Goal: Task Accomplishment & Management: Manage account settings

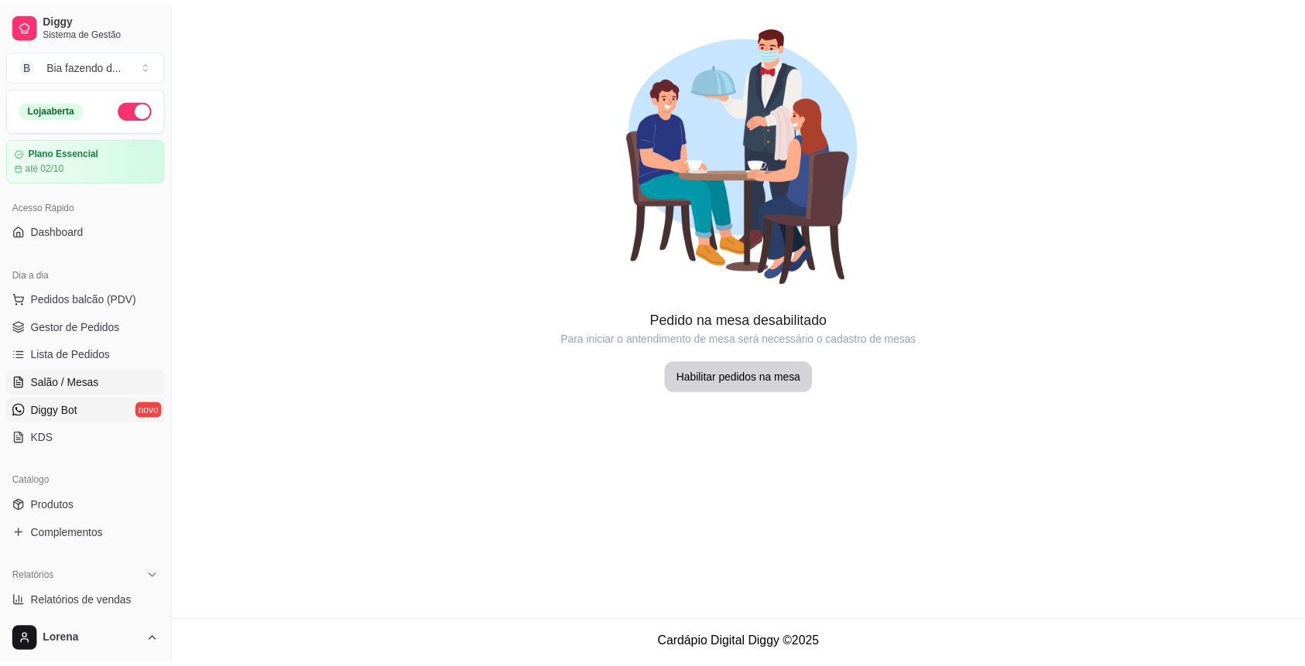
scroll to position [136, 0]
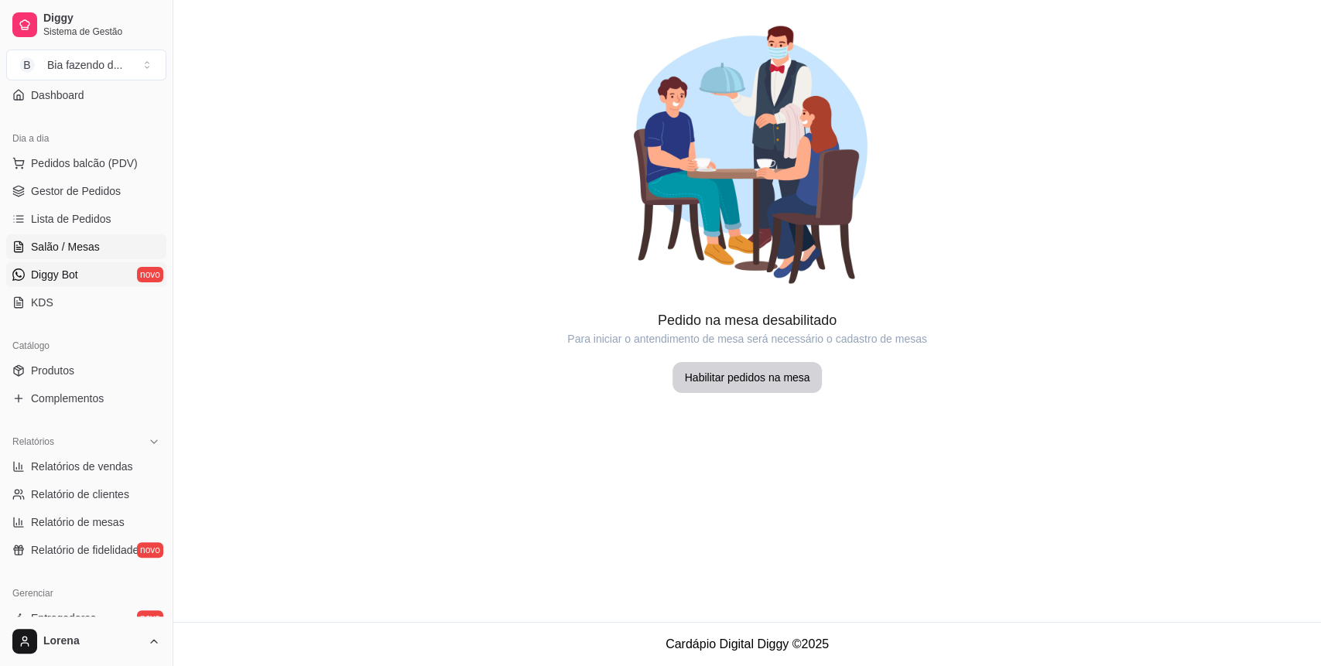
click at [99, 276] on link "Diggy Bot novo" at bounding box center [86, 274] width 160 height 25
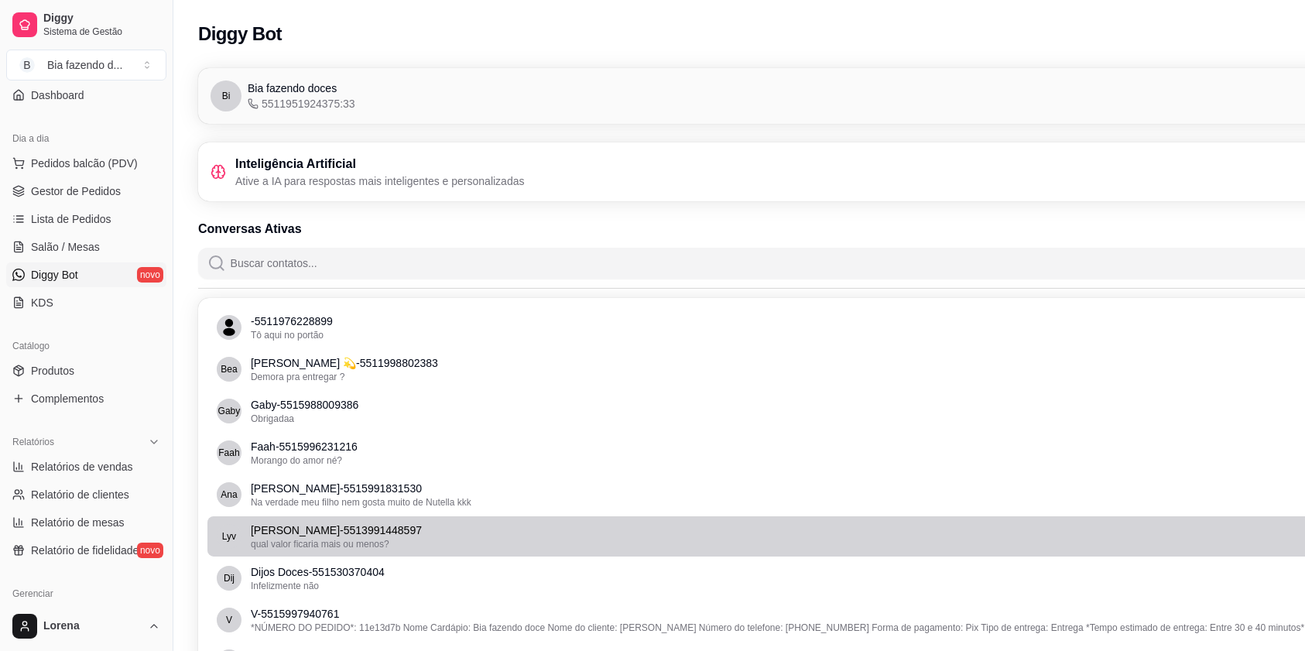
click at [425, 517] on li "[PERSON_NAME] - 5513991448597 qual valor ficaria mais ou menos?" at bounding box center [825, 536] width 1237 height 40
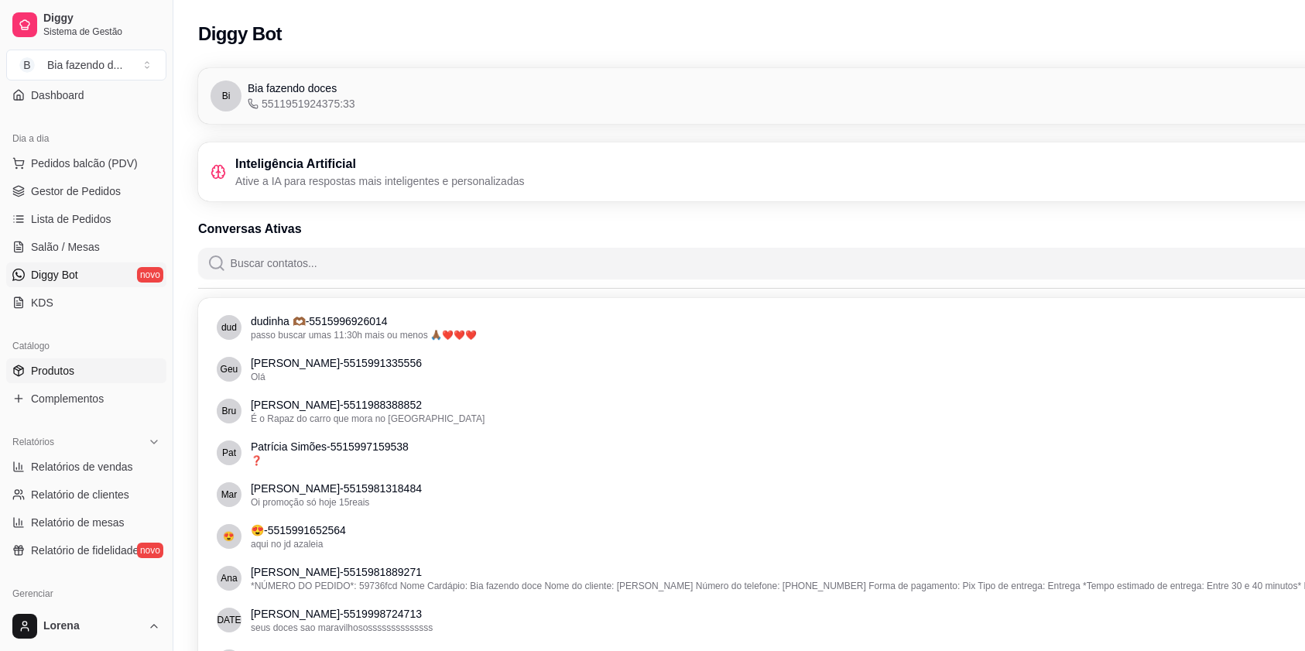
click at [52, 374] on span "Produtos" at bounding box center [52, 370] width 43 height 15
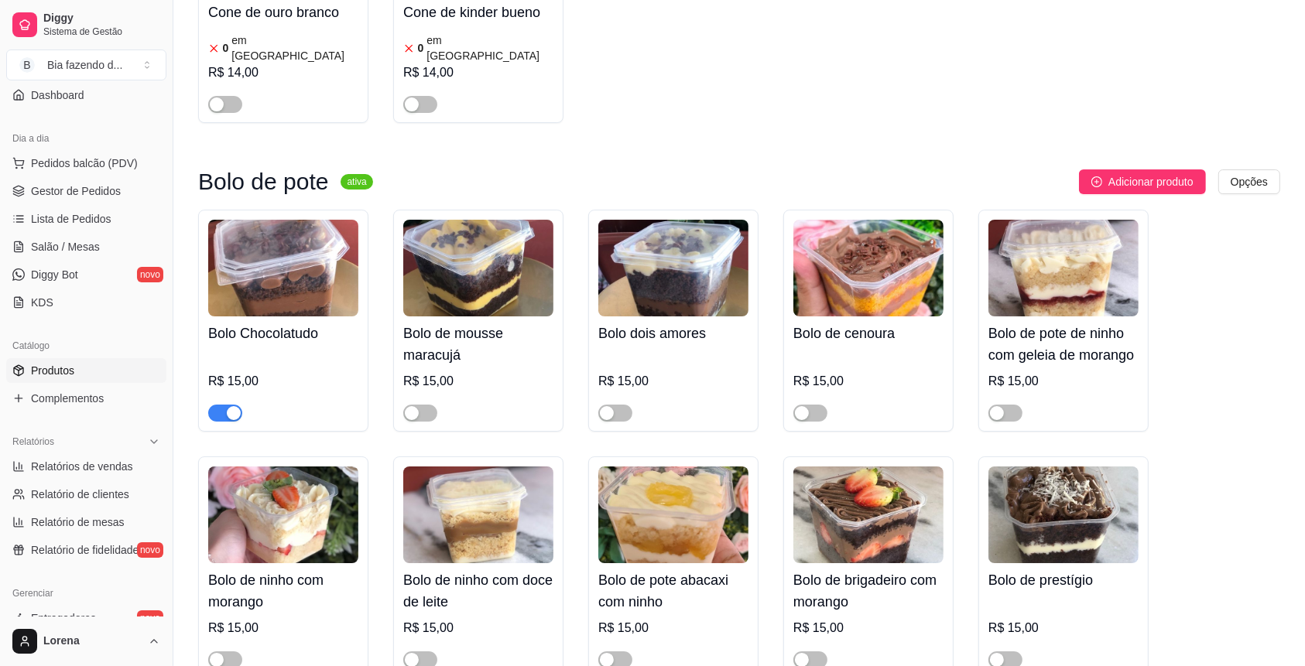
scroll to position [5468, 0]
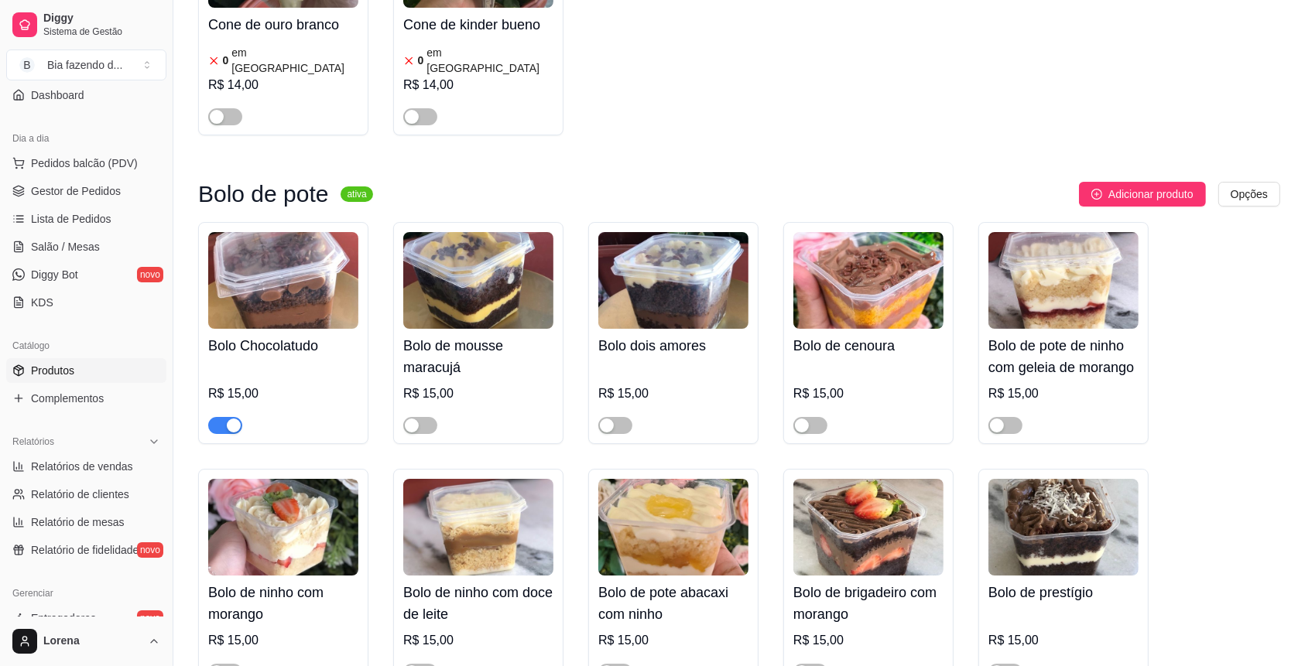
click at [232, 419] on div "button" at bounding box center [234, 426] width 14 height 14
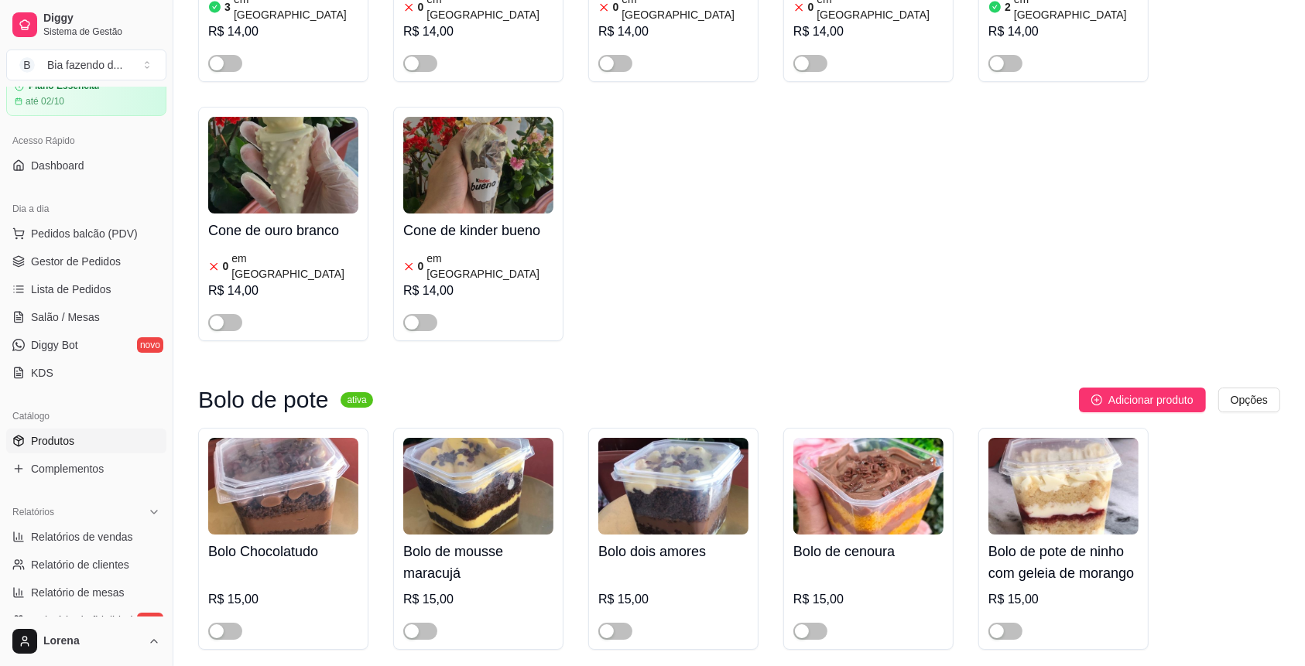
scroll to position [33, 0]
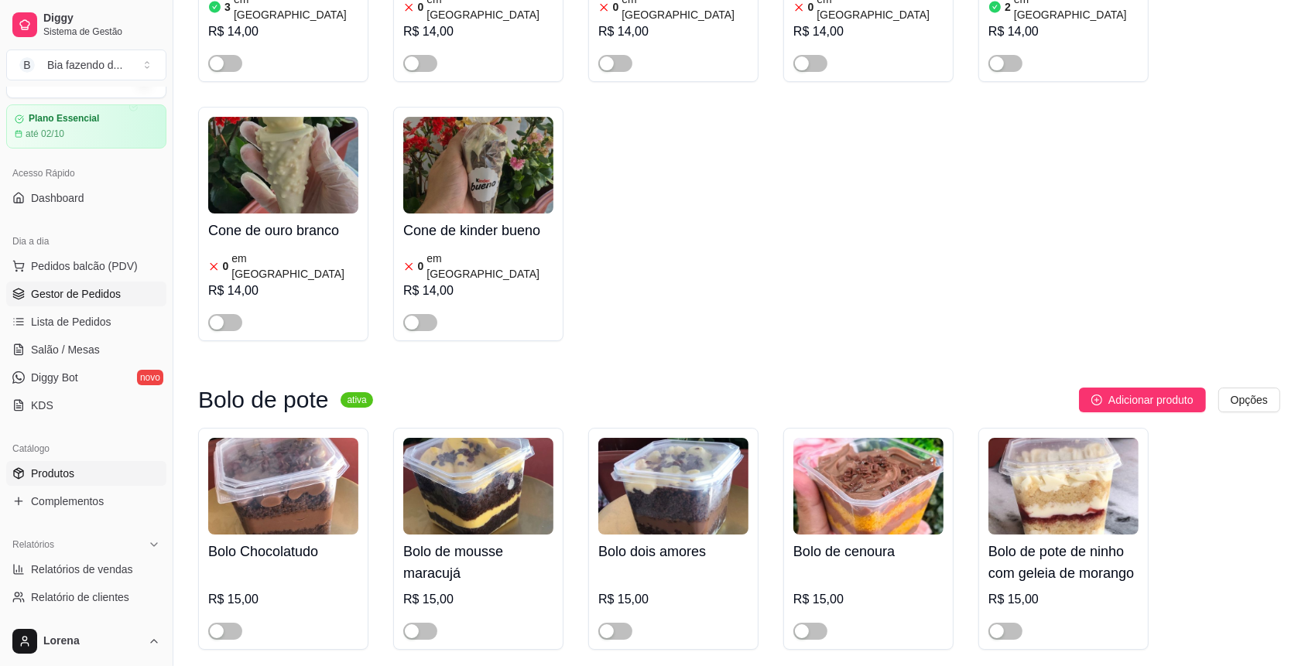
click at [85, 285] on link "Gestor de Pedidos" at bounding box center [86, 294] width 160 height 25
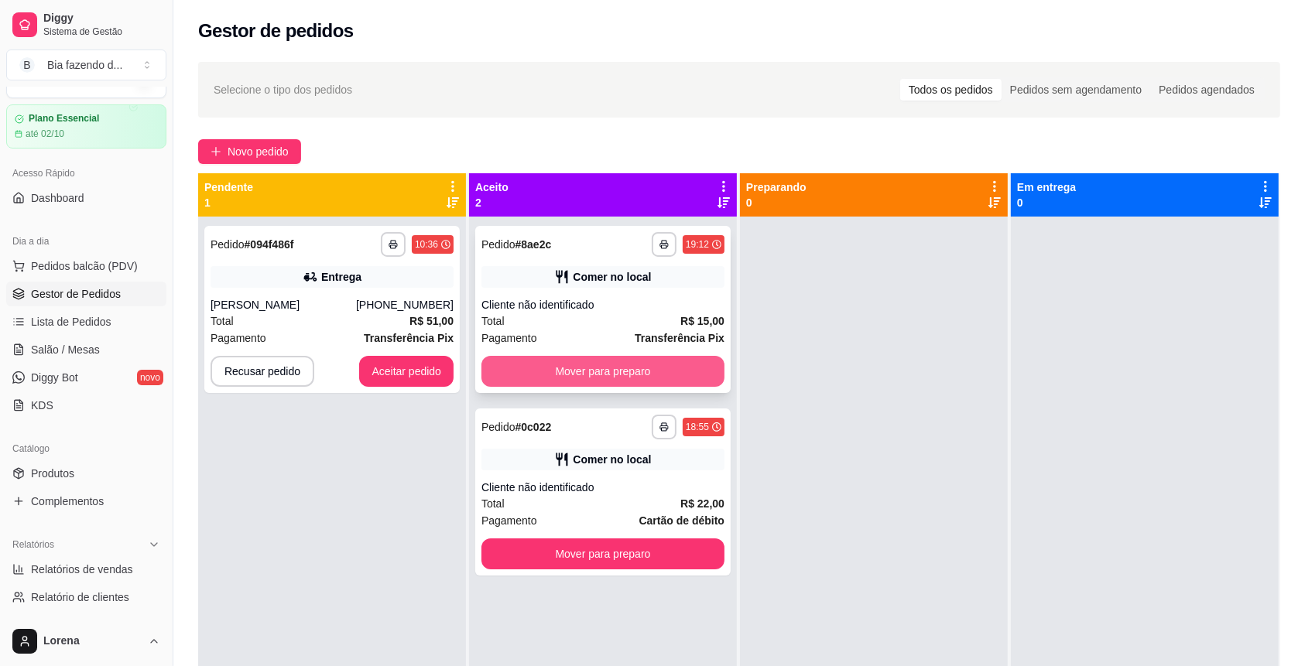
click at [597, 371] on button "Mover para preparo" at bounding box center [602, 371] width 243 height 31
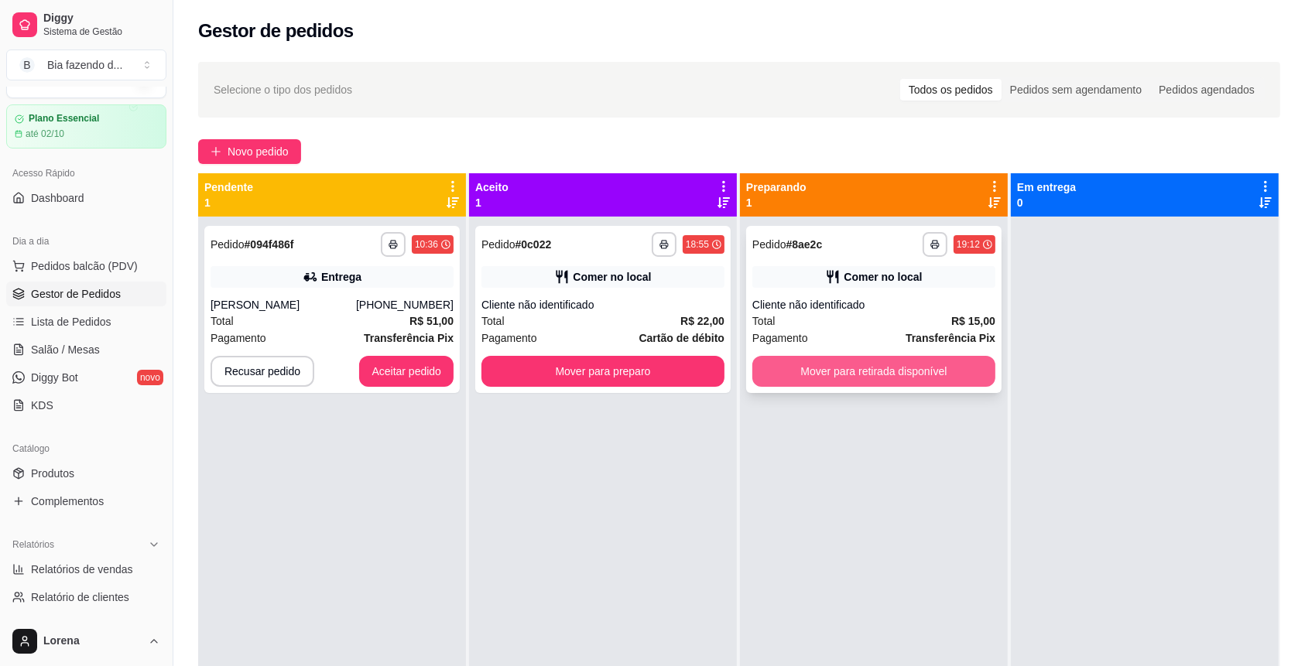
click at [817, 365] on button "Mover para retirada disponível" at bounding box center [873, 371] width 243 height 31
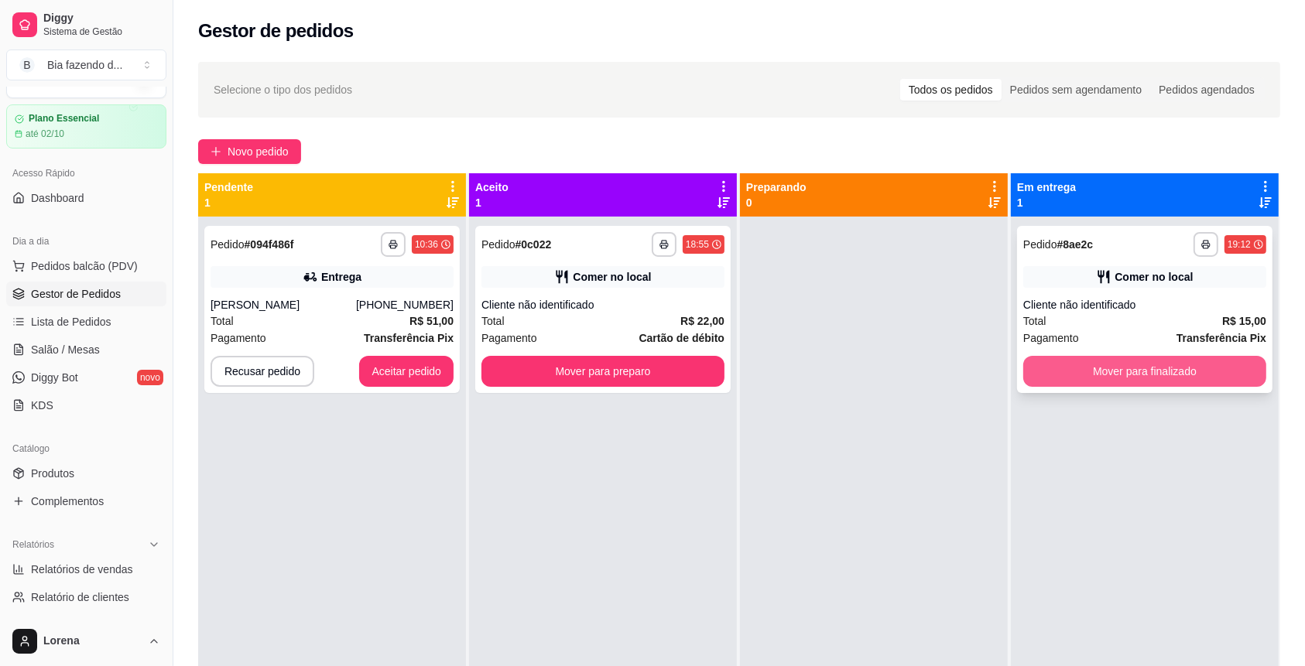
click at [1093, 378] on button "Mover para finalizado" at bounding box center [1144, 371] width 243 height 31
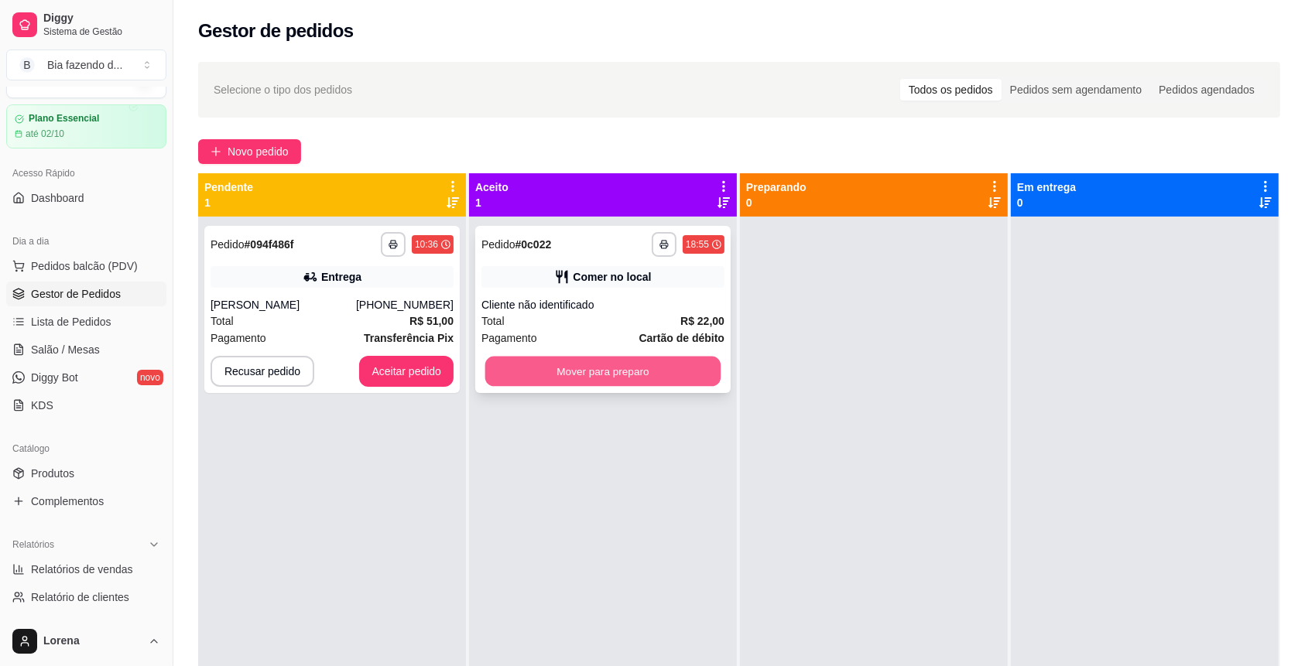
click at [570, 371] on button "Mover para preparo" at bounding box center [603, 372] width 236 height 30
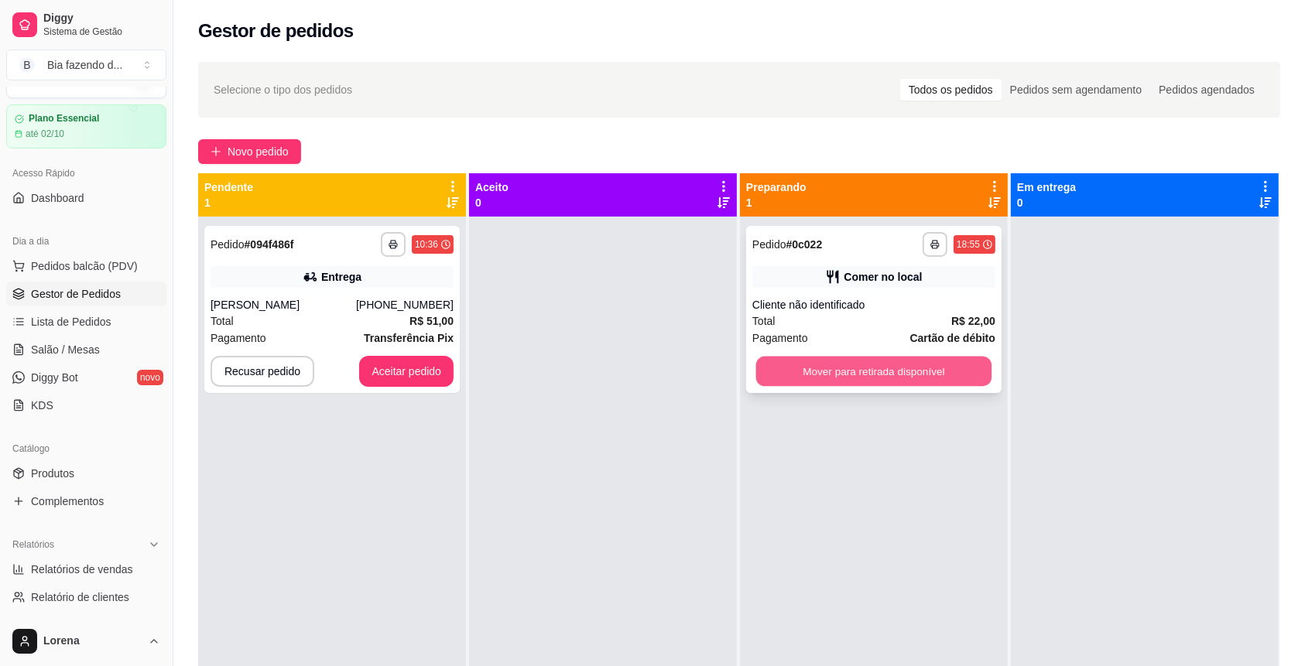
click at [796, 371] on button "Mover para retirada disponível" at bounding box center [874, 372] width 236 height 30
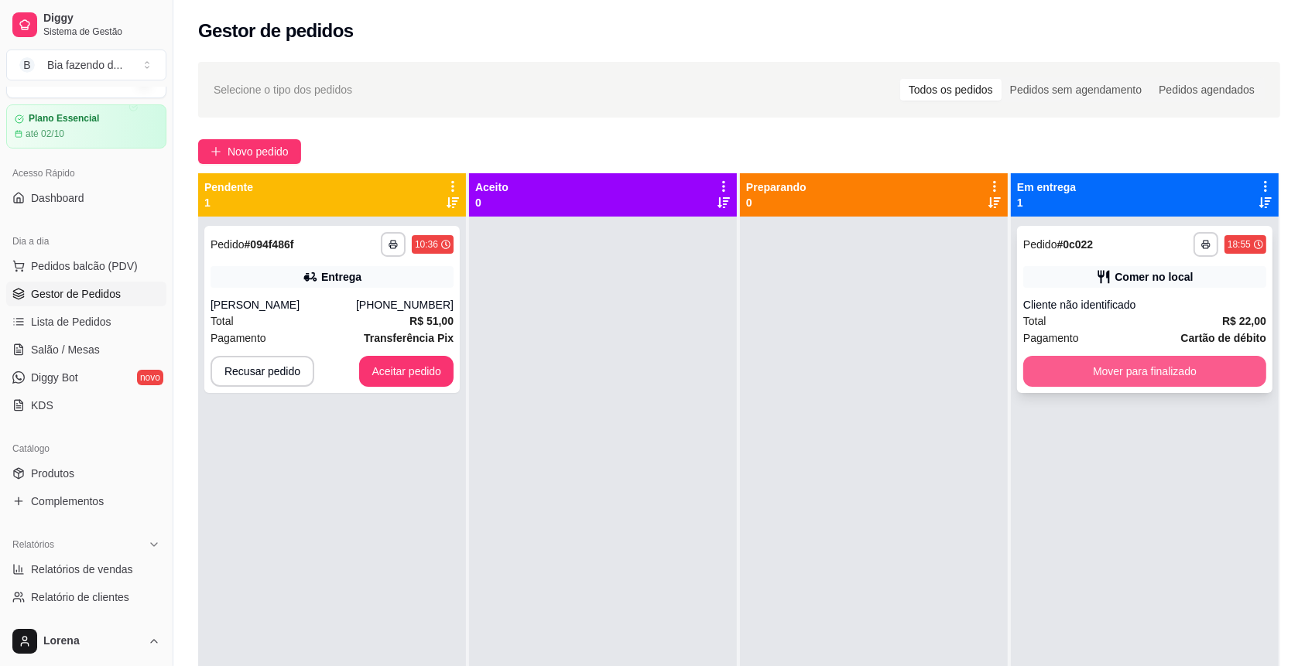
click at [1155, 378] on button "Mover para finalizado" at bounding box center [1144, 371] width 243 height 31
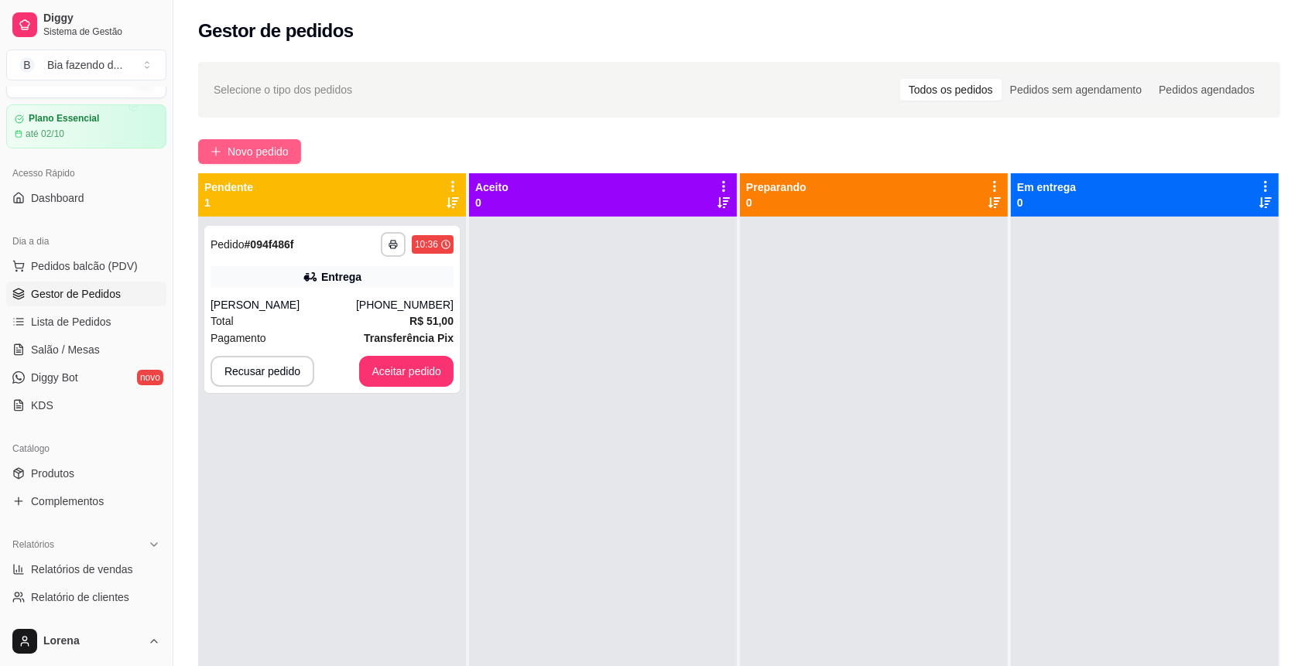
click at [296, 147] on button "Novo pedido" at bounding box center [249, 151] width 103 height 25
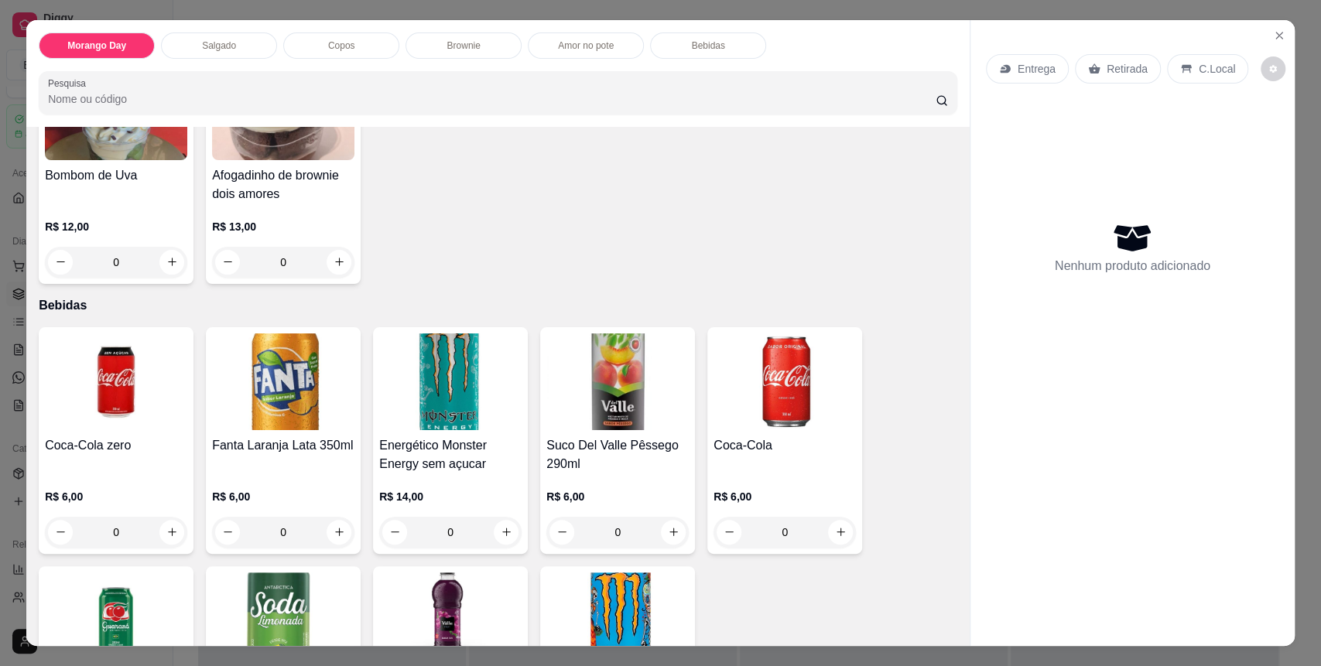
scroll to position [1912, 0]
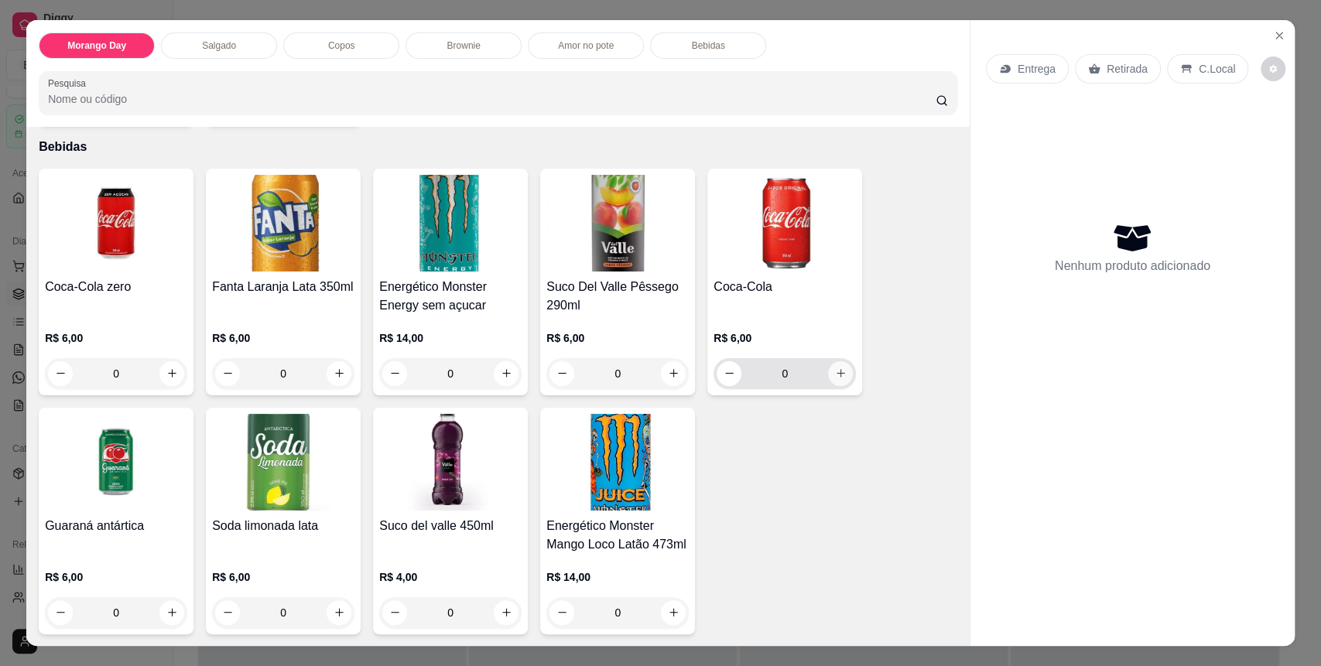
click at [835, 374] on icon "increase-product-quantity" at bounding box center [841, 374] width 12 height 12
type input "1"
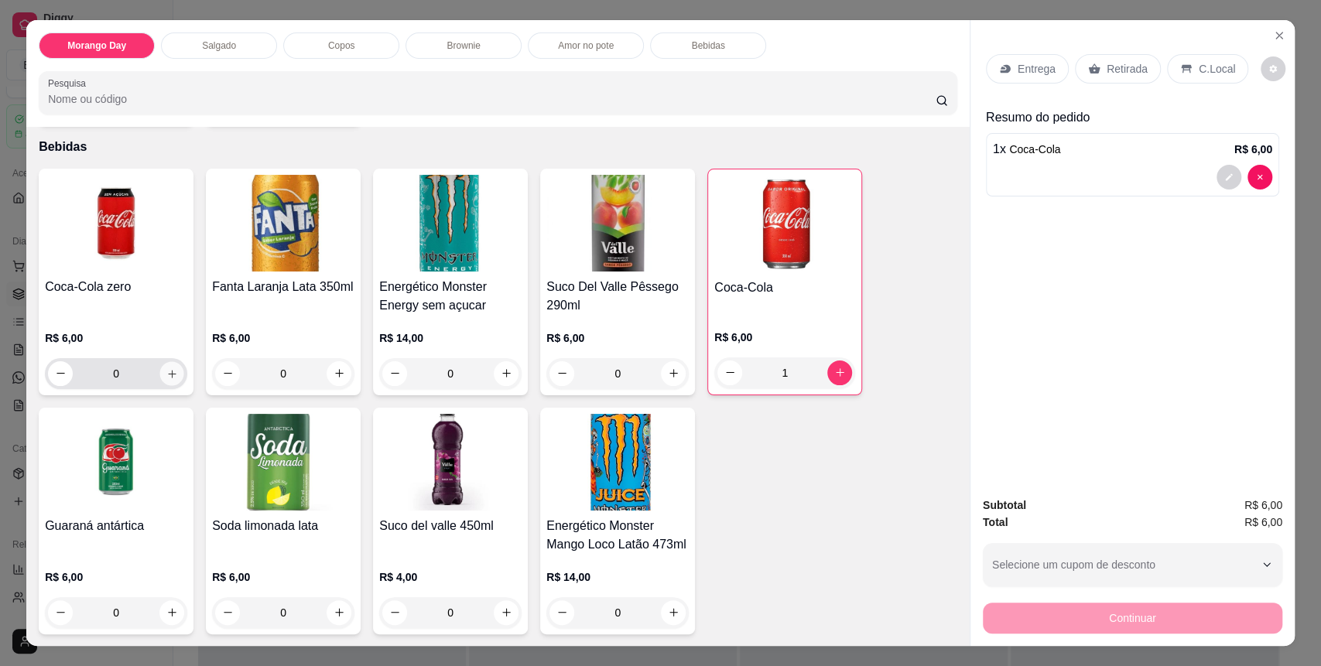
click at [169, 368] on icon "increase-product-quantity" at bounding box center [172, 374] width 12 height 12
type input "1"
click at [1207, 74] on p "C.Local" at bounding box center [1217, 68] width 36 height 15
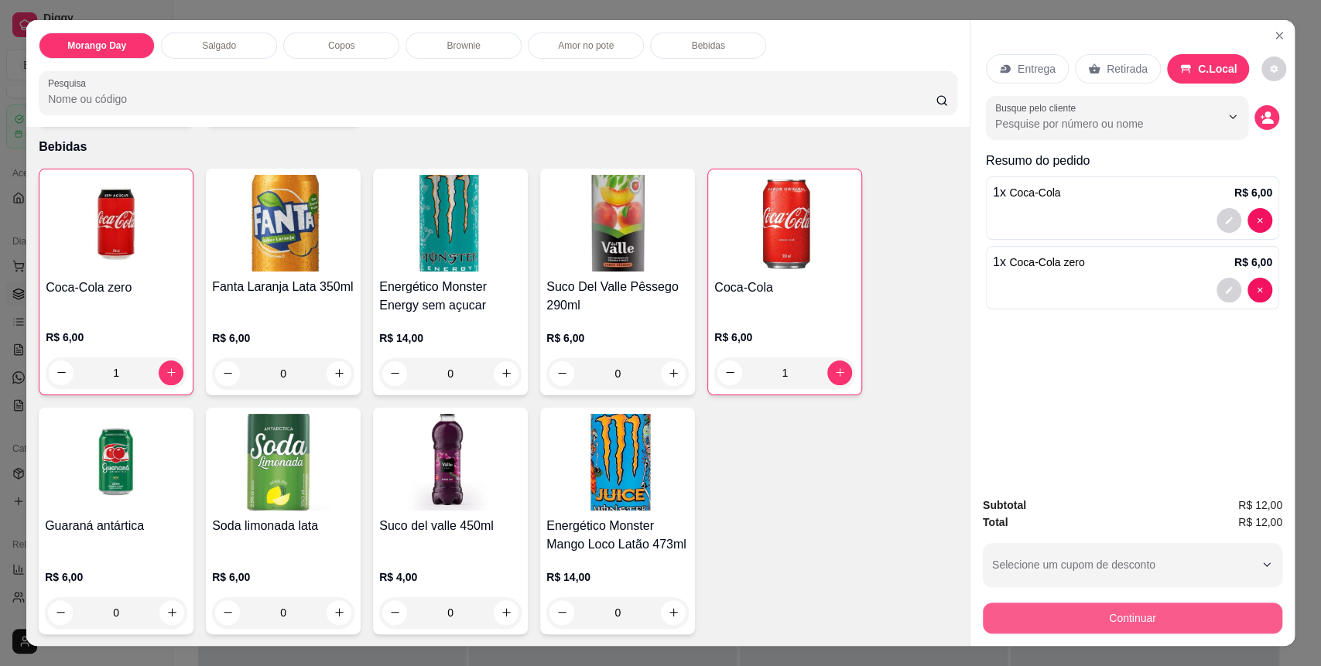
click at [1138, 622] on button "Continuar" at bounding box center [1132, 618] width 299 height 31
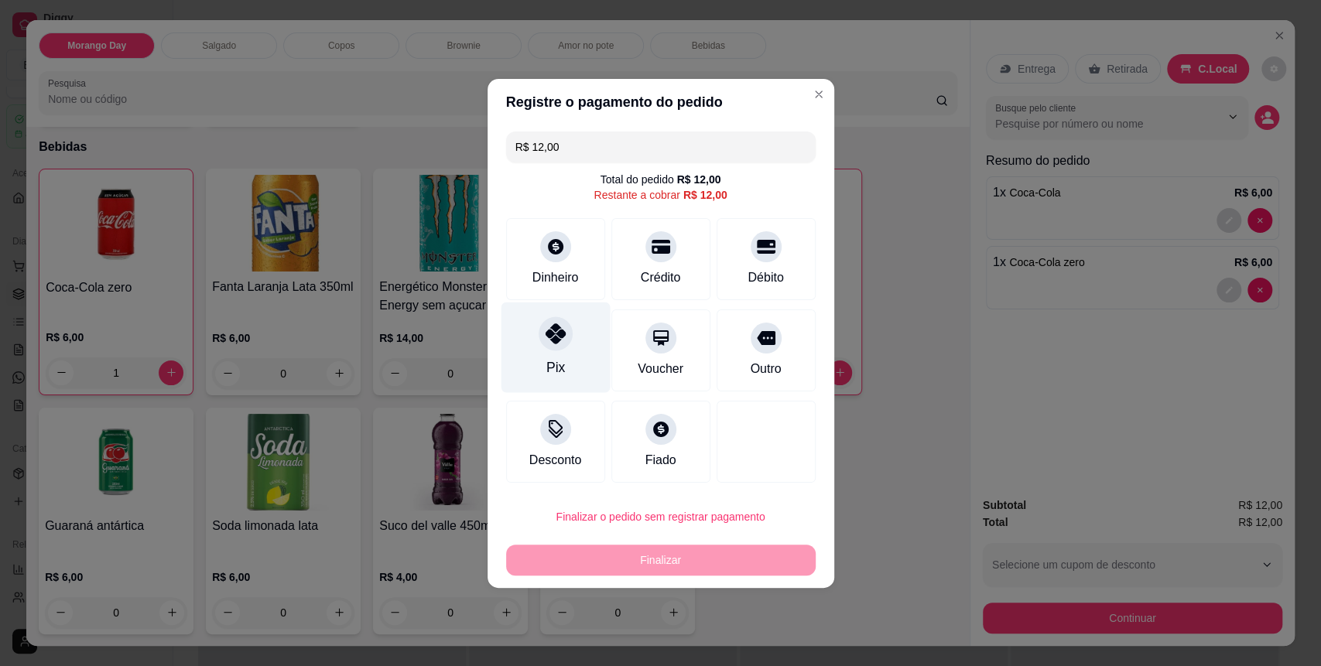
click at [550, 348] on div at bounding box center [556, 334] width 34 height 34
type input "R$ 0,00"
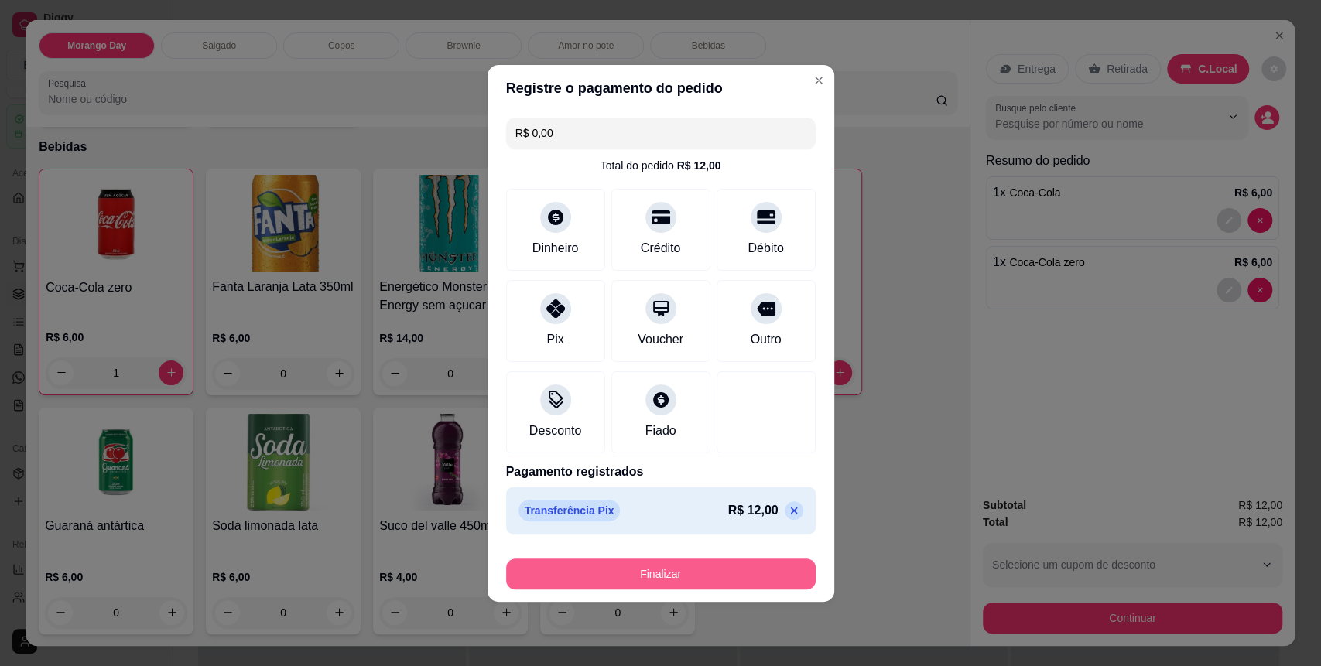
click at [576, 576] on button "Finalizar" at bounding box center [661, 574] width 310 height 31
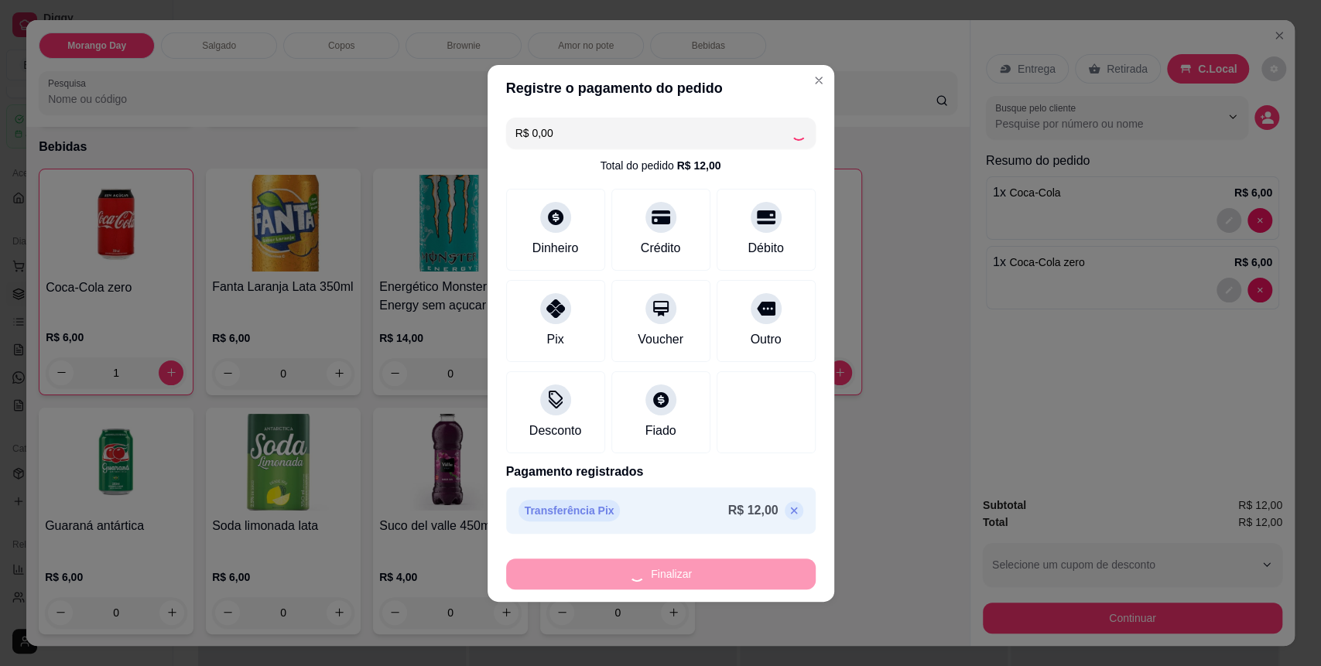
type input "0"
type input "-R$ 12,00"
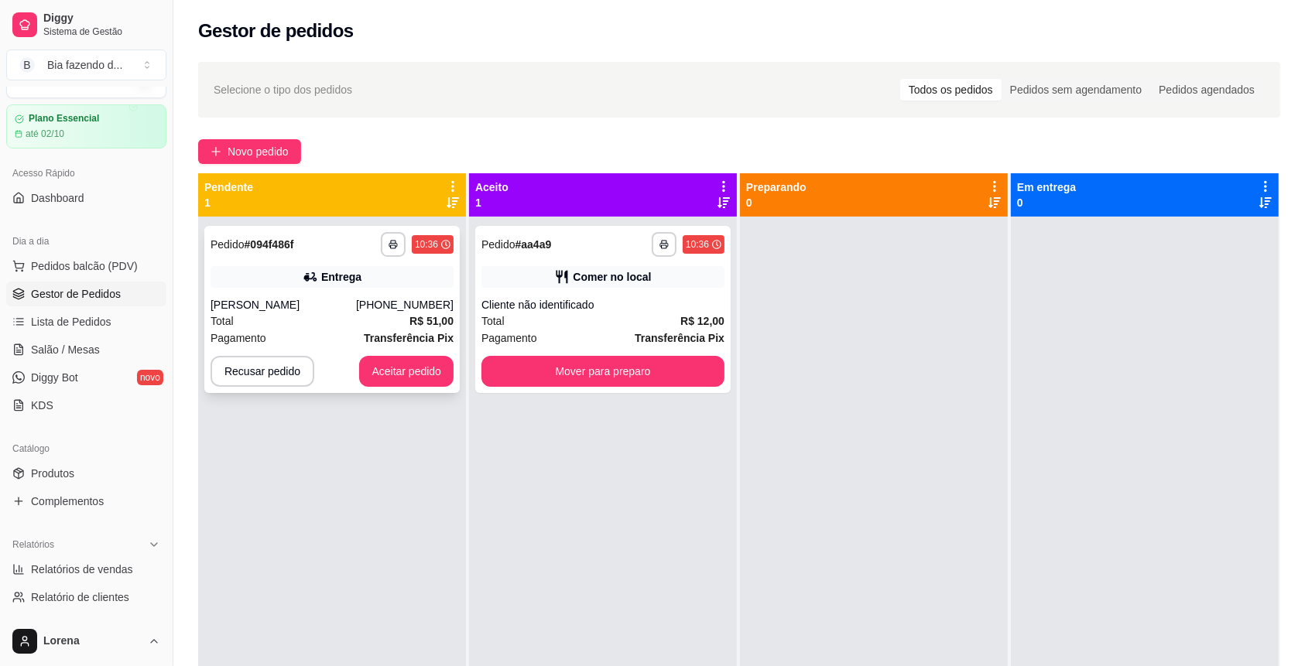
click at [342, 332] on div "Pagamento Transferência Pix" at bounding box center [331, 338] width 243 height 17
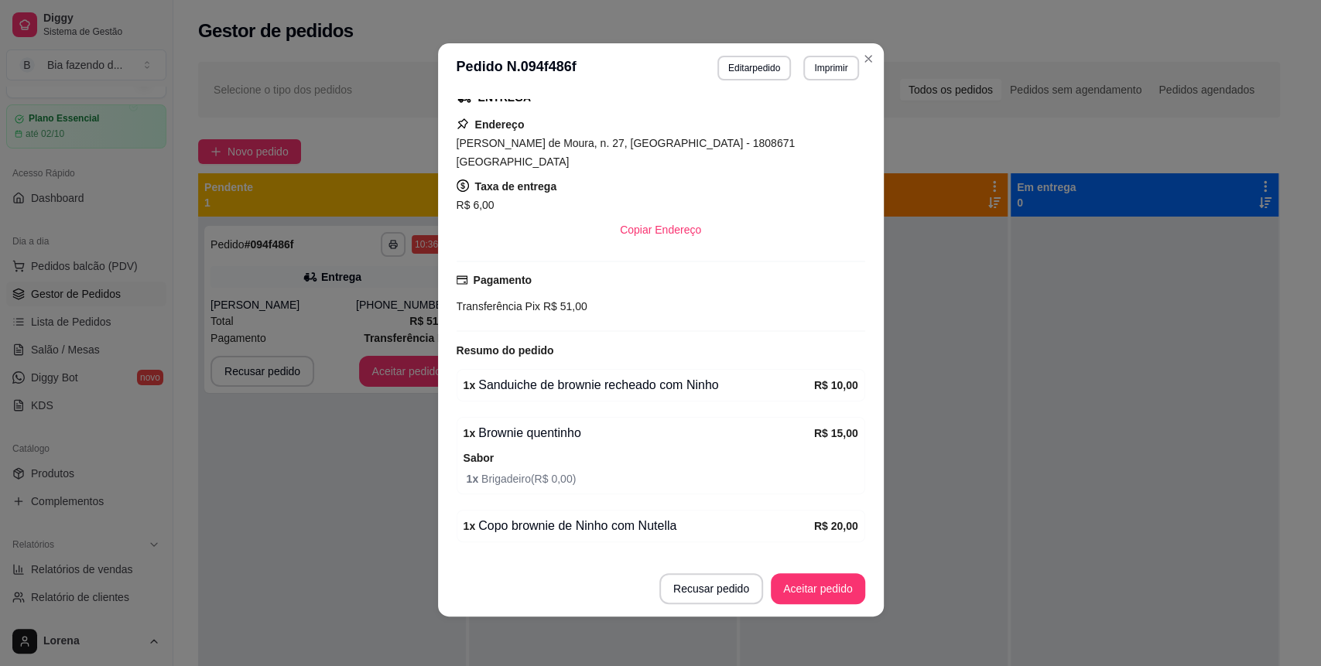
scroll to position [284, 0]
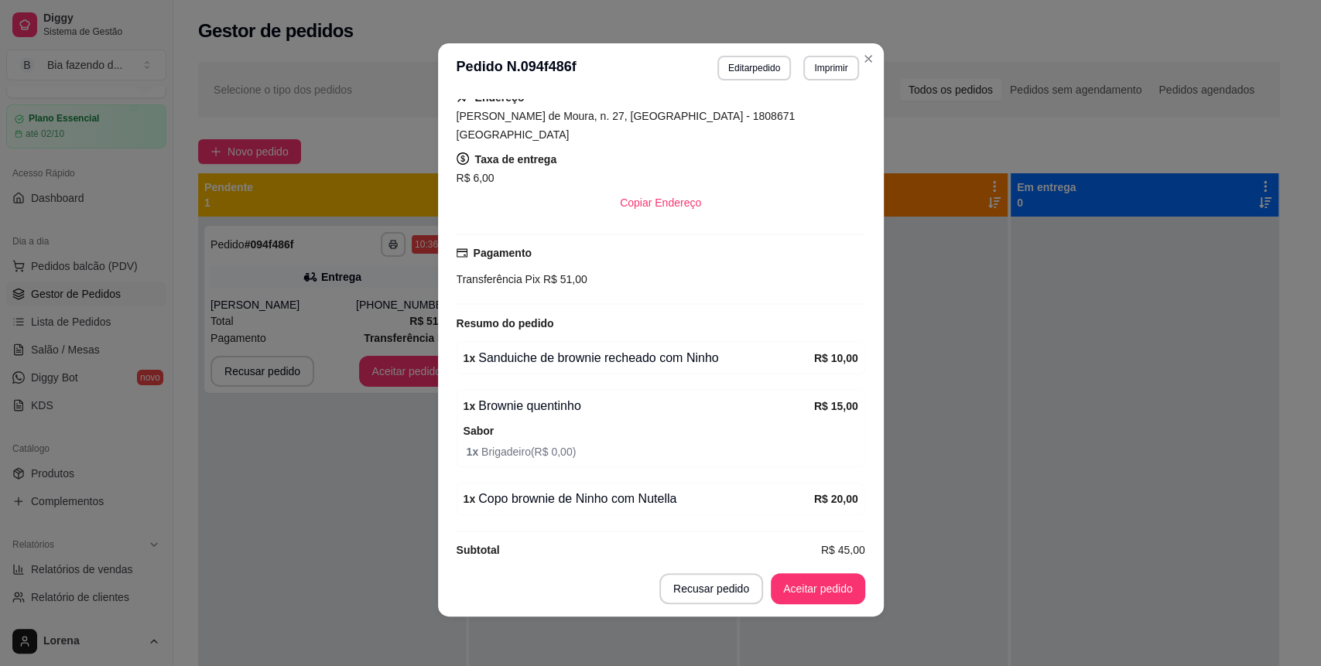
click at [807, 607] on footer "Recusar pedido Aceitar pedido" at bounding box center [661, 589] width 446 height 56
click at [785, 594] on button "Aceitar pedido" at bounding box center [817, 589] width 91 height 30
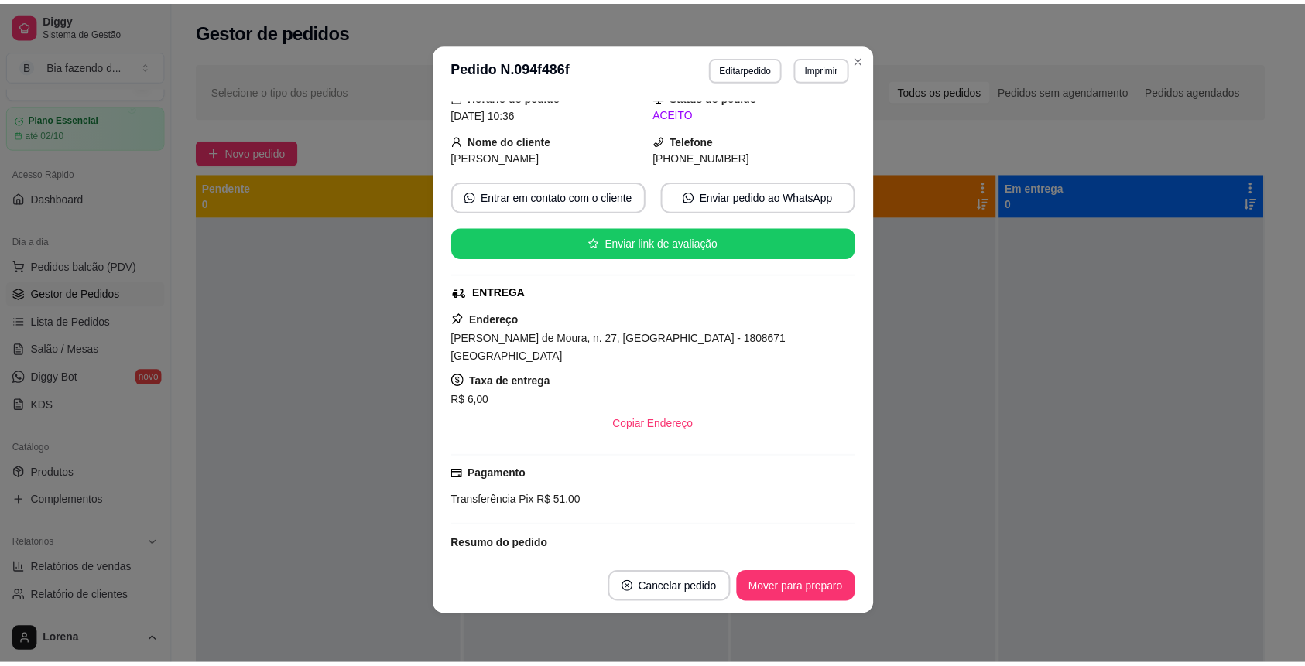
scroll to position [103, 0]
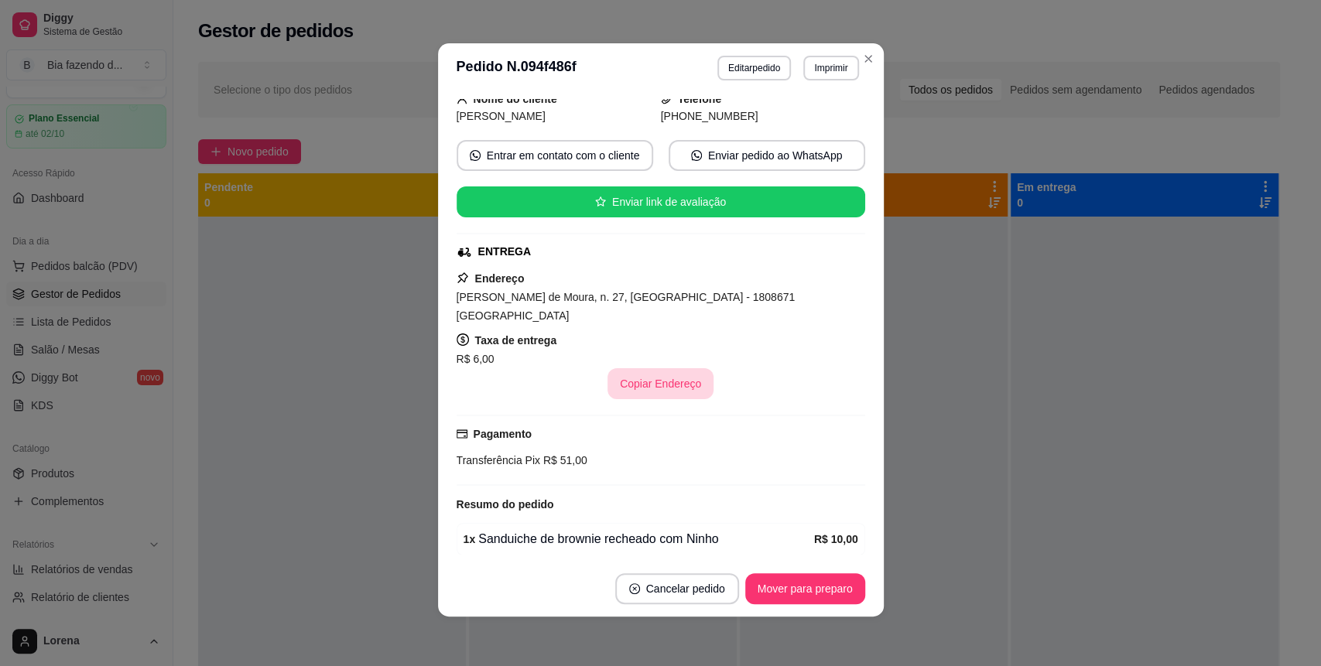
click at [676, 368] on button "Copiar Endereço" at bounding box center [660, 383] width 106 height 31
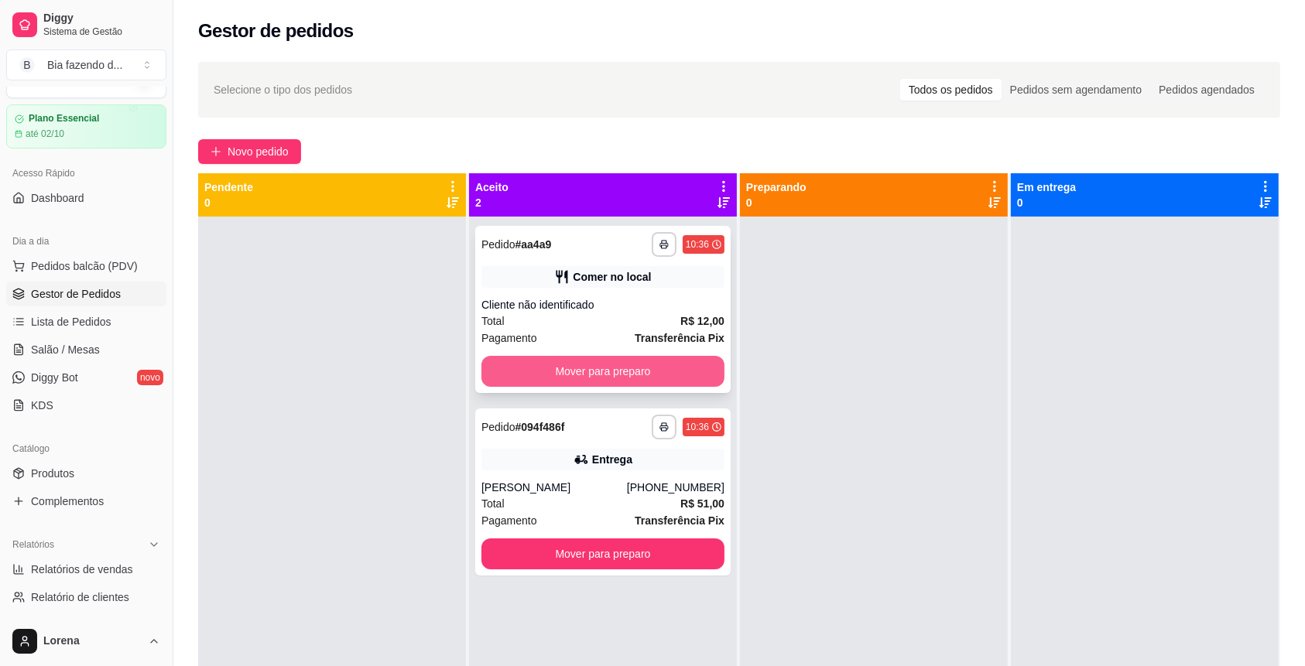
click at [650, 378] on button "Mover para preparo" at bounding box center [602, 371] width 243 height 31
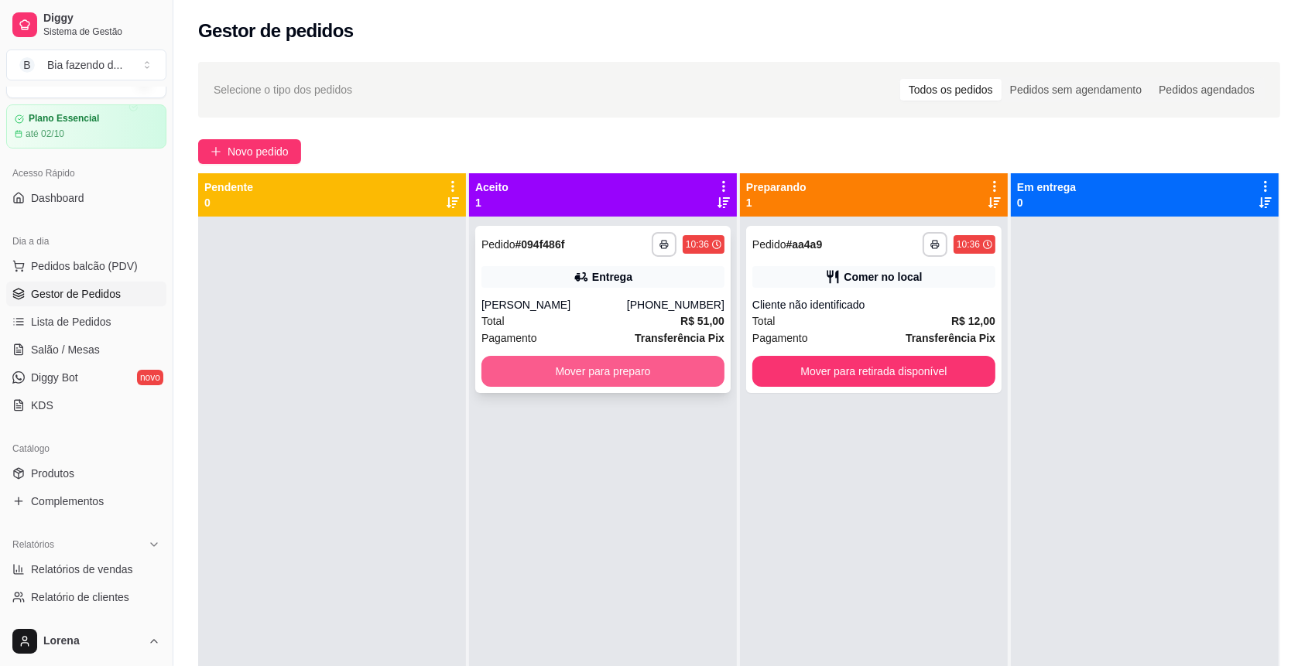
click at [672, 369] on button "Mover para preparo" at bounding box center [602, 371] width 243 height 31
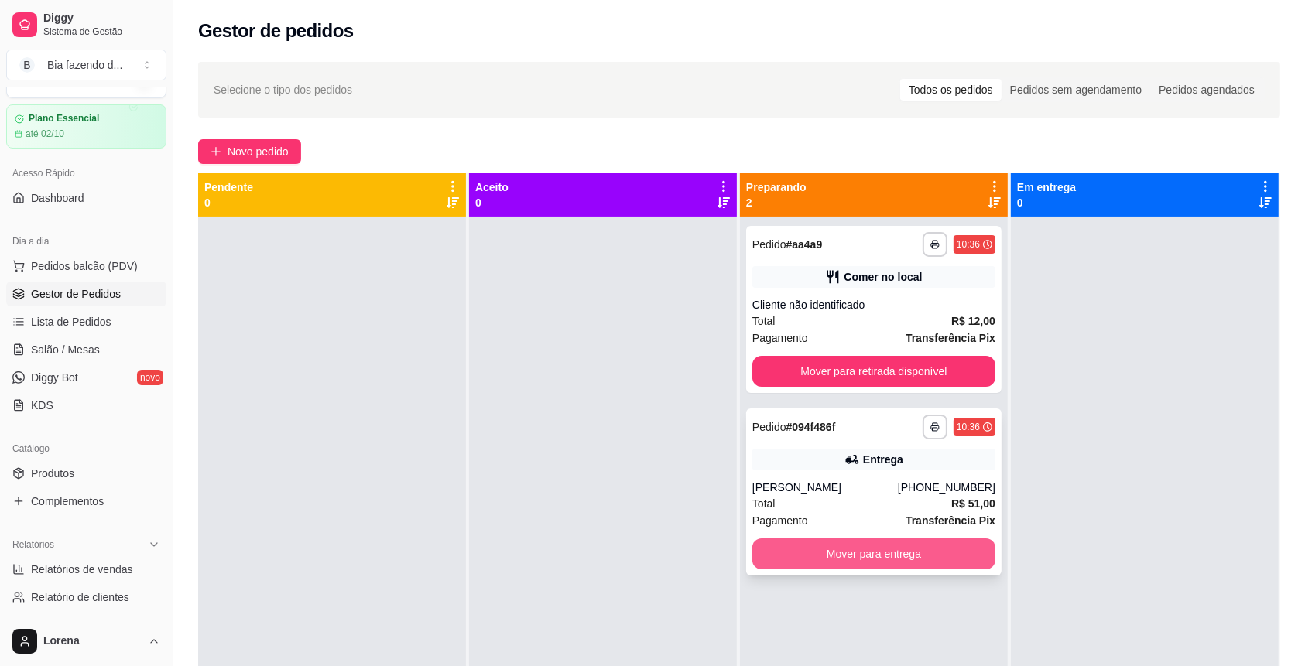
click at [923, 563] on button "Mover para entrega" at bounding box center [873, 554] width 243 height 31
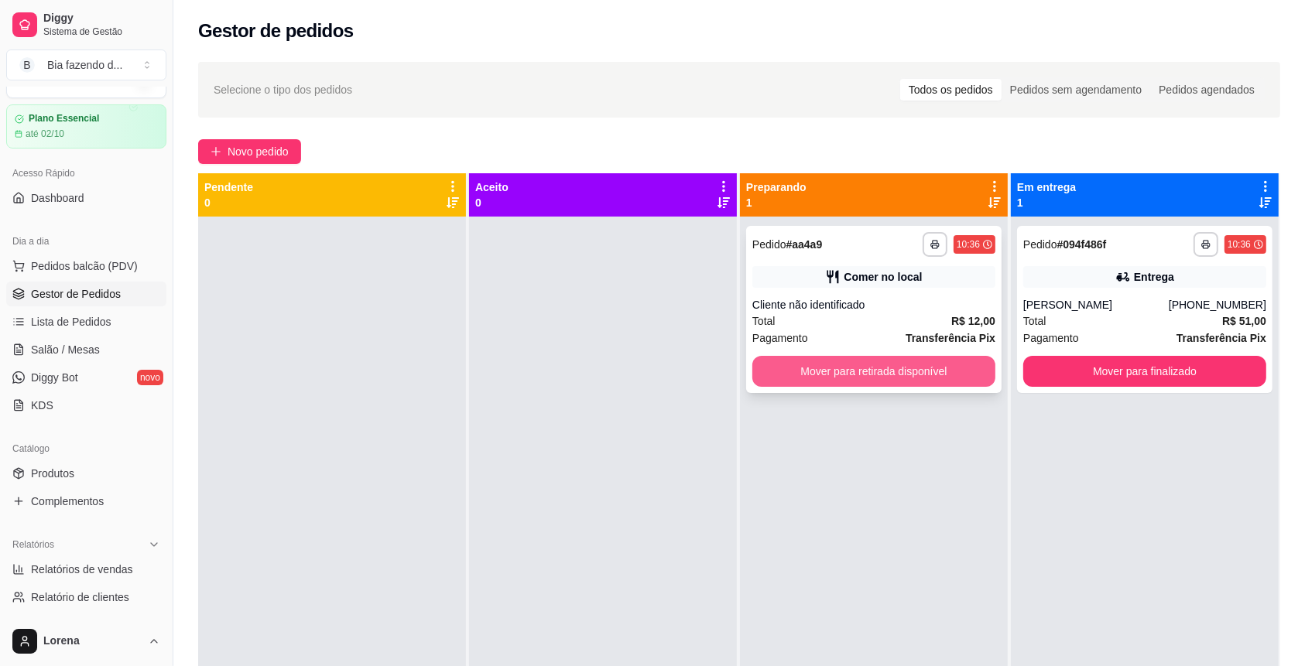
click at [902, 368] on button "Mover para retirada disponível" at bounding box center [873, 371] width 243 height 31
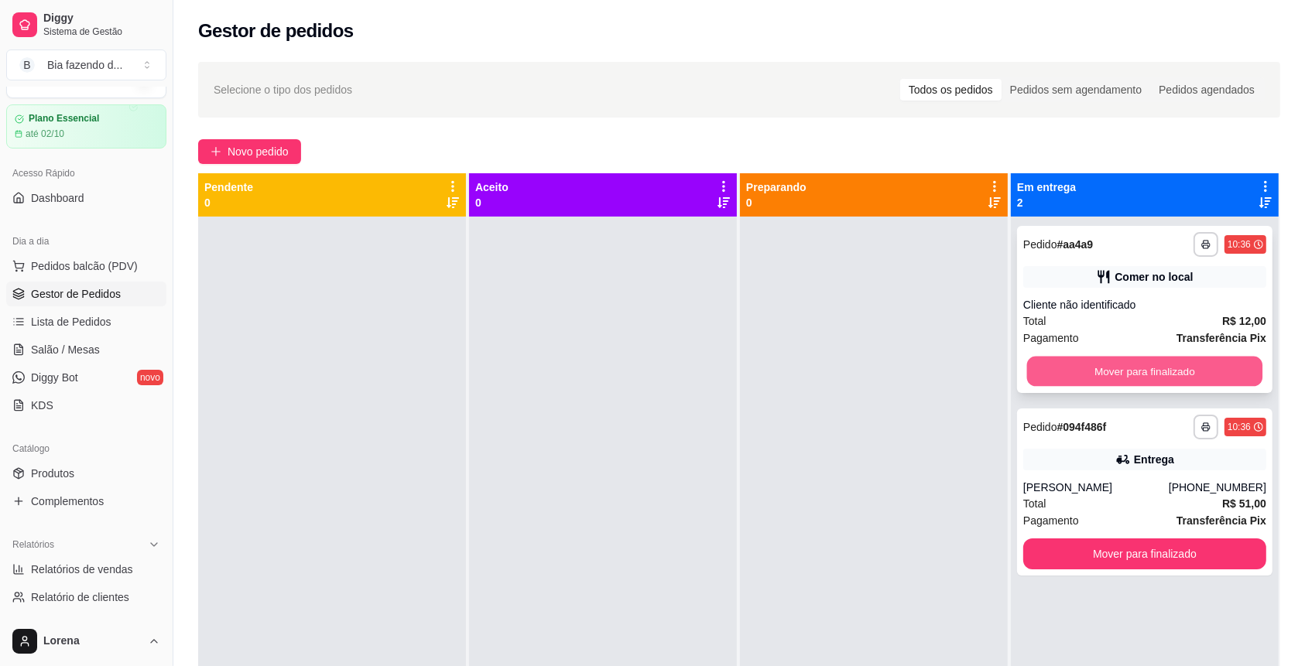
click at [1136, 361] on button "Mover para finalizado" at bounding box center [1145, 372] width 236 height 30
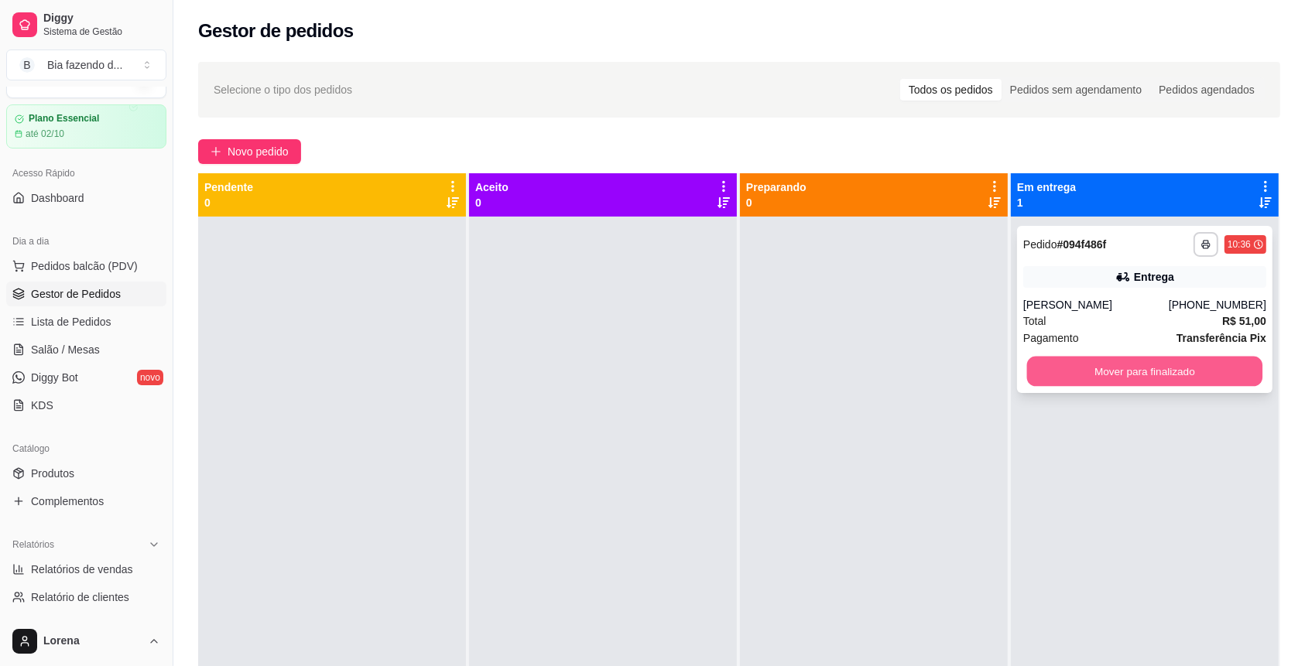
click at [1197, 363] on button "Mover para finalizado" at bounding box center [1145, 372] width 236 height 30
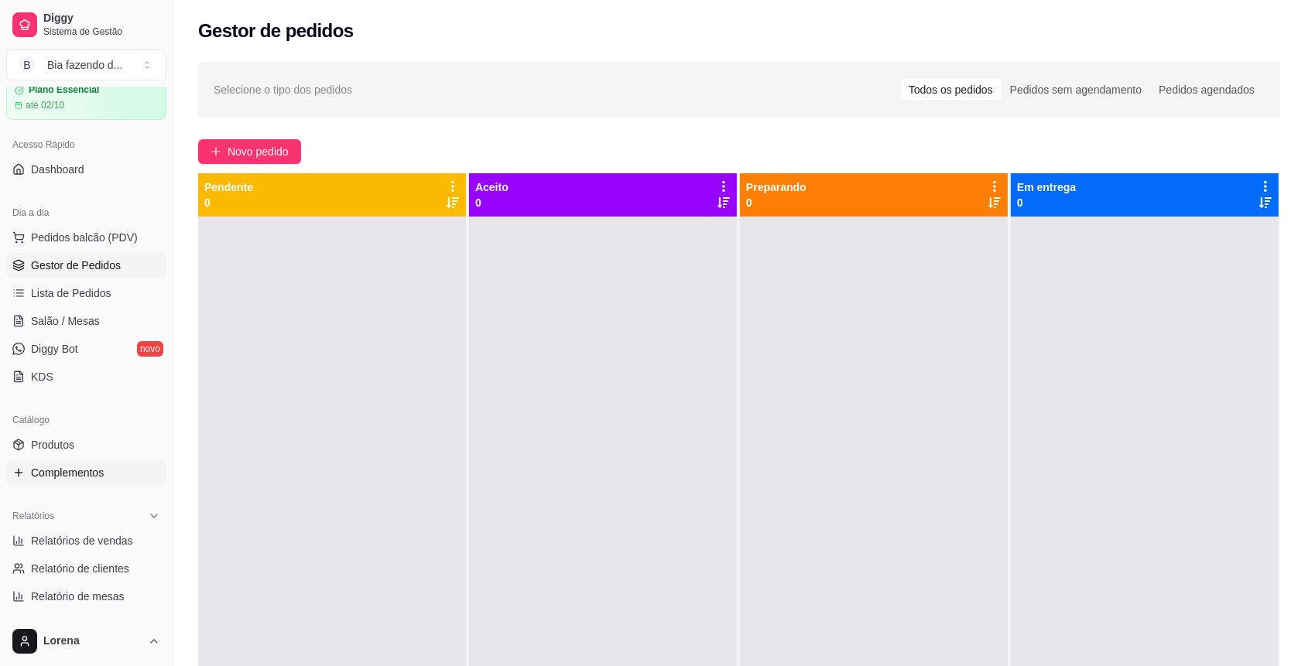
scroll to position [136, 0]
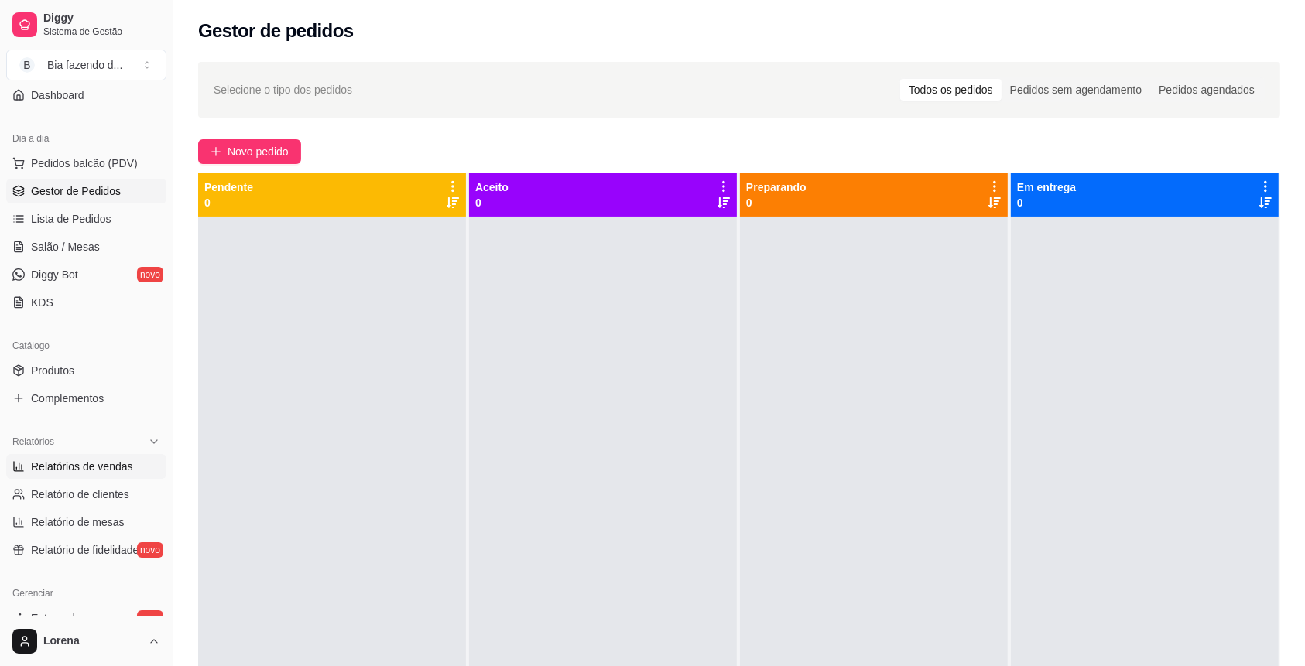
click at [98, 469] on span "Relatórios de vendas" at bounding box center [82, 466] width 102 height 15
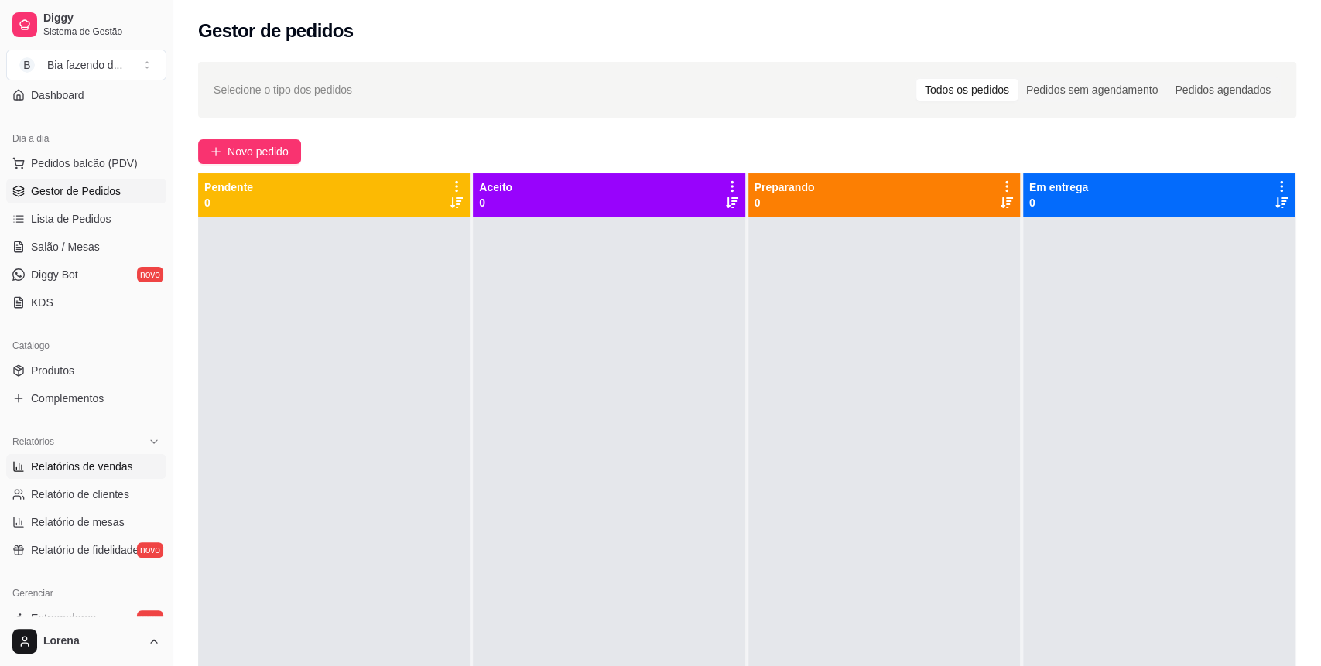
select select "ALL"
select select "0"
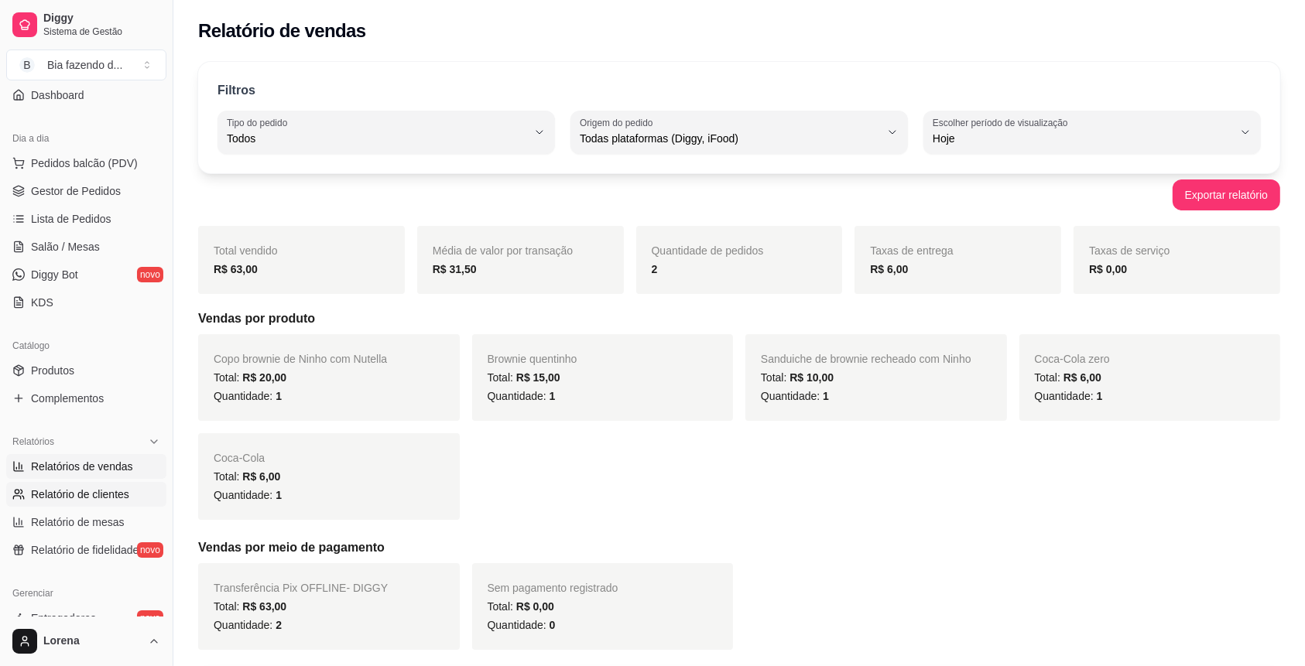
click at [91, 505] on link "Relatório de clientes" at bounding box center [86, 494] width 160 height 25
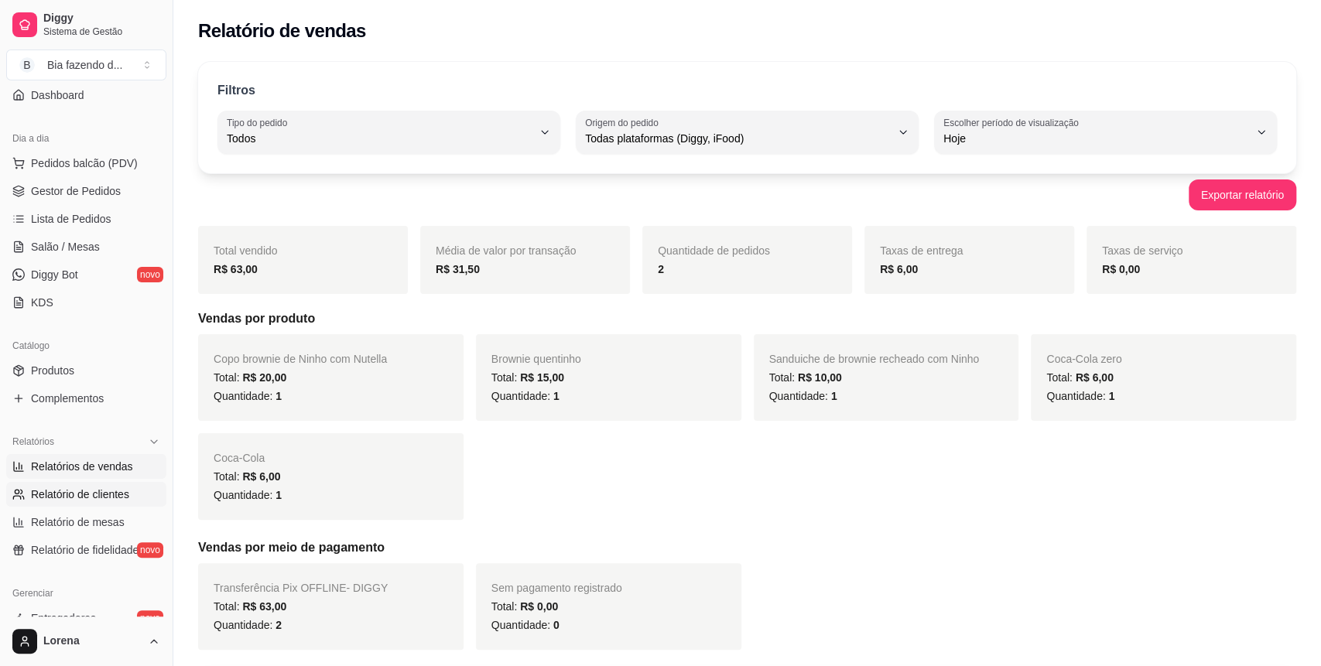
select select "30"
select select "HIGHEST_TOTAL_SPENT_WITH_ORDERS"
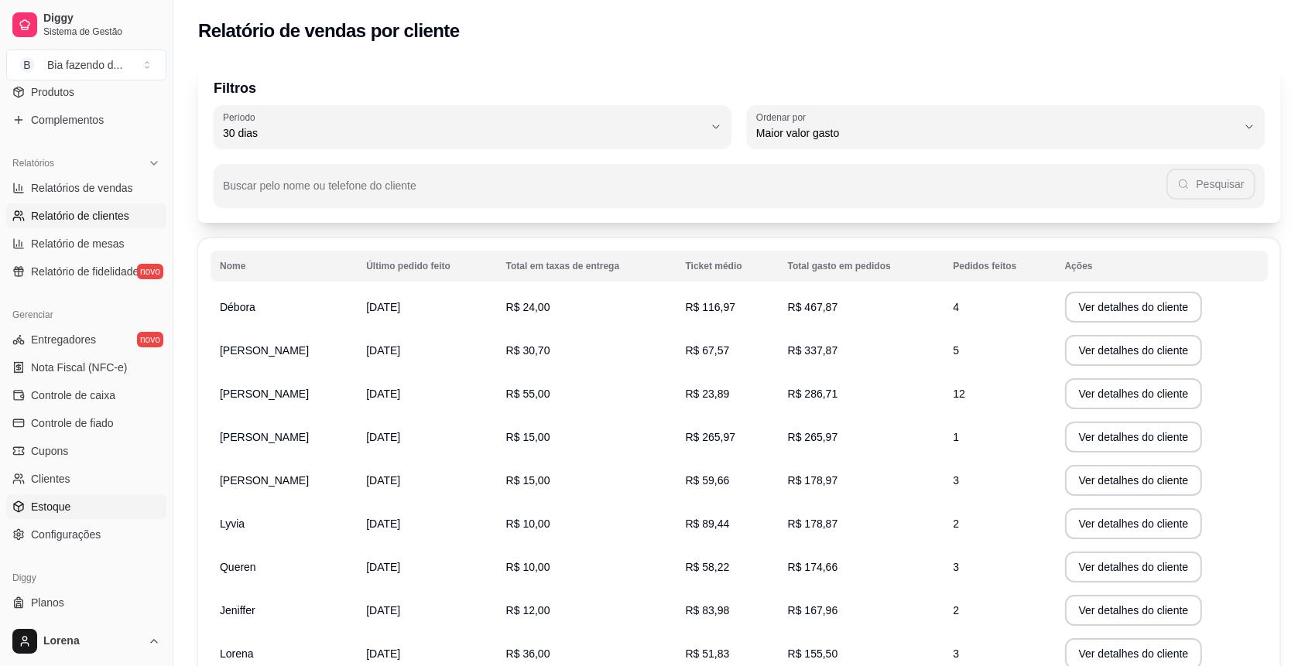
scroll to position [446, 0]
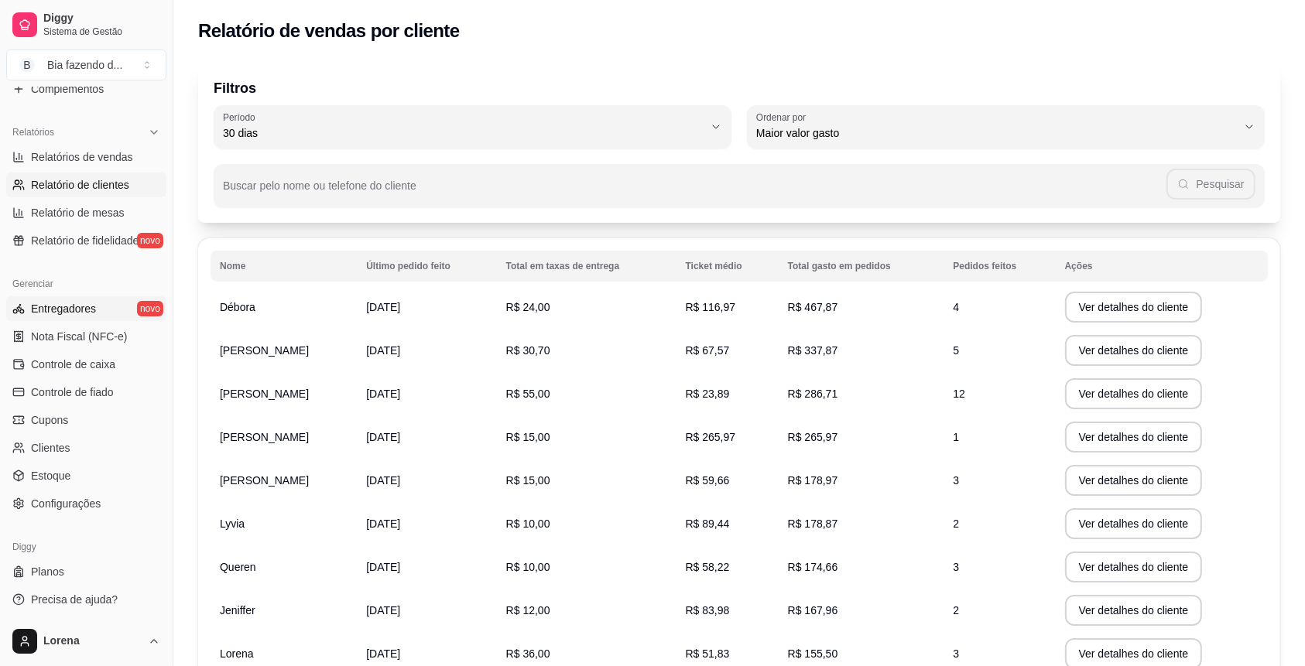
click at [59, 312] on span "Entregadores" at bounding box center [63, 308] width 65 height 15
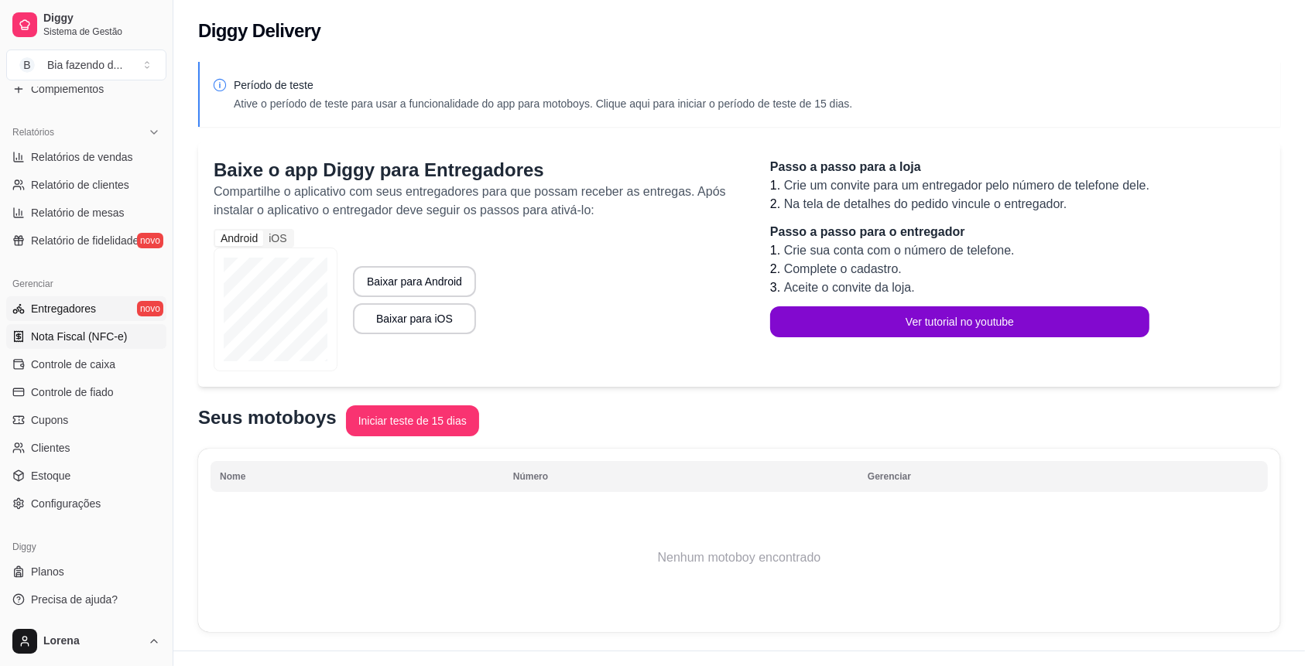
click at [64, 331] on span "Nota Fiscal (NFC-e)" at bounding box center [79, 336] width 96 height 15
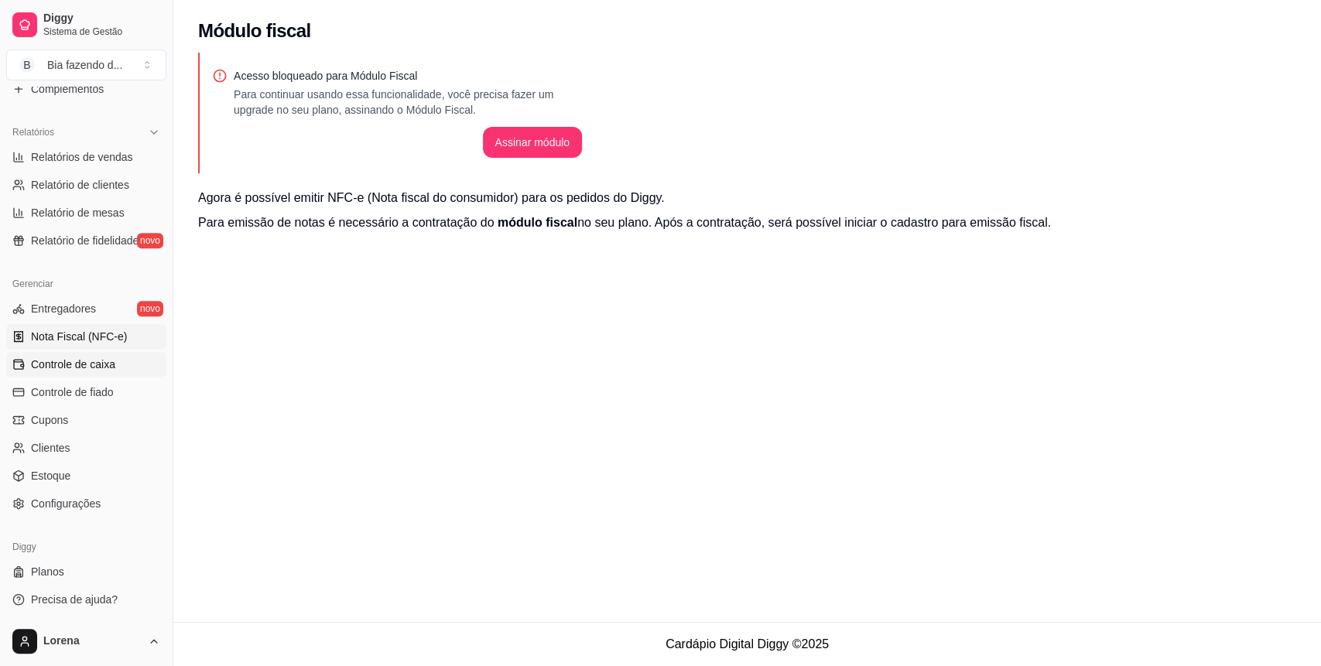
click at [74, 364] on span "Controle de caixa" at bounding box center [73, 364] width 84 height 15
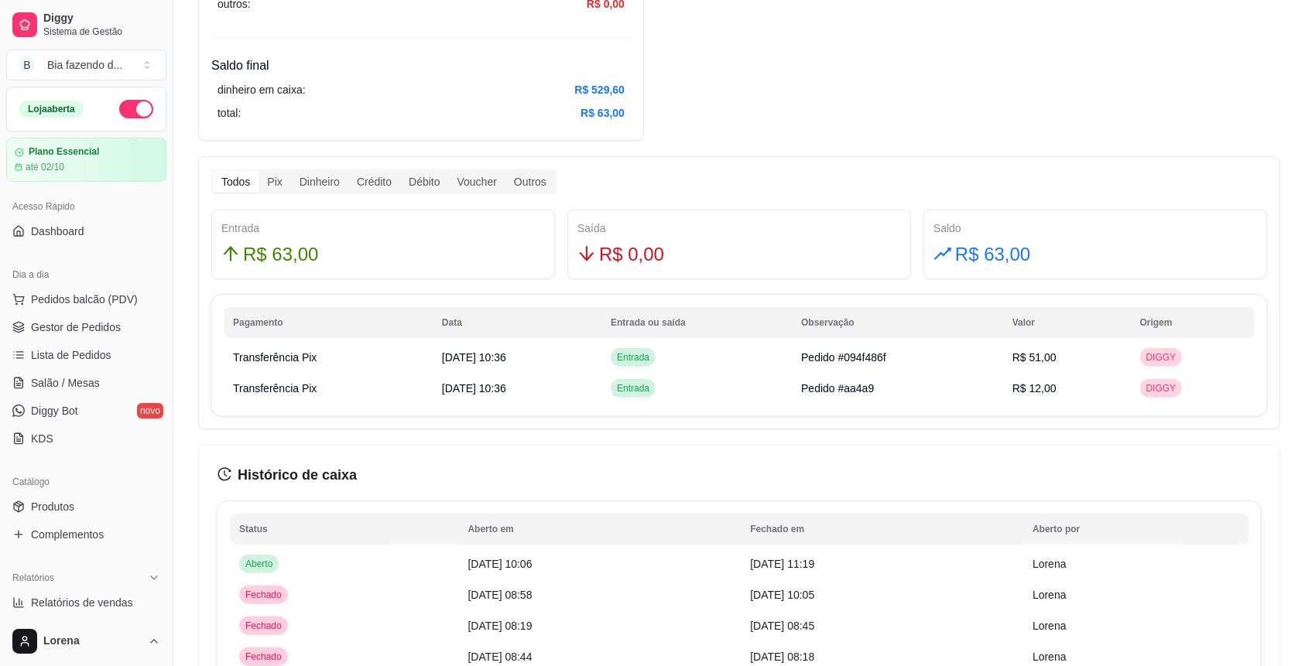
scroll to position [566, 0]
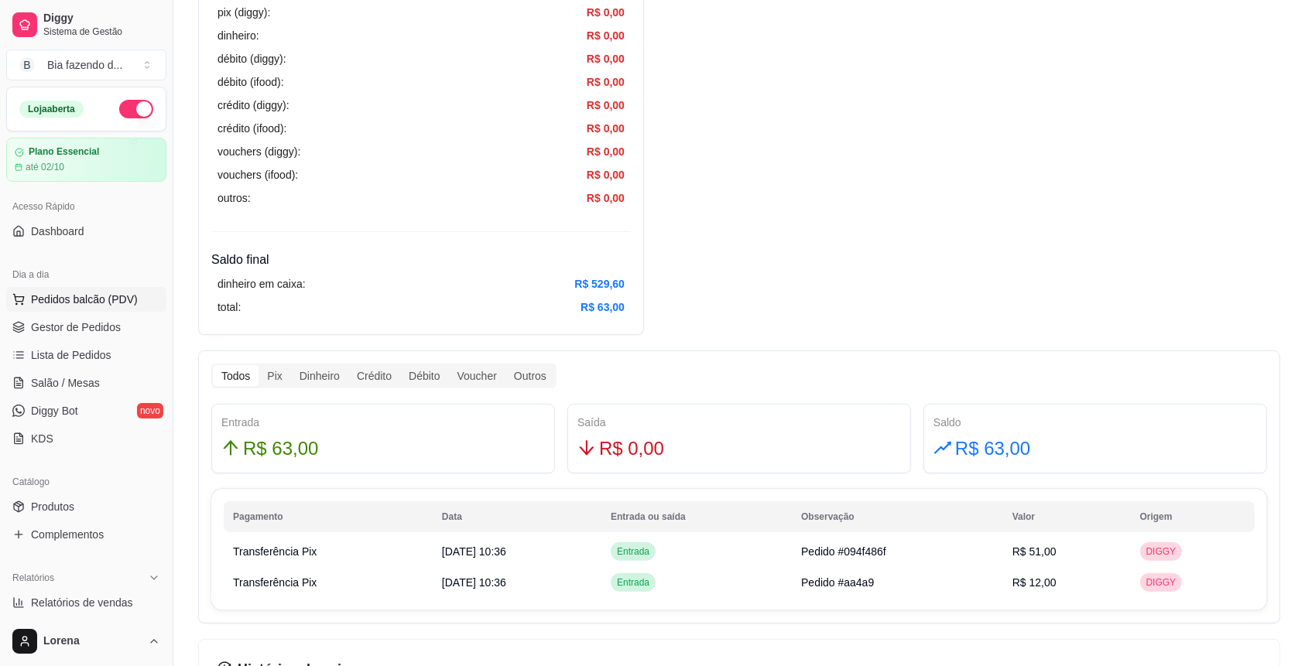
click at [60, 308] on button "Pedidos balcão (PDV)" at bounding box center [86, 299] width 160 height 25
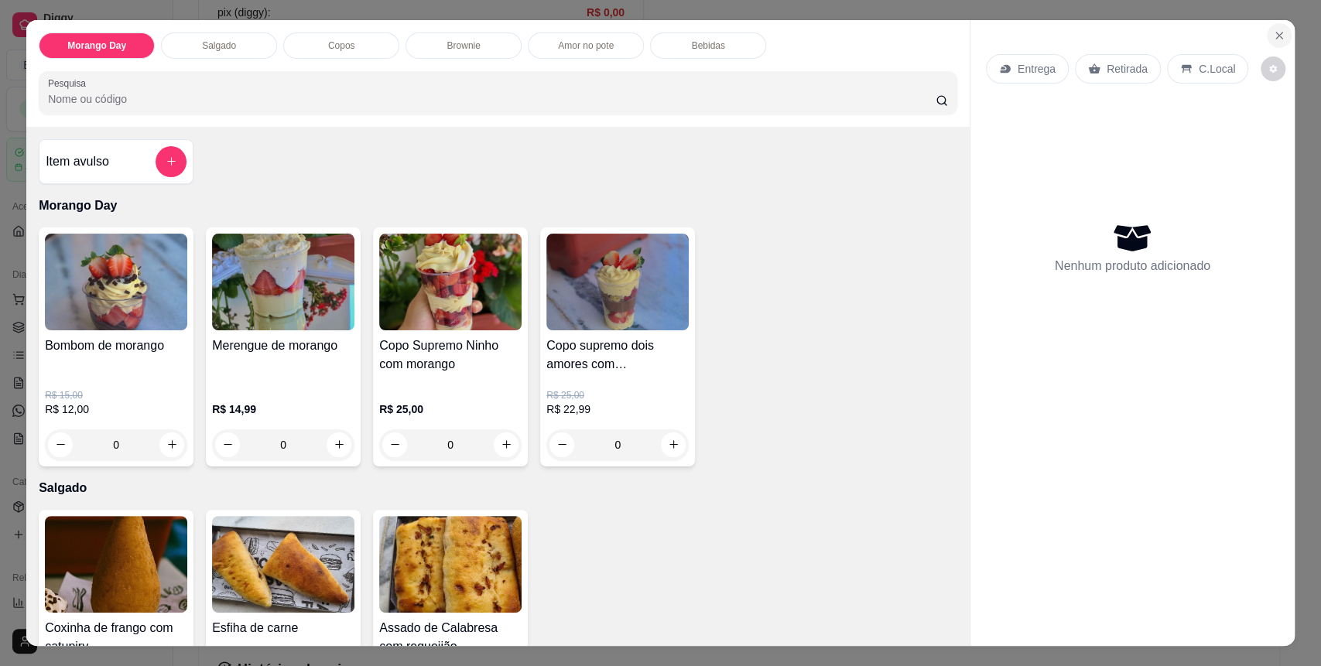
click at [1277, 31] on button "Close" at bounding box center [1279, 35] width 25 height 25
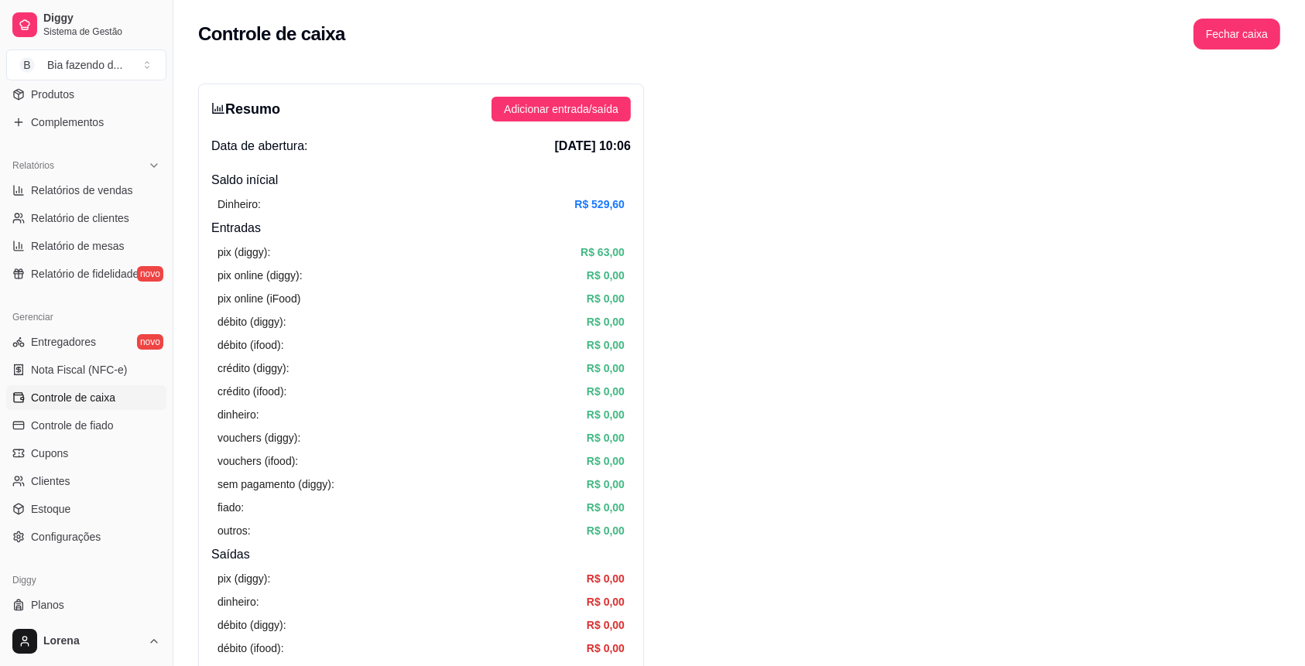
scroll to position [446, 0]
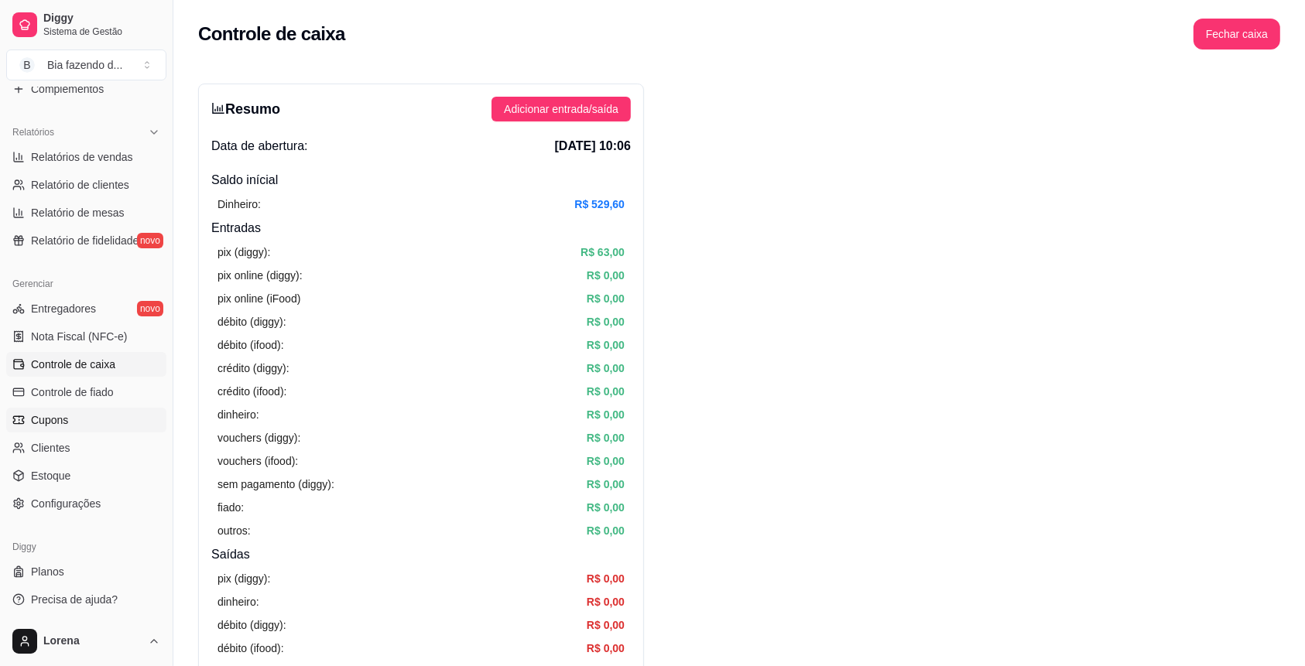
click at [93, 421] on link "Cupons" at bounding box center [86, 420] width 160 height 25
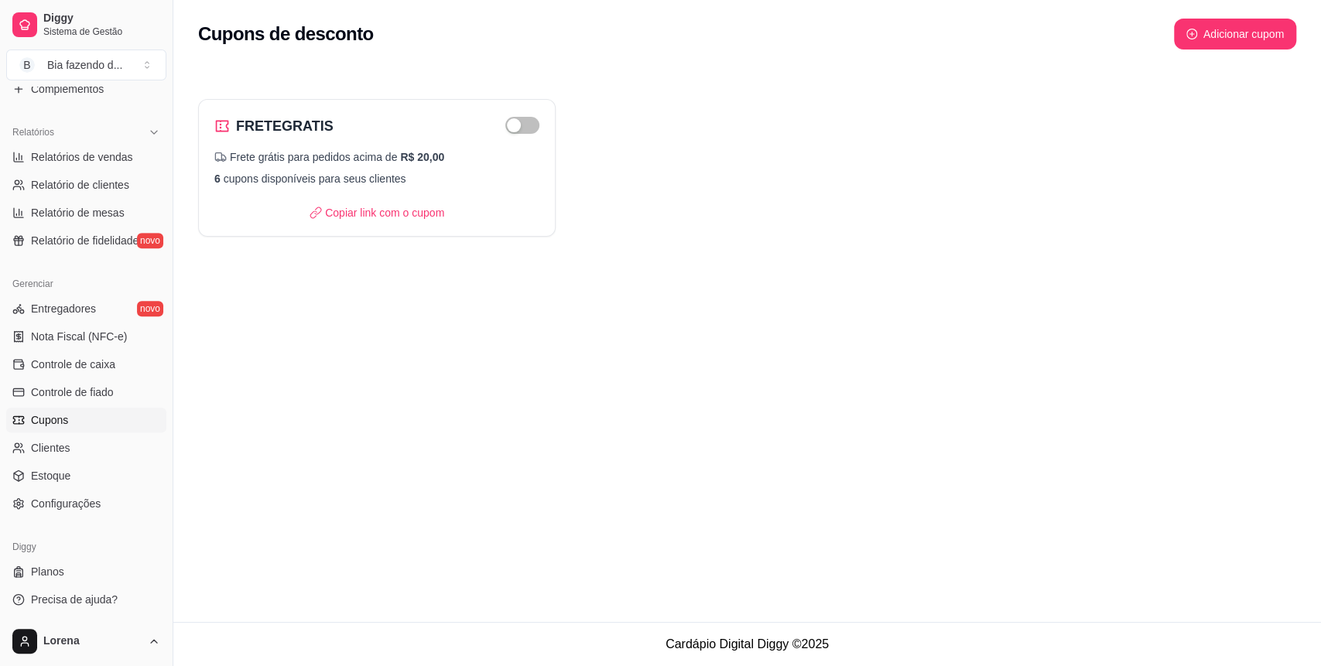
drag, startPoint x: 166, startPoint y: 505, endPoint x: 933, endPoint y: 149, distance: 844.8
click at [155, 566] on div "Diggy Sistema de Gestão B Bia fazendo d ... Loja aberta Plano Essencial até 02/…" at bounding box center [86, 333] width 173 height 666
click at [124, 391] on link "Controle de fiado" at bounding box center [86, 392] width 160 height 25
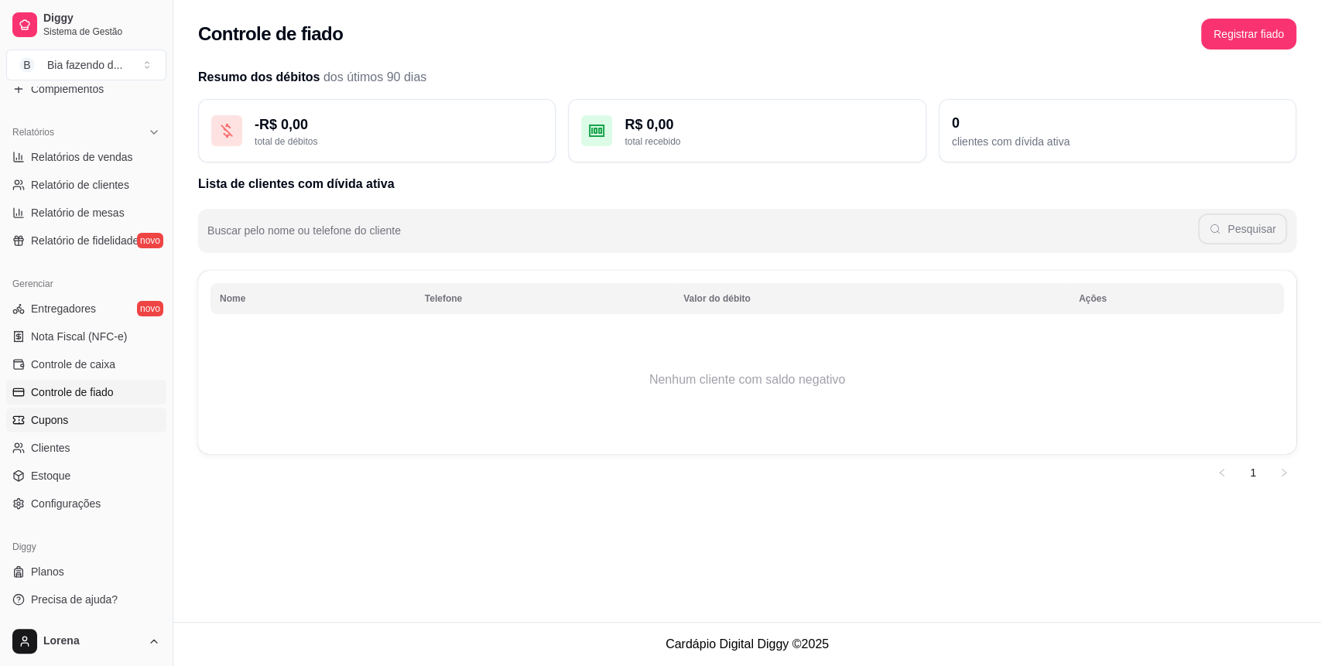
click at [104, 419] on link "Cupons" at bounding box center [86, 420] width 160 height 25
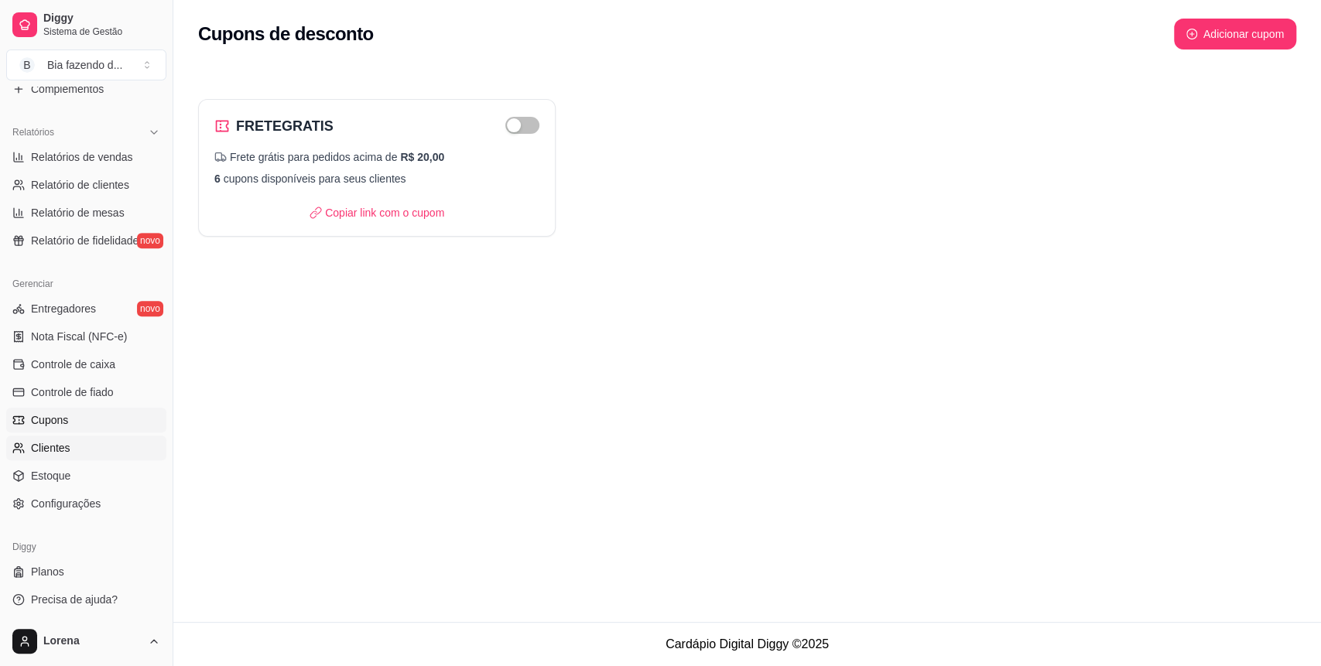
click at [98, 443] on link "Clientes" at bounding box center [86, 448] width 160 height 25
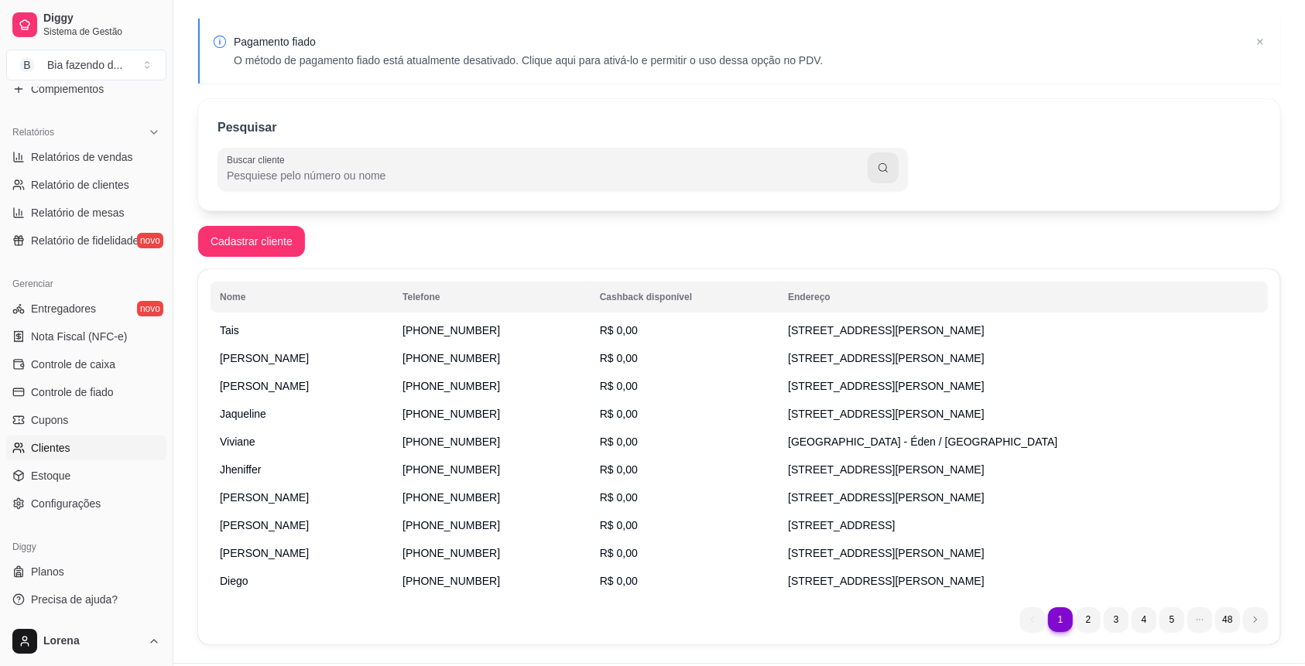
scroll to position [84, 0]
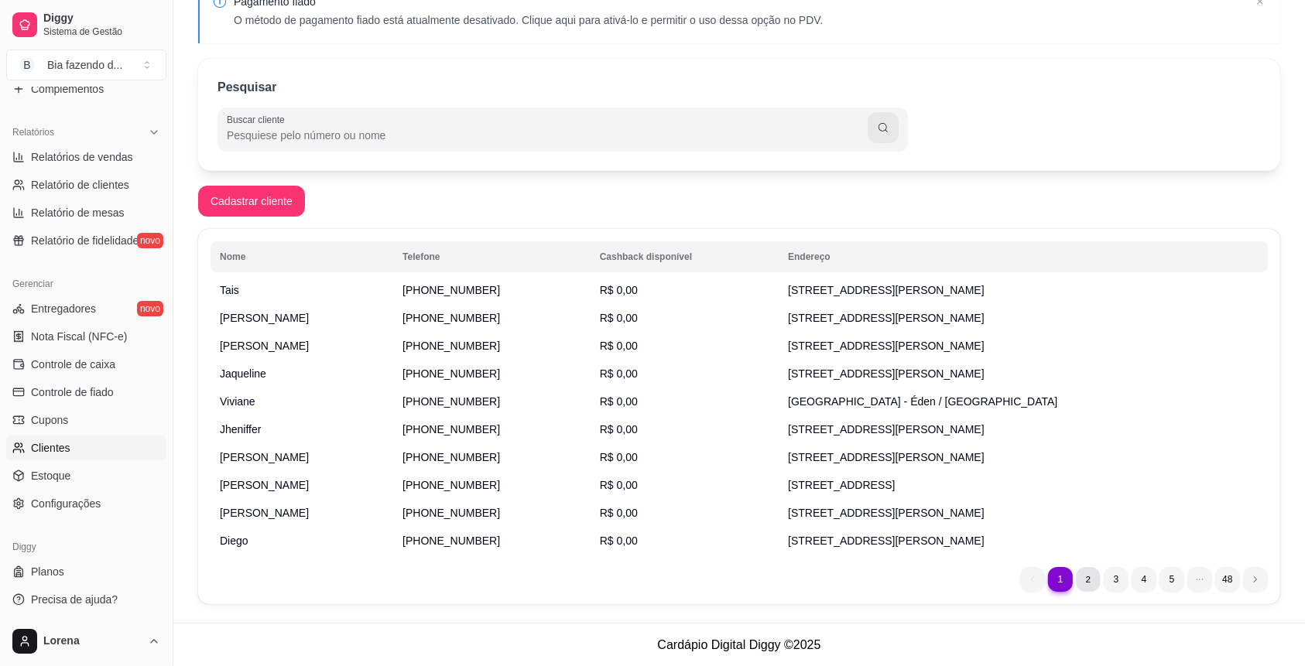
click at [1085, 584] on li "2" at bounding box center [1088, 579] width 24 height 24
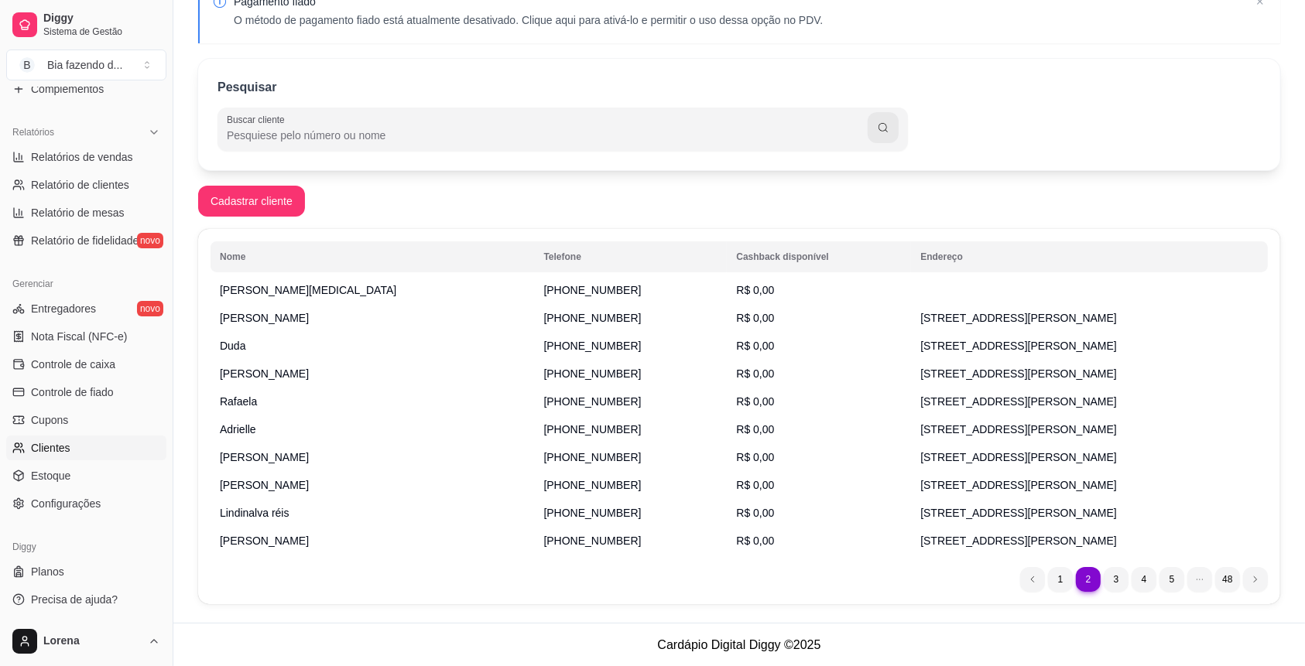
click at [1128, 587] on ul "2 1 2 3 4 5 48" at bounding box center [1144, 579] width 248 height 25
click at [1111, 582] on li "3" at bounding box center [1116, 579] width 25 height 25
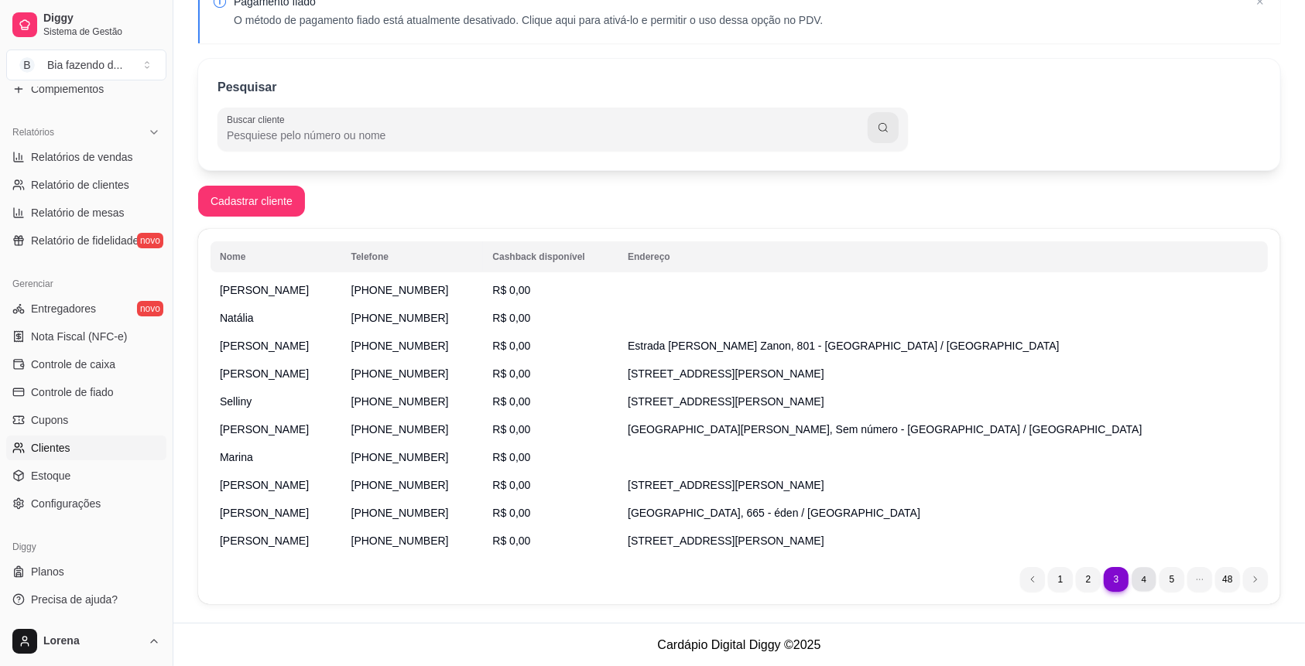
click at [1138, 572] on li "4" at bounding box center [1143, 579] width 24 height 24
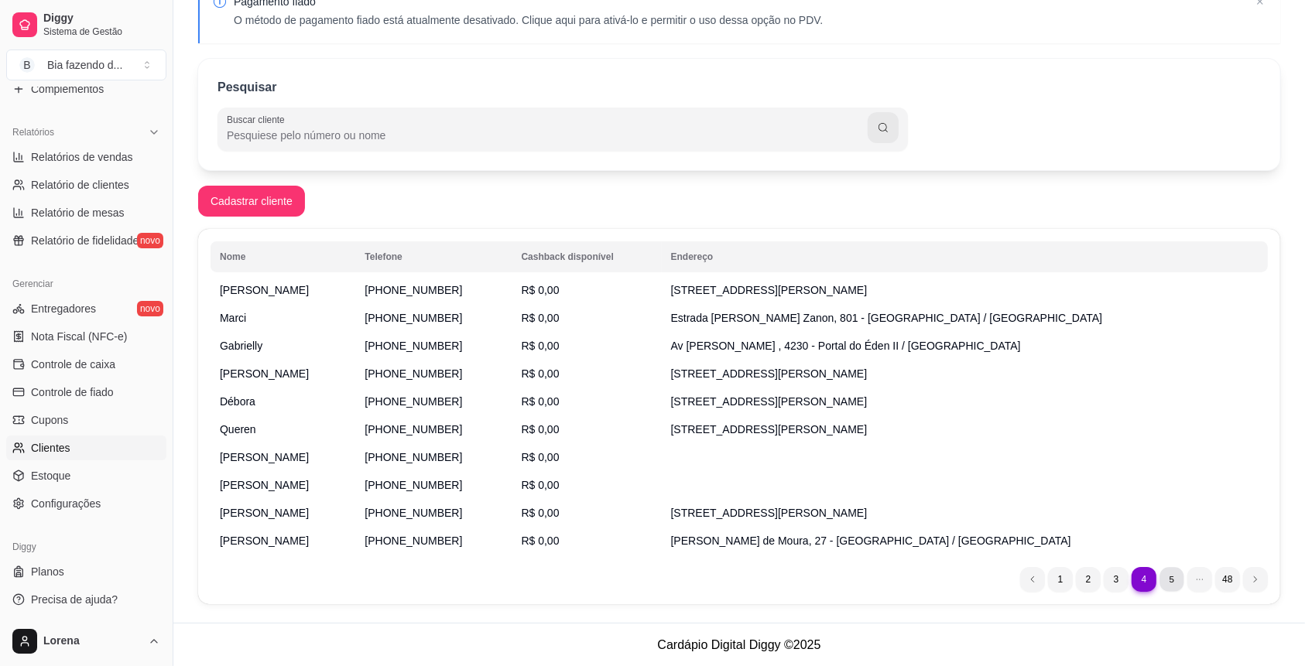
click at [1171, 589] on li "5" at bounding box center [1171, 579] width 24 height 24
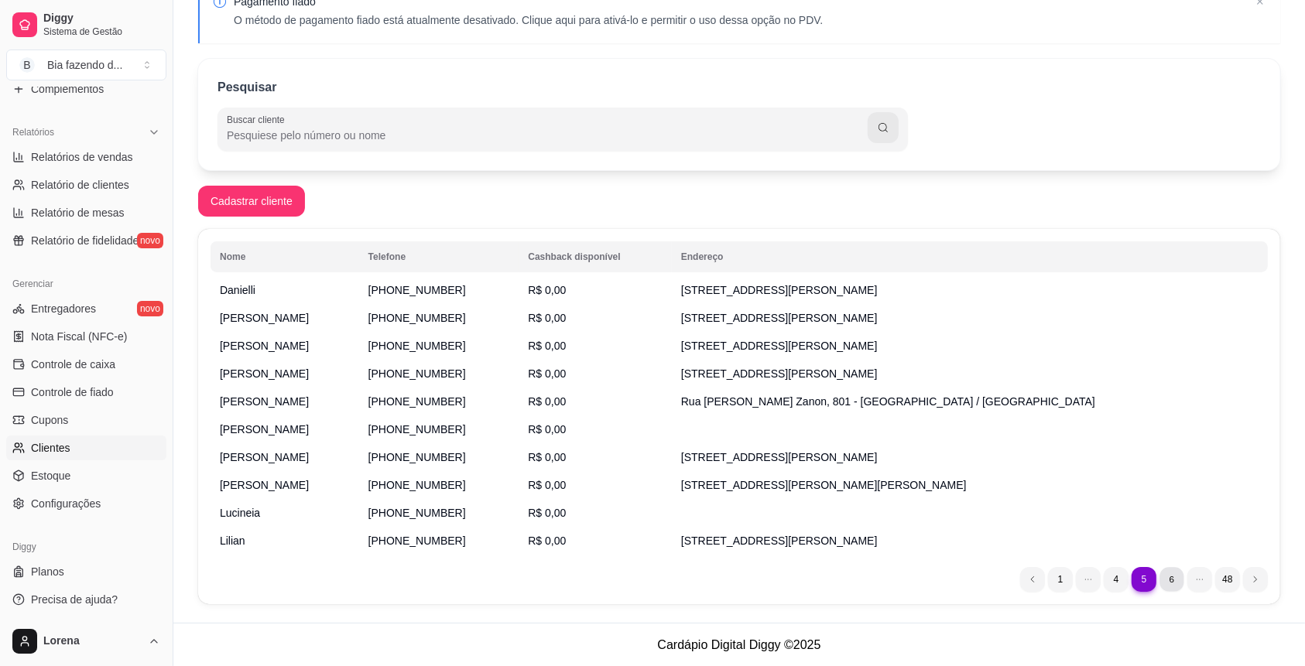
click at [1175, 570] on li "6" at bounding box center [1171, 579] width 24 height 24
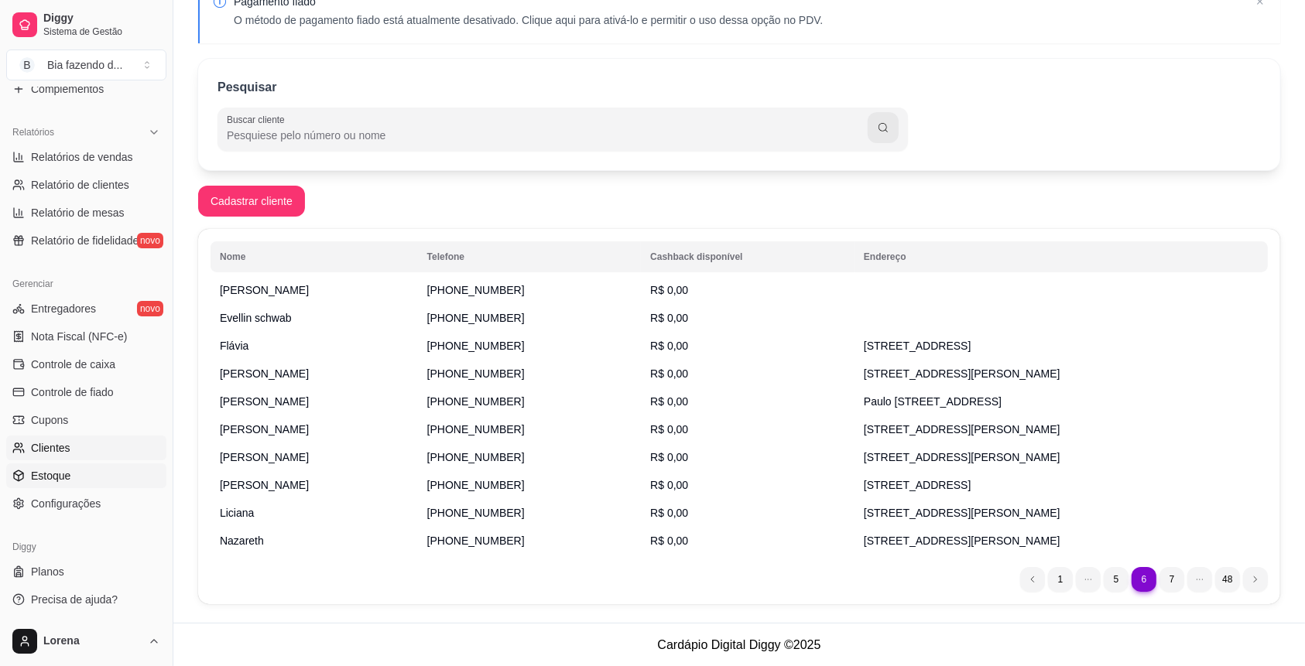
click at [76, 473] on link "Estoque" at bounding box center [86, 476] width 160 height 25
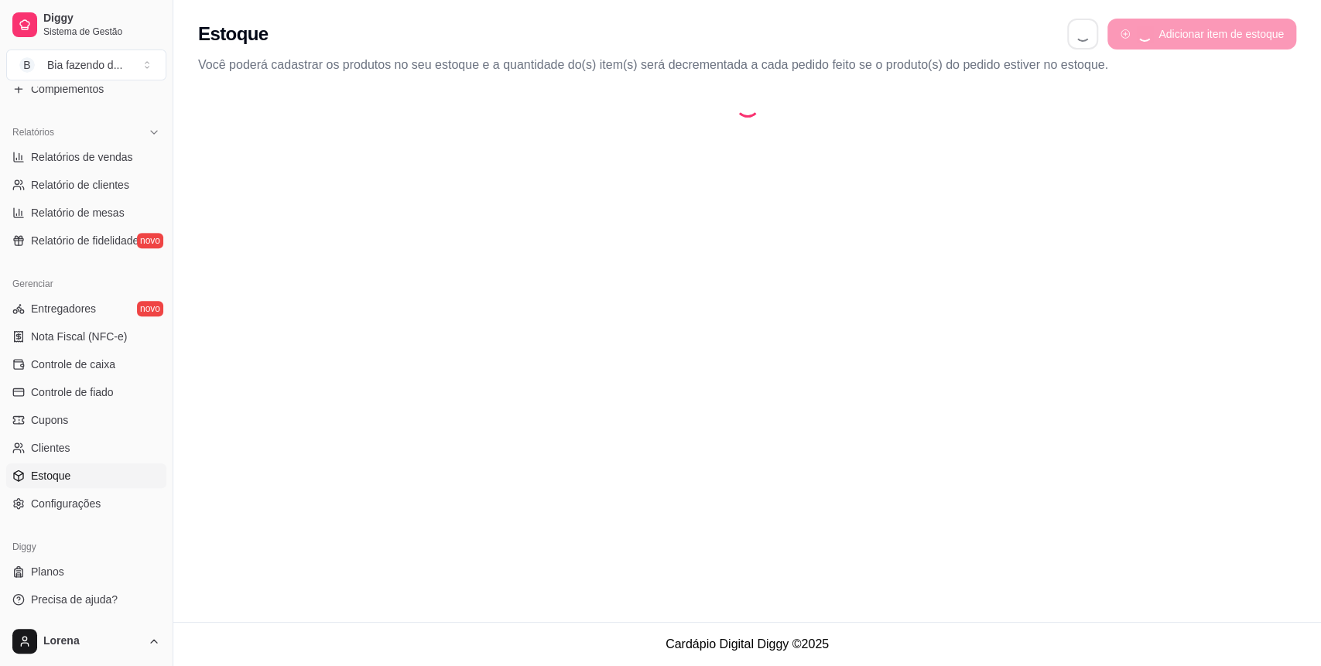
select select "QUANTITY_ORDER"
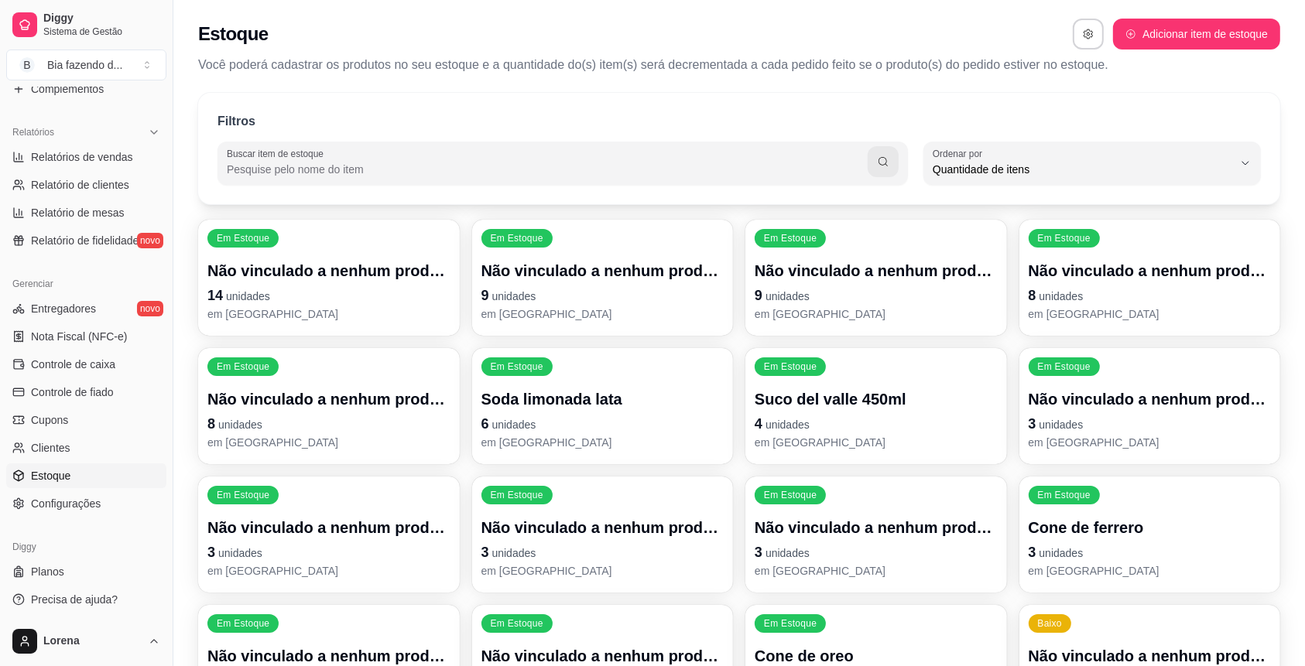
scroll to position [15, 0]
click at [330, 299] on p "14 unidades" at bounding box center [328, 295] width 235 height 21
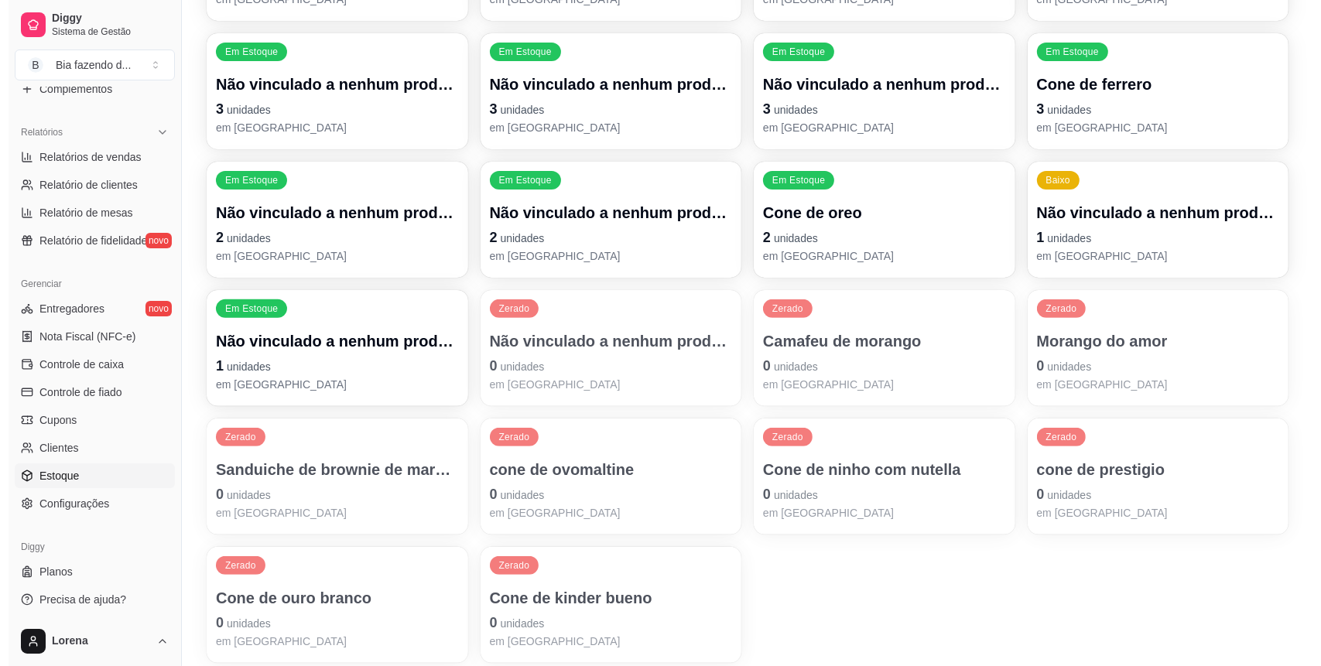
scroll to position [399, 0]
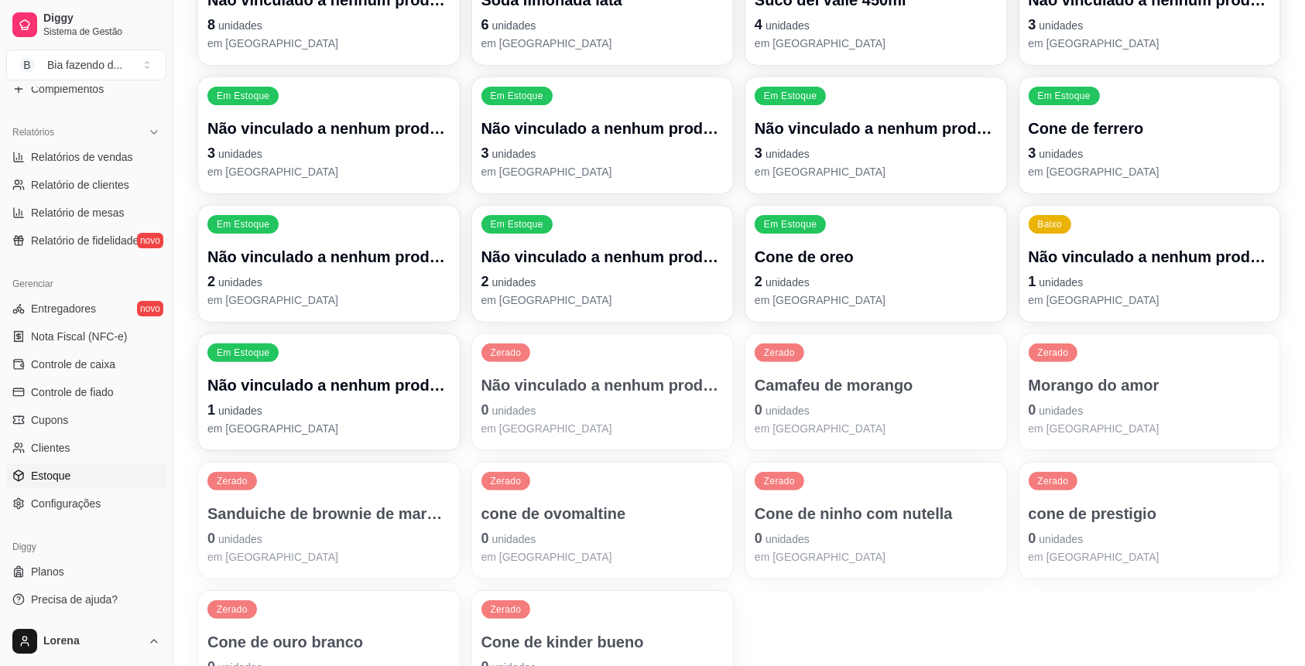
click at [1201, 272] on p "1 unidades" at bounding box center [1149, 282] width 243 height 22
click at [574, 118] on p "Não vinculado a nenhum produto" at bounding box center [601, 128] width 235 height 21
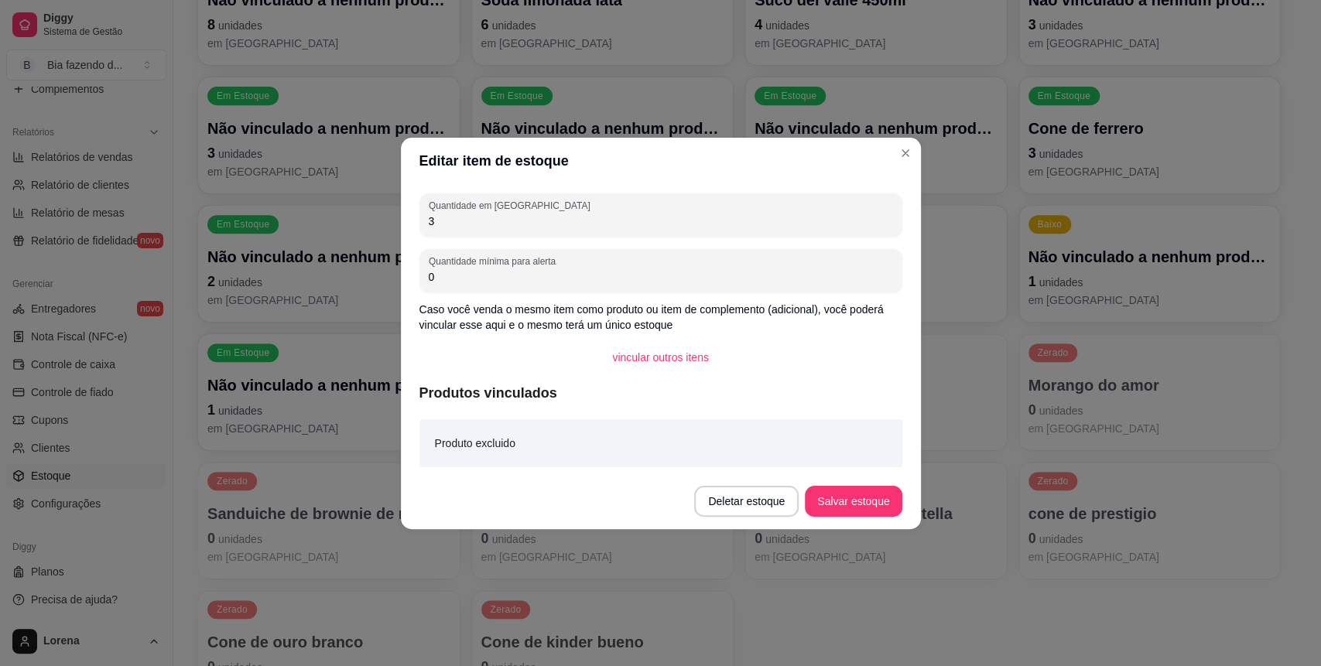
click at [514, 443] on article "Produto excluido" at bounding box center [475, 443] width 80 height 17
click at [508, 447] on article "Produto excluido" at bounding box center [475, 443] width 80 height 17
click at [669, 355] on button "vincular outros itens" at bounding box center [660, 357] width 121 height 31
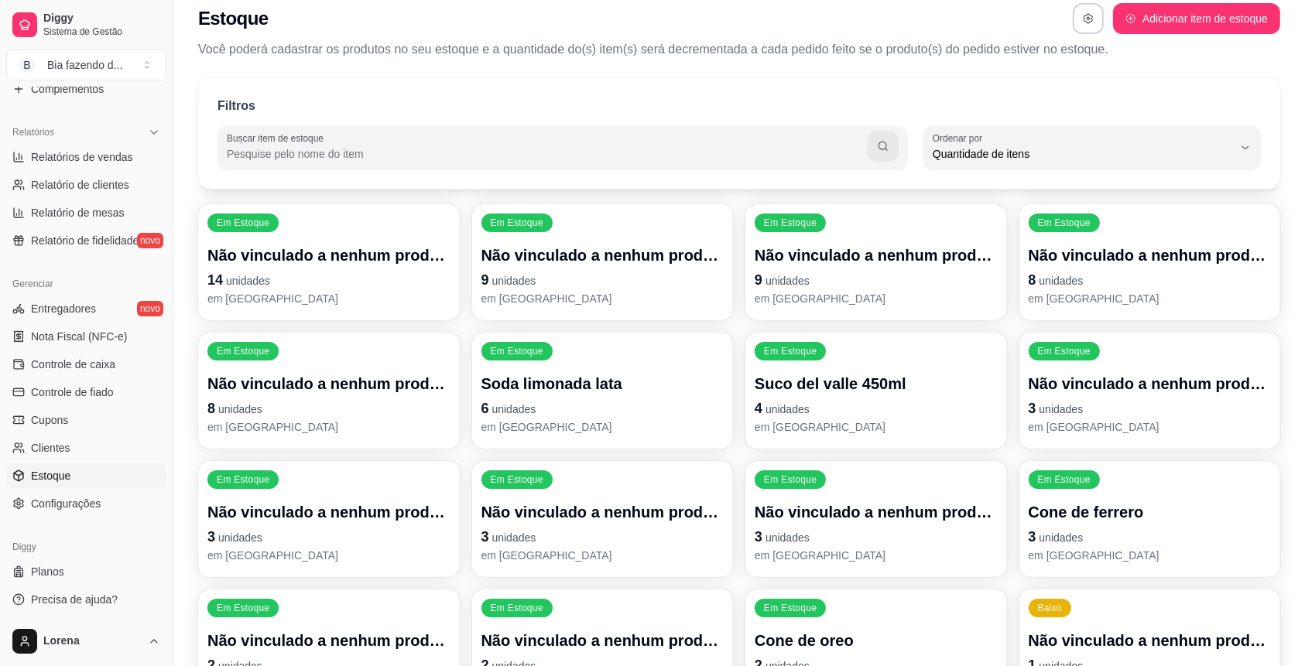
scroll to position [0, 0]
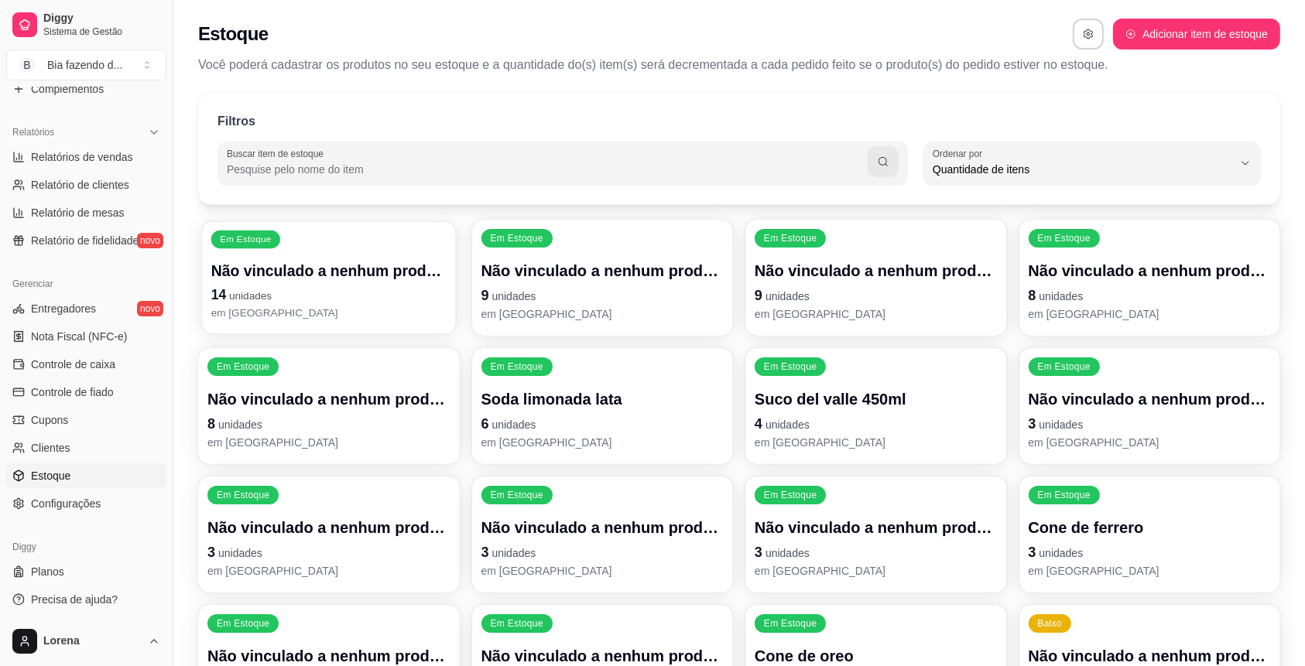
click at [361, 276] on p "Não vinculado a nenhum produto" at bounding box center [328, 271] width 235 height 21
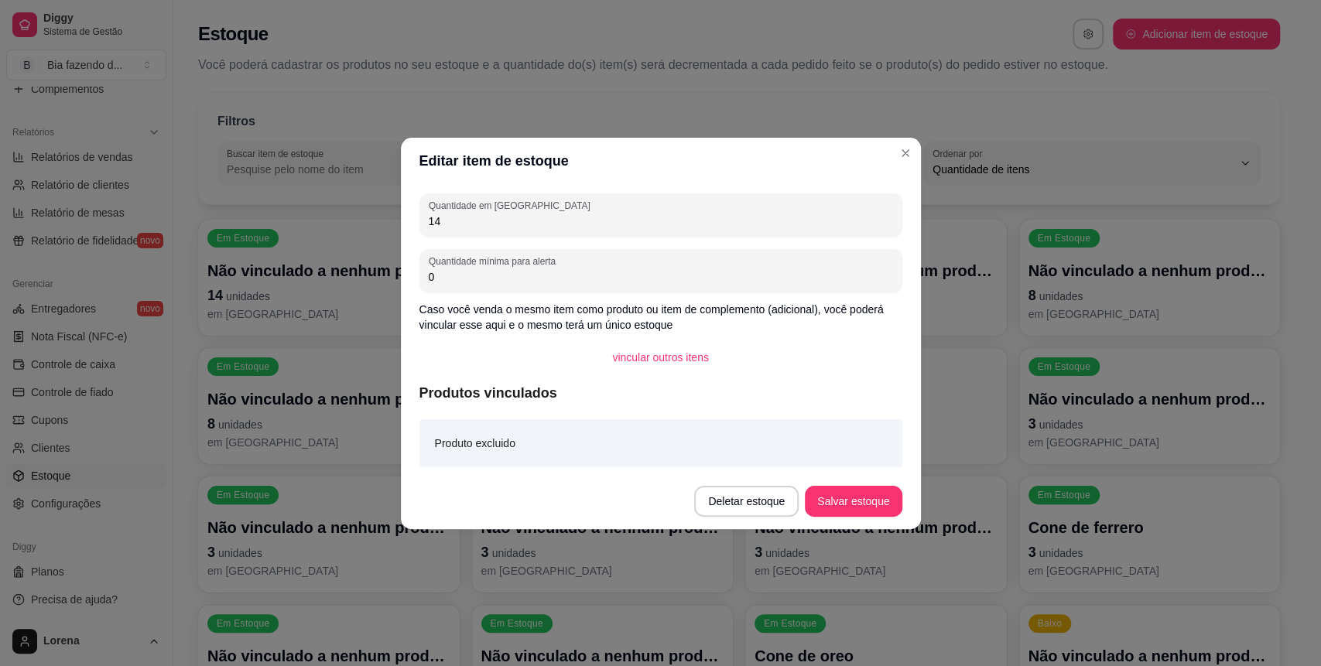
click at [905, 139] on header "Editar item de estoque" at bounding box center [661, 161] width 520 height 46
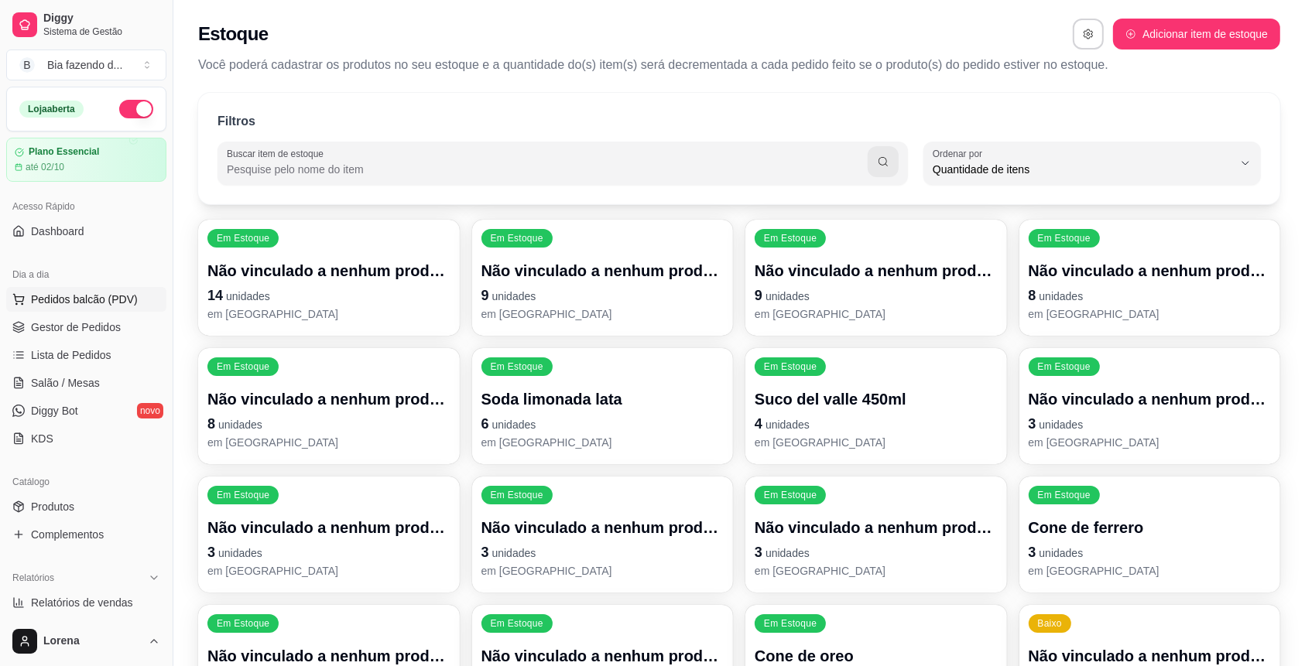
click at [108, 306] on span "Pedidos balcão (PDV)" at bounding box center [84, 299] width 107 height 15
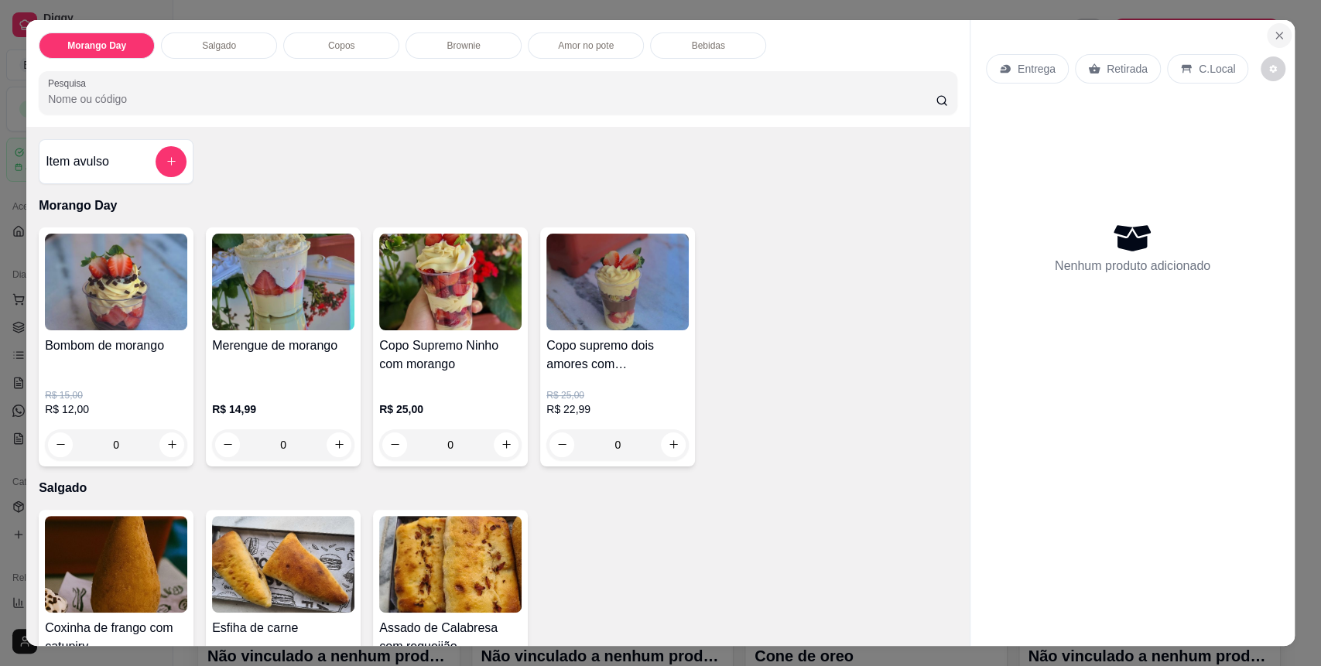
click at [1273, 37] on icon "Close" at bounding box center [1279, 35] width 12 height 12
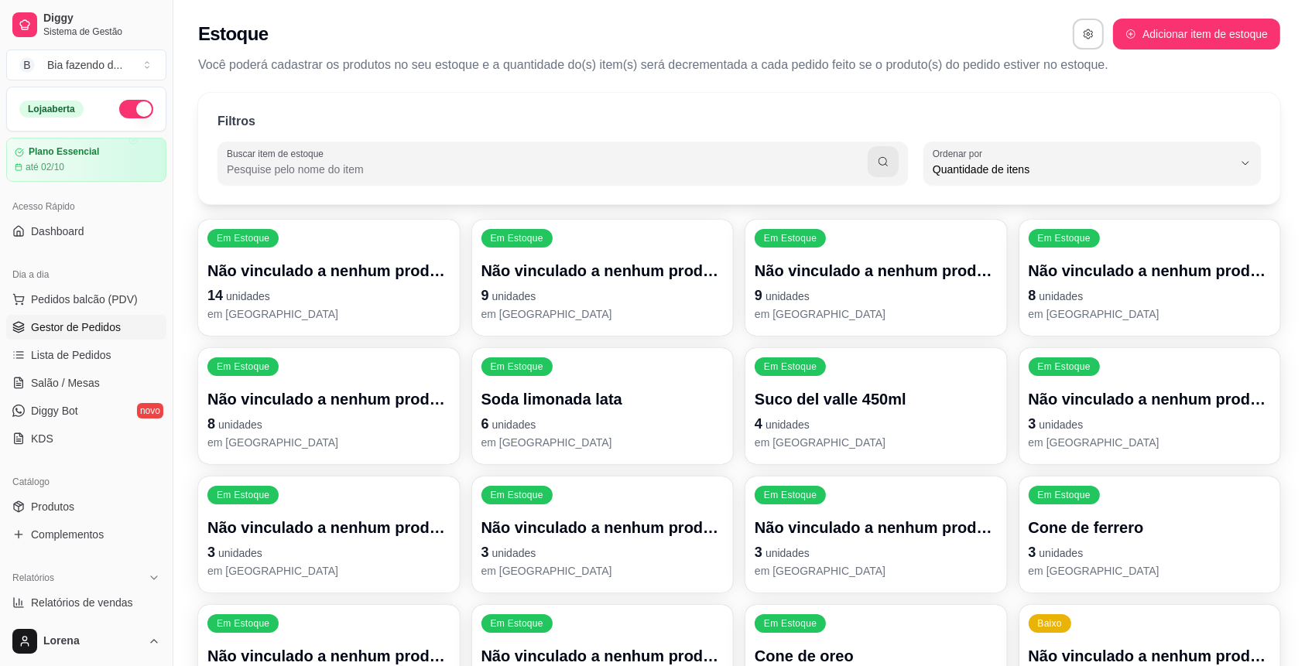
click at [63, 327] on span "Gestor de Pedidos" at bounding box center [76, 327] width 90 height 15
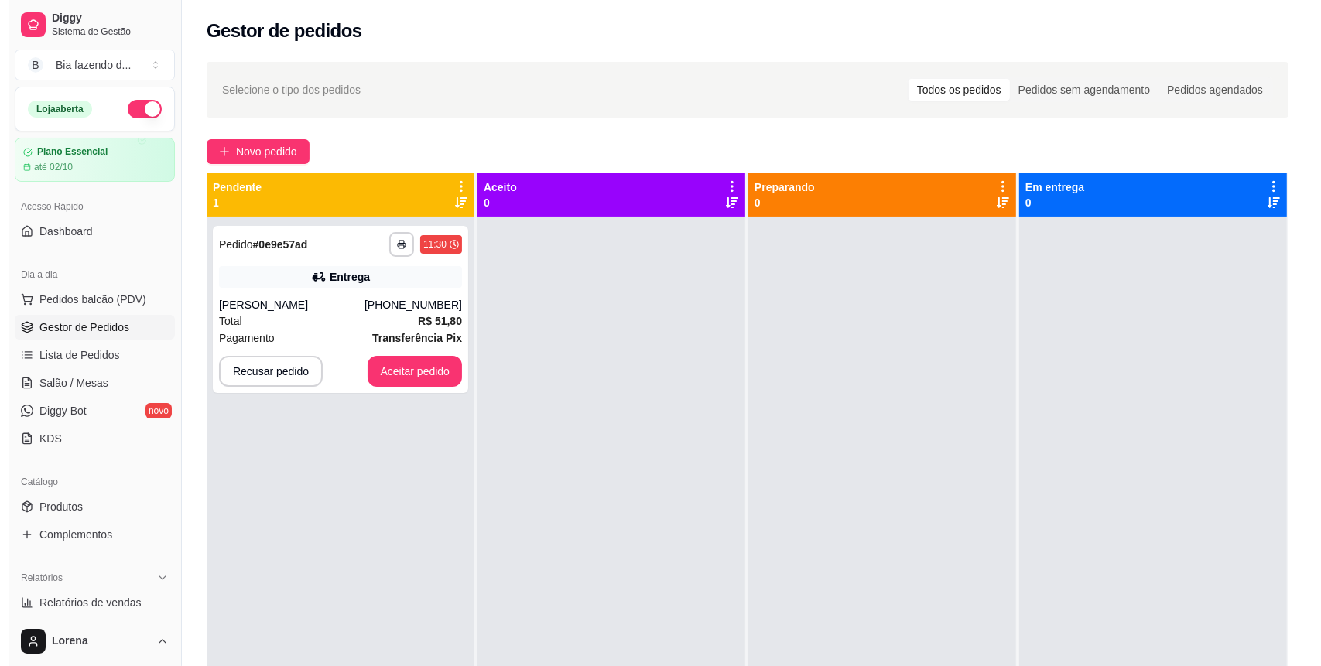
scroll to position [103, 0]
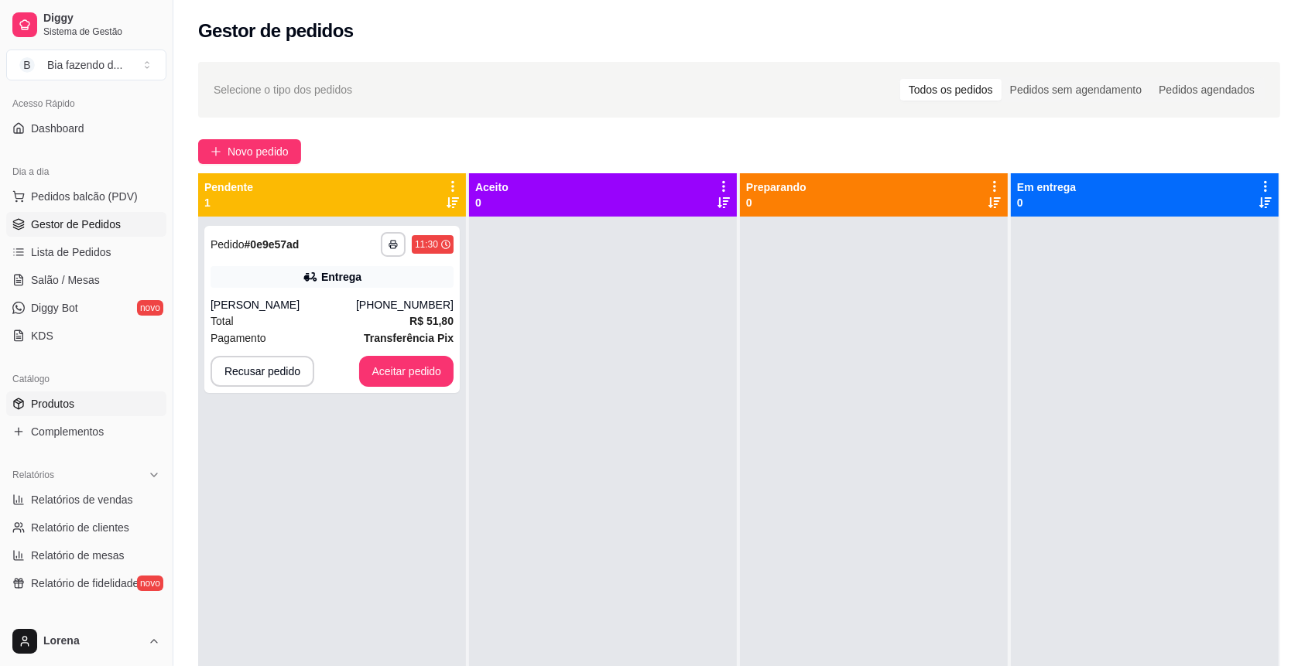
click at [75, 401] on link "Produtos" at bounding box center [86, 404] width 160 height 25
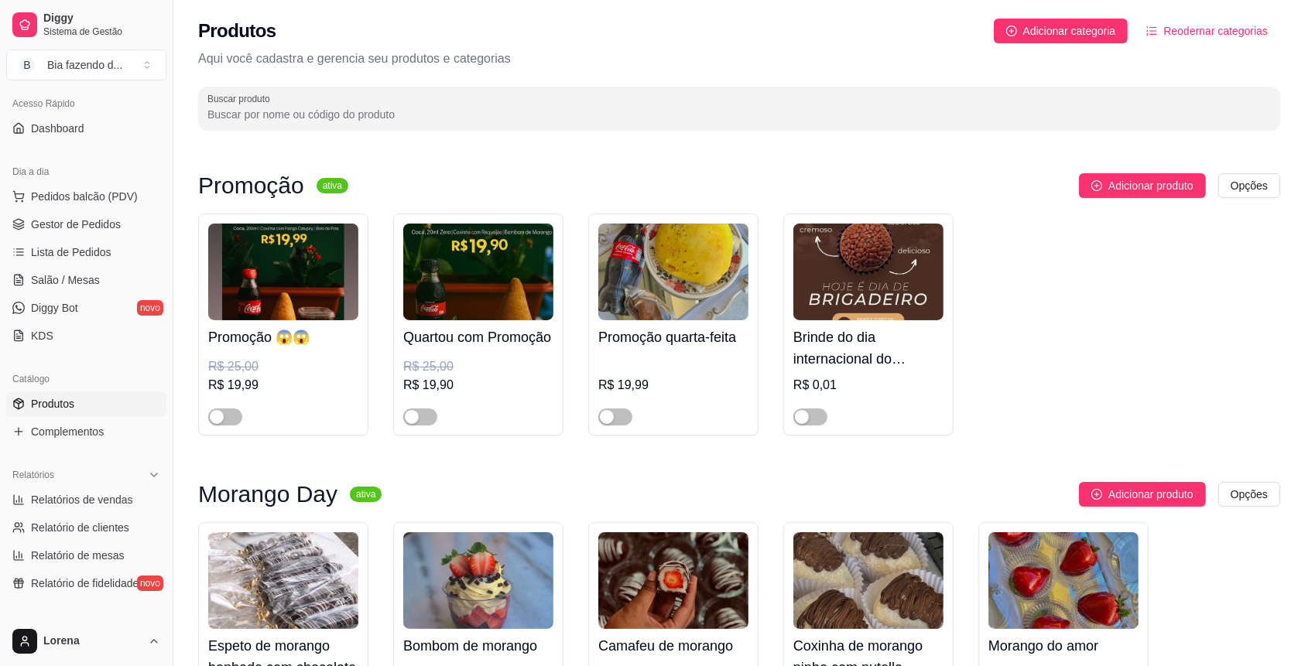
click at [334, 119] on input "Buscar produto" at bounding box center [738, 114] width 1063 height 15
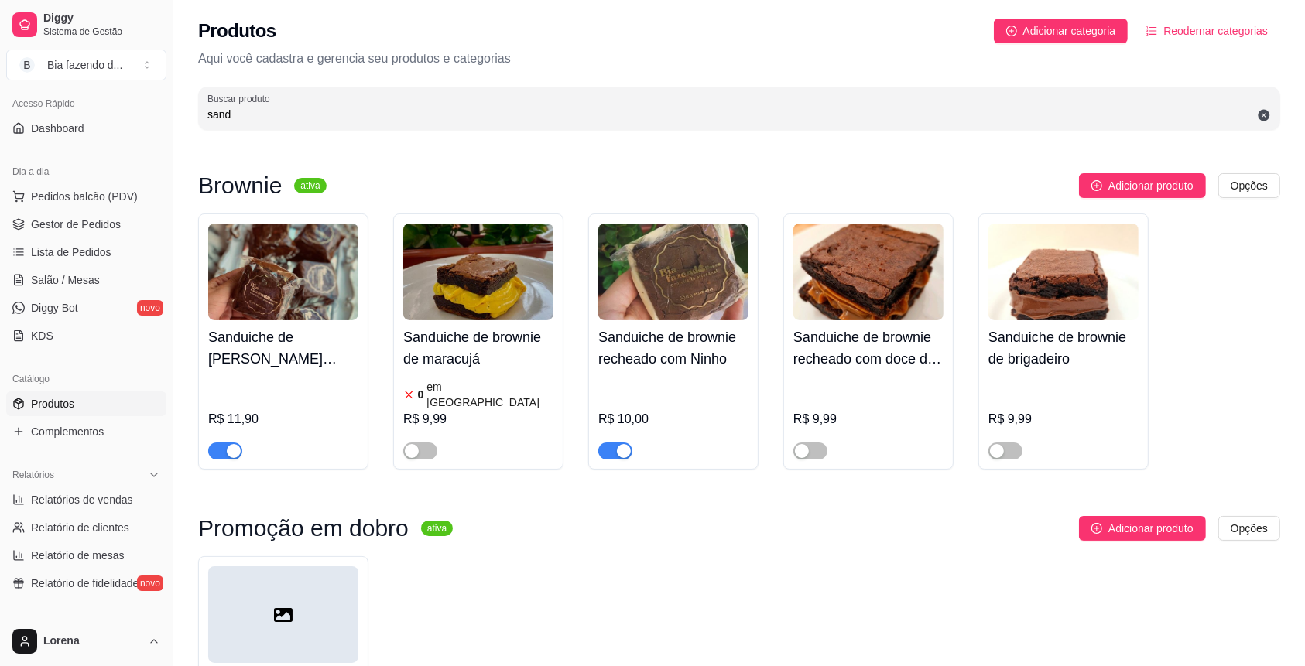
type input "sand"
click at [224, 443] on span "button" at bounding box center [225, 451] width 34 height 17
click at [71, 221] on span "Gestor de Pedidos" at bounding box center [76, 224] width 90 height 15
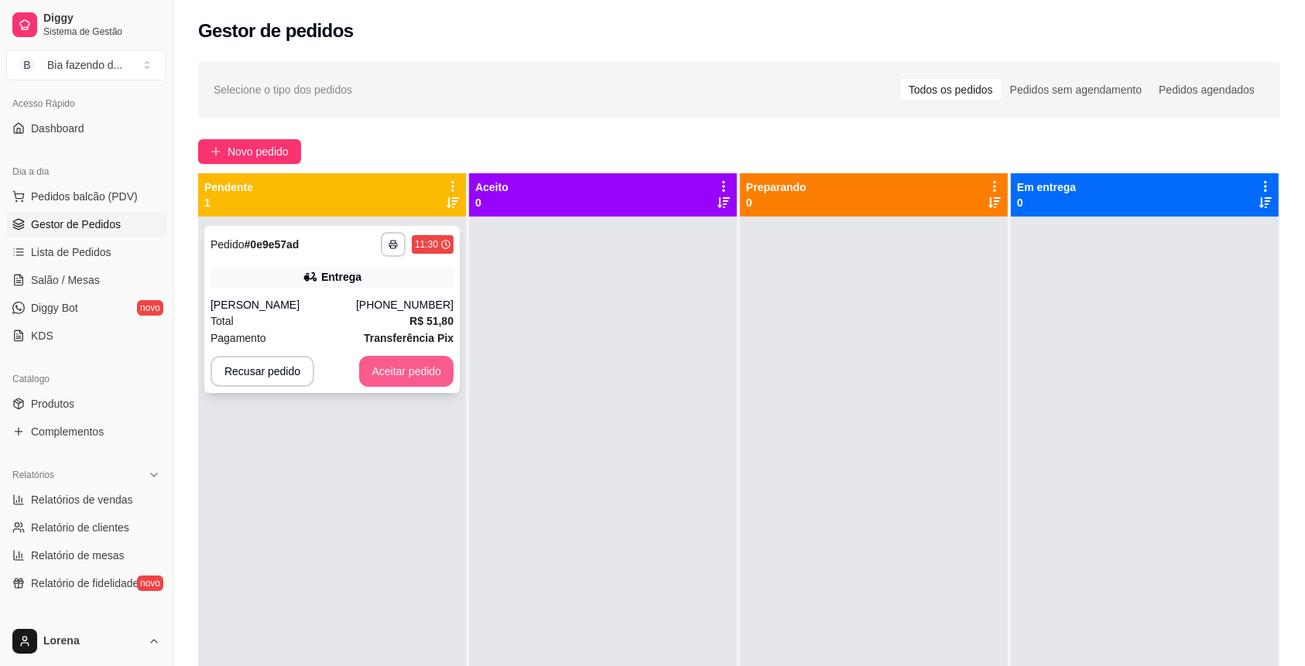
click at [388, 361] on button "Aceitar pedido" at bounding box center [406, 371] width 94 height 31
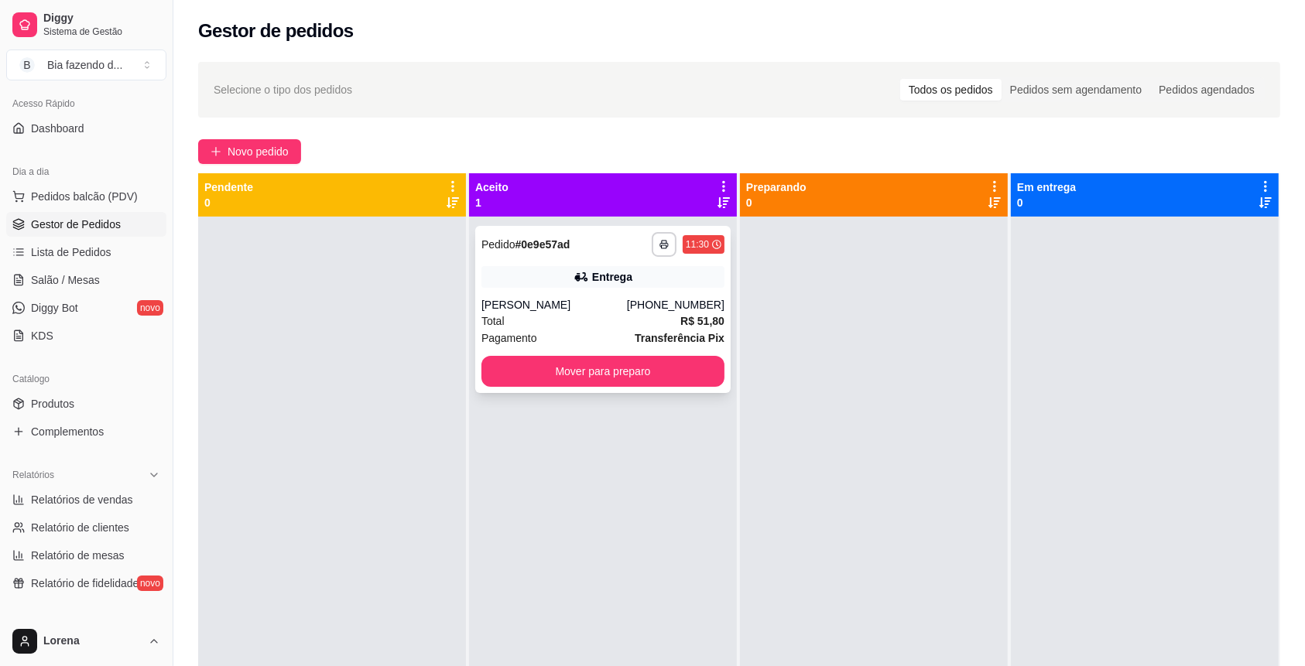
drag, startPoint x: 402, startPoint y: 323, endPoint x: 539, endPoint y: 293, distance: 139.3
click at [536, 293] on div "**********" at bounding box center [739, 506] width 1082 height 666
click at [569, 293] on div "**********" at bounding box center [602, 309] width 255 height 167
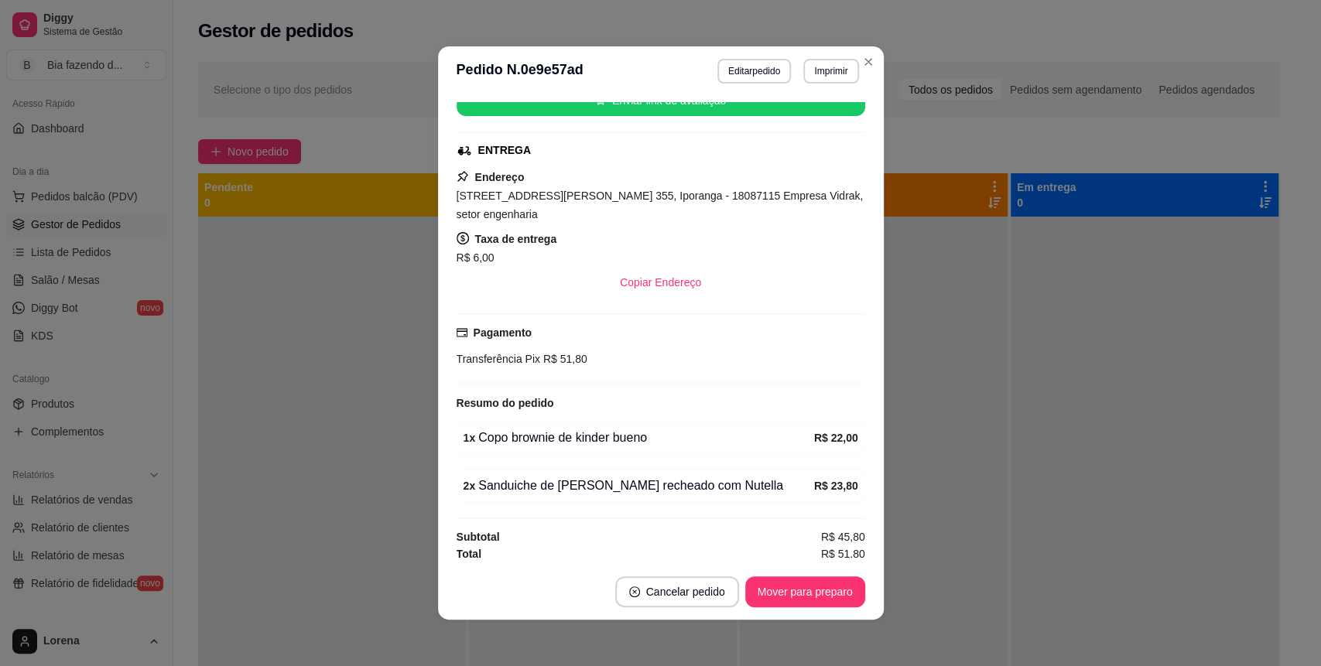
scroll to position [210, 0]
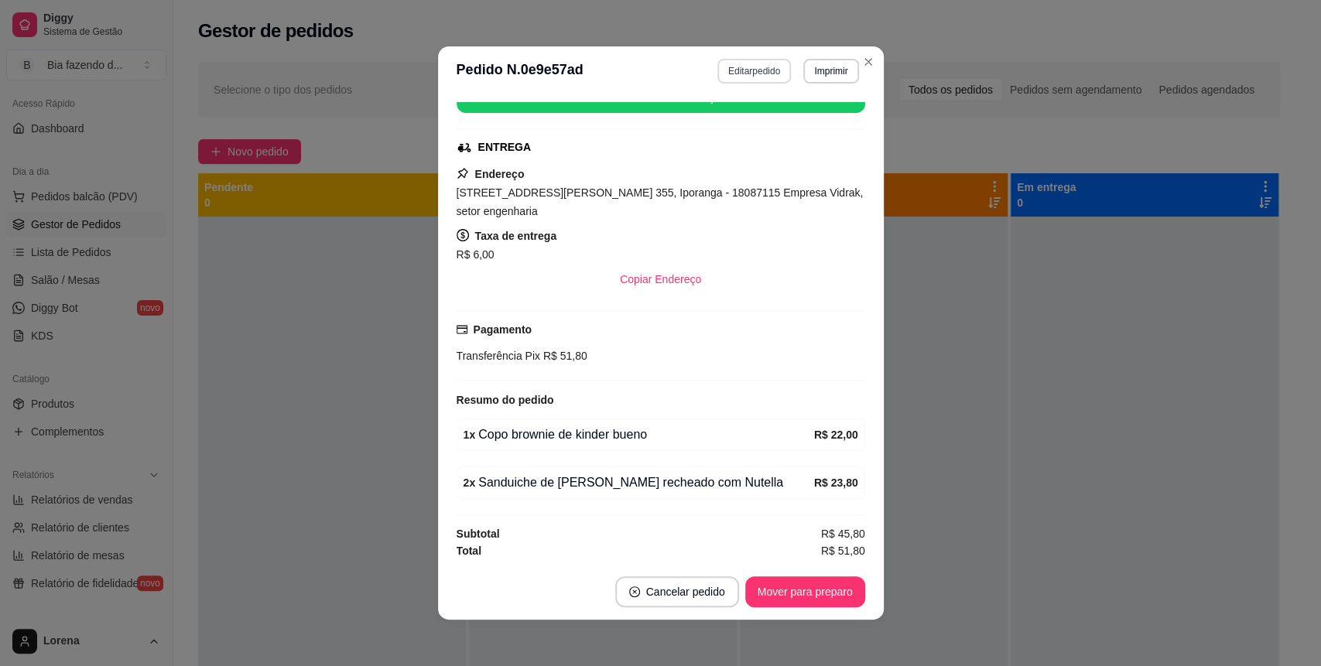
click at [738, 56] on header "**********" at bounding box center [661, 71] width 446 height 50
click at [753, 63] on header "**********" at bounding box center [661, 71] width 446 height 50
click at [751, 64] on button "Editar pedido" at bounding box center [754, 71] width 74 height 25
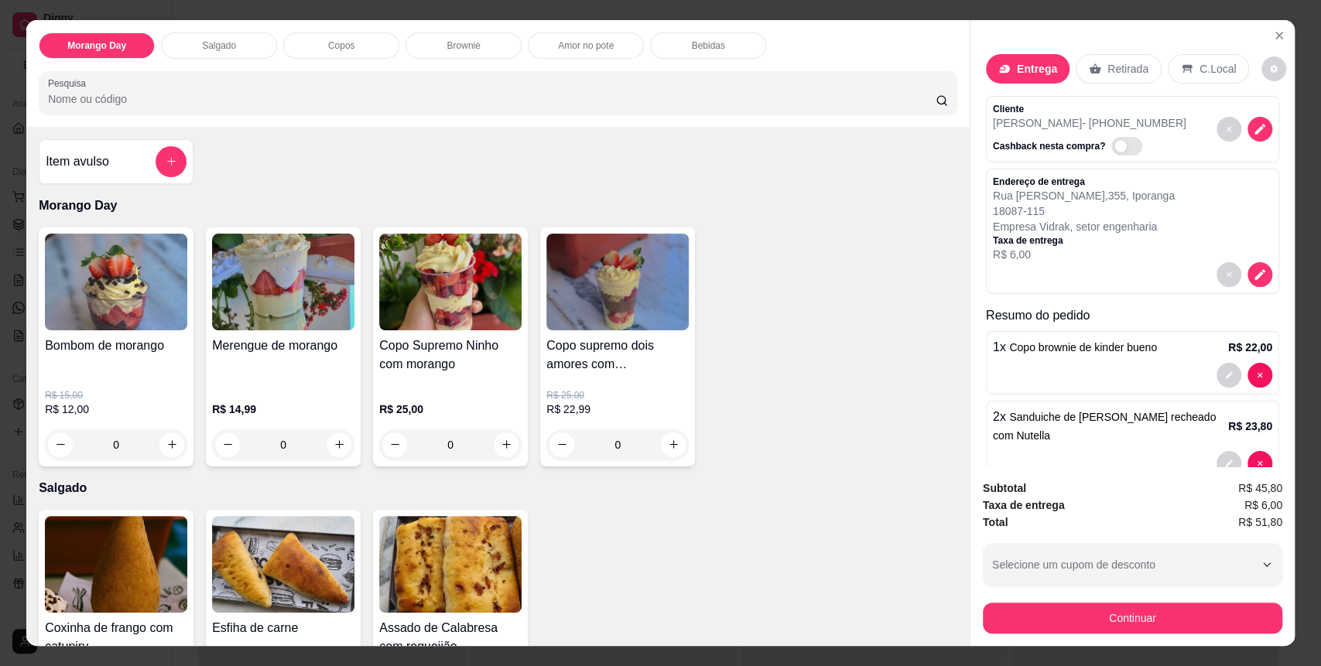
click at [1230, 446] on div "2 x Sanduiche de Brownie recheado com Nutella R$ 23,80" at bounding box center [1132, 442] width 293 height 82
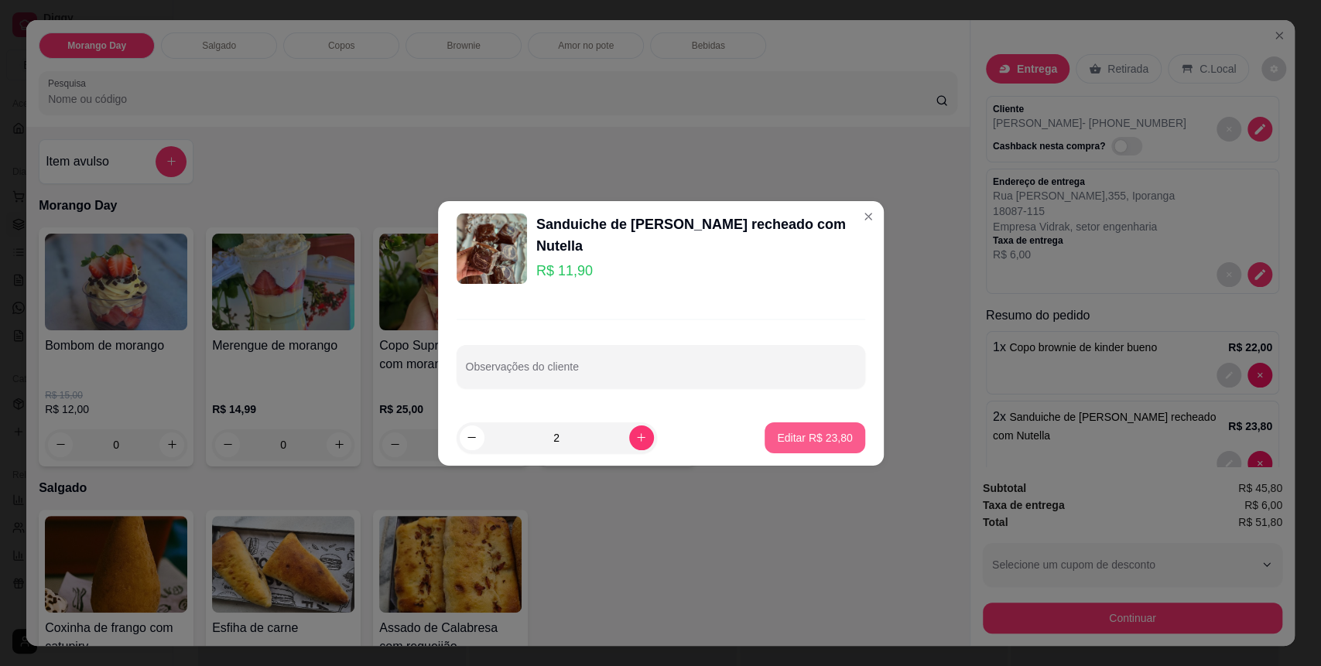
click at [802, 450] on button "Editar R$ 23,80" at bounding box center [815, 438] width 100 height 31
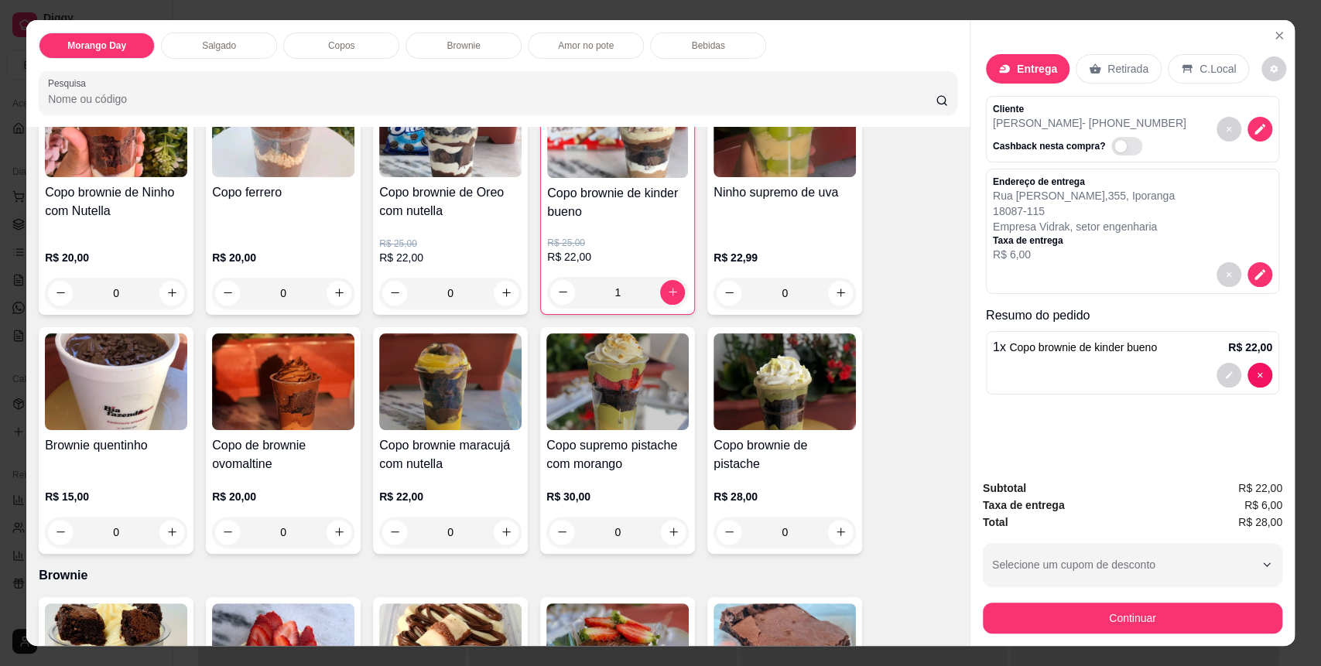
scroll to position [825, 0]
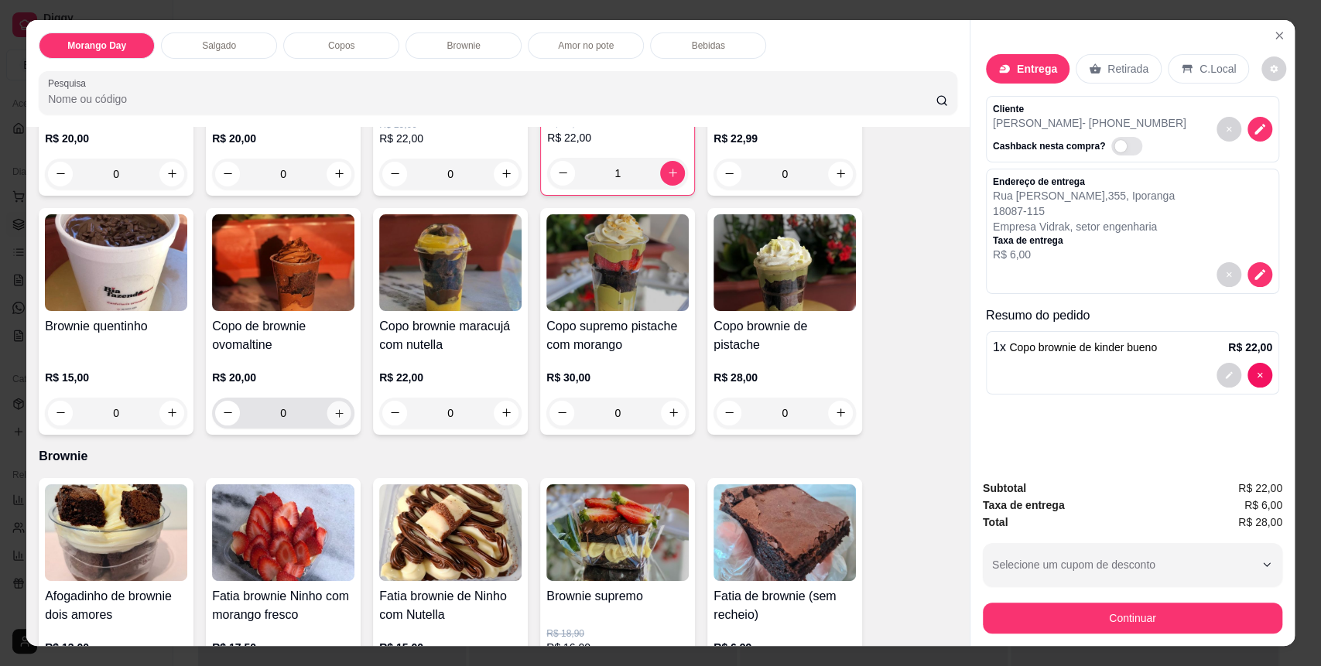
click at [334, 416] on icon "increase-product-quantity" at bounding box center [340, 414] width 12 height 12
type input "1"
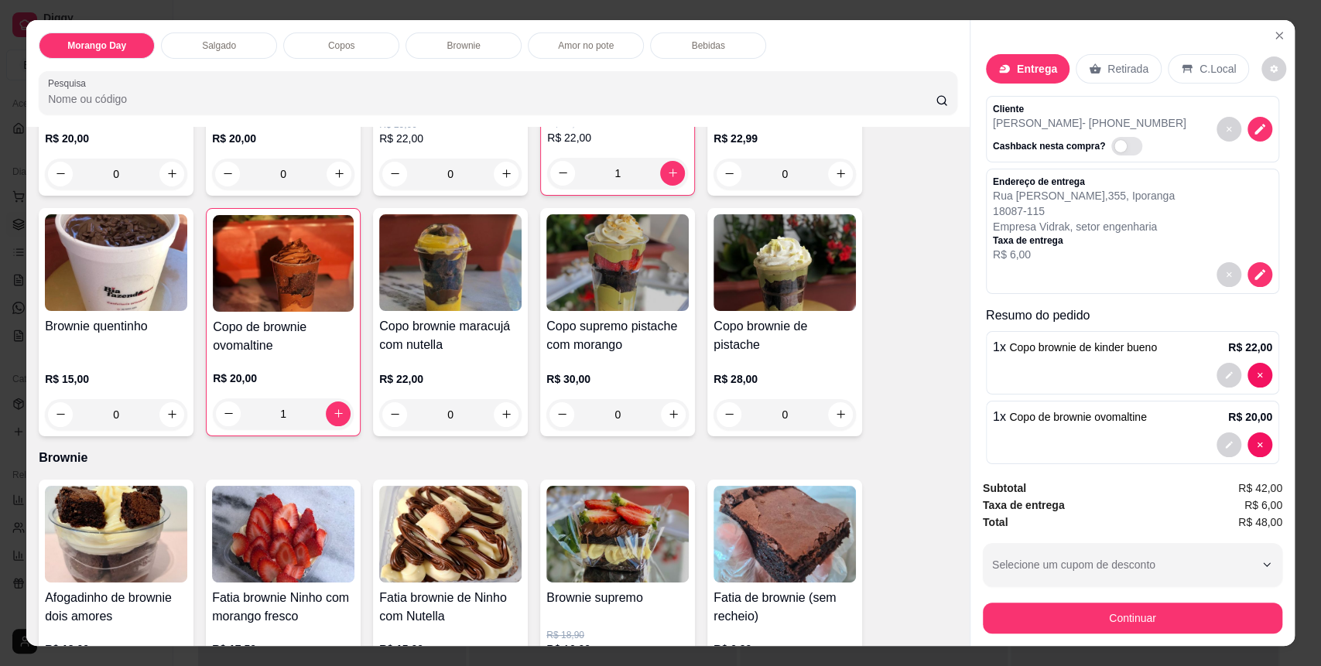
scroll to position [17, 0]
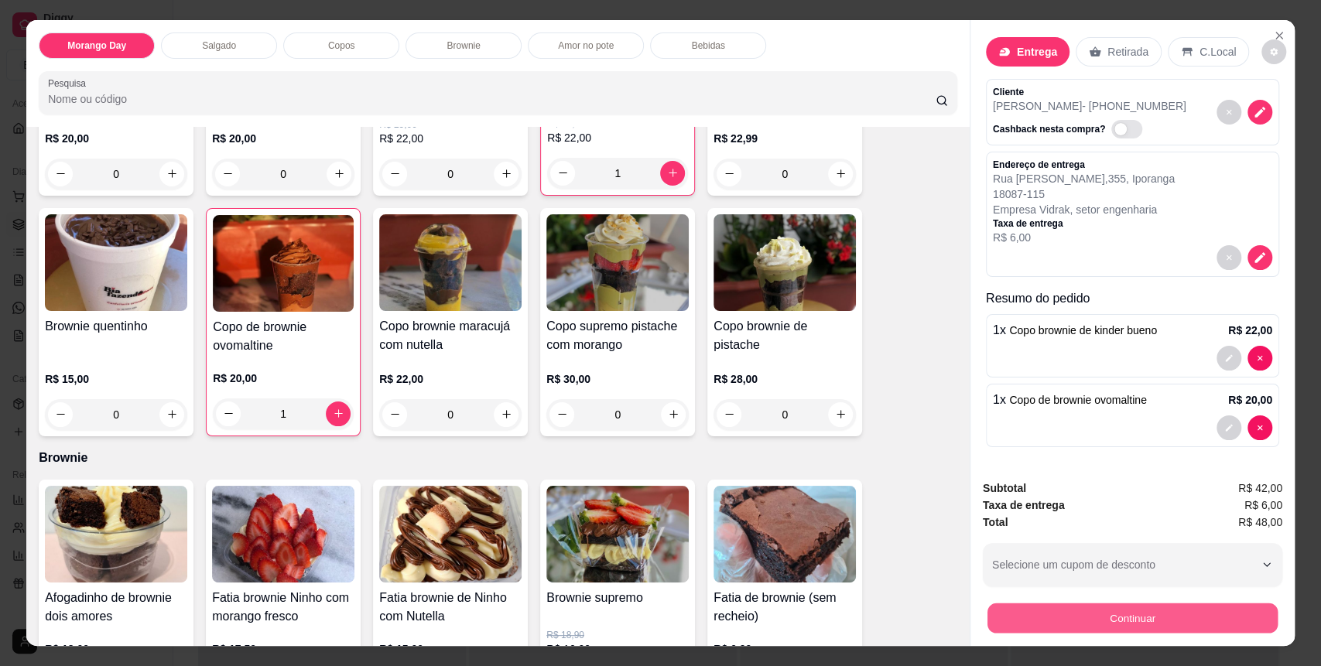
click at [1045, 615] on button "Continuar" at bounding box center [1132, 619] width 290 height 30
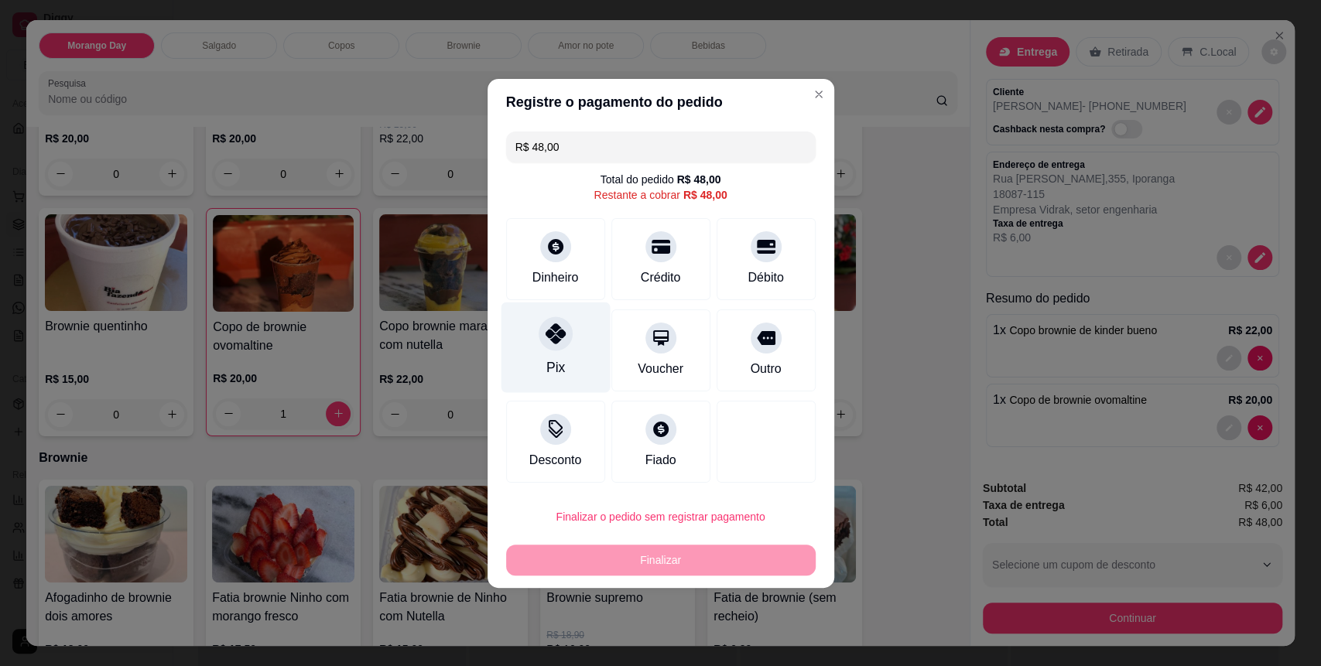
click at [553, 345] on div at bounding box center [556, 334] width 34 height 34
type input "R$ 0,00"
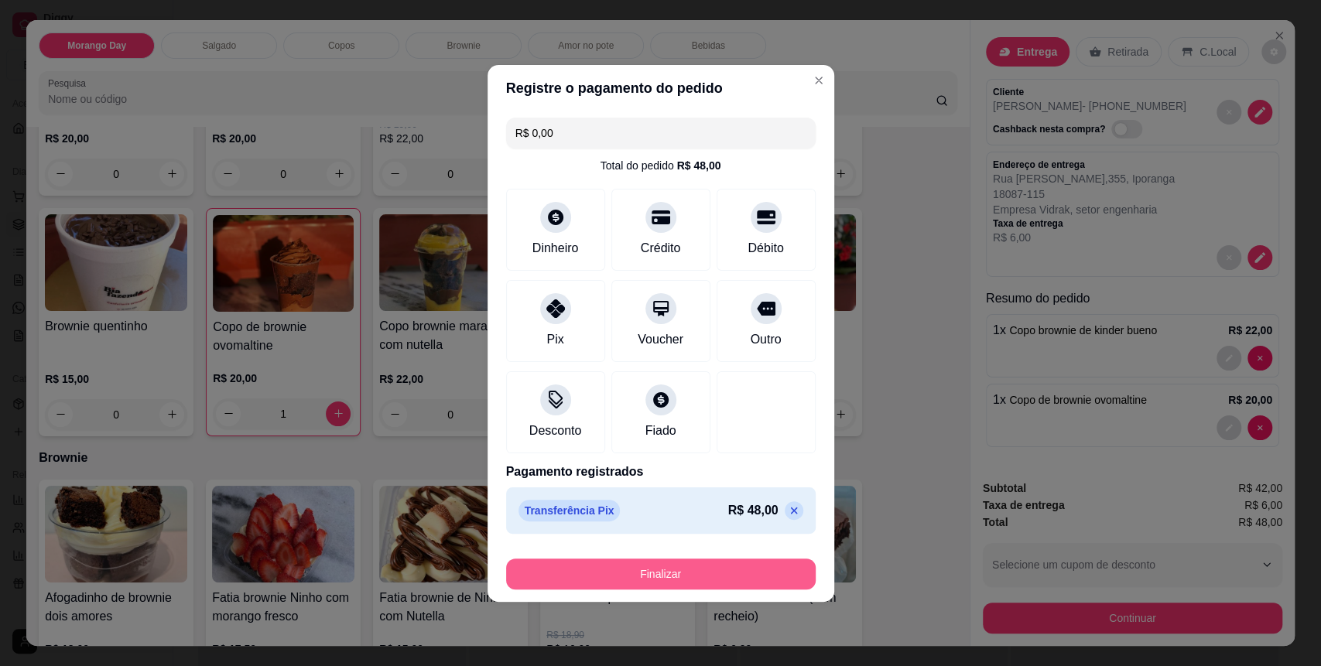
click at [680, 562] on button "Finalizar" at bounding box center [661, 574] width 310 height 31
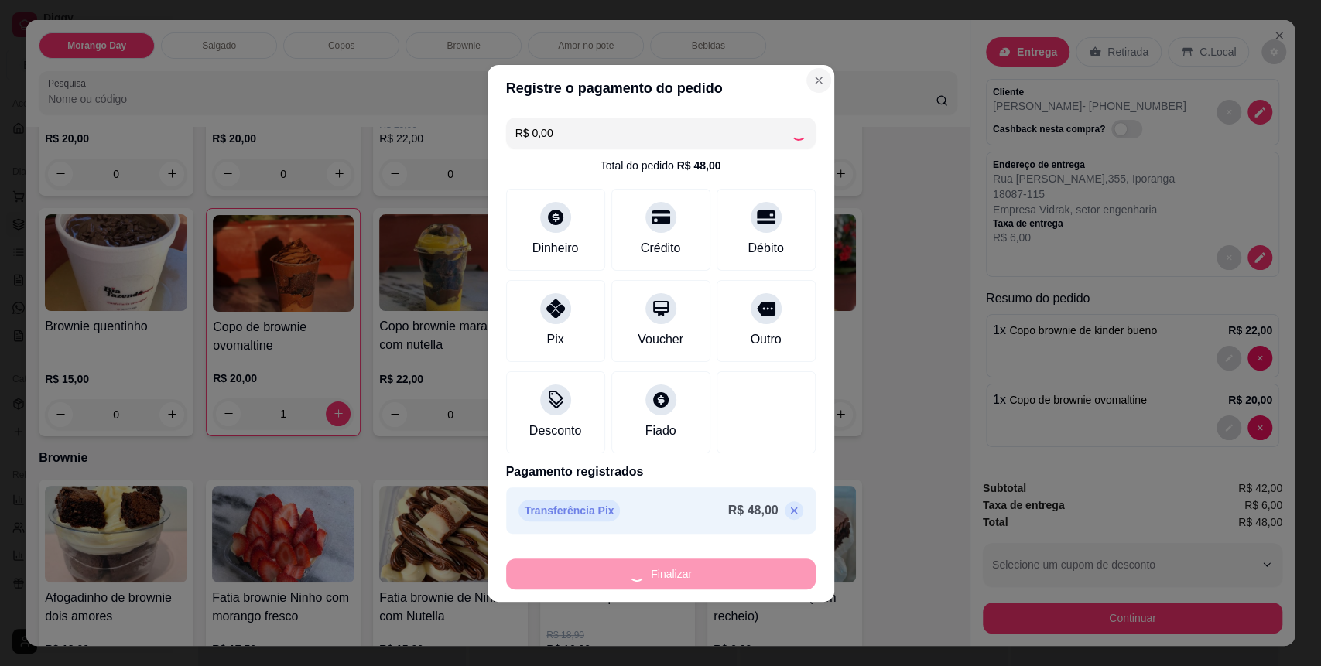
type input "0"
type input "-R$ 48,00"
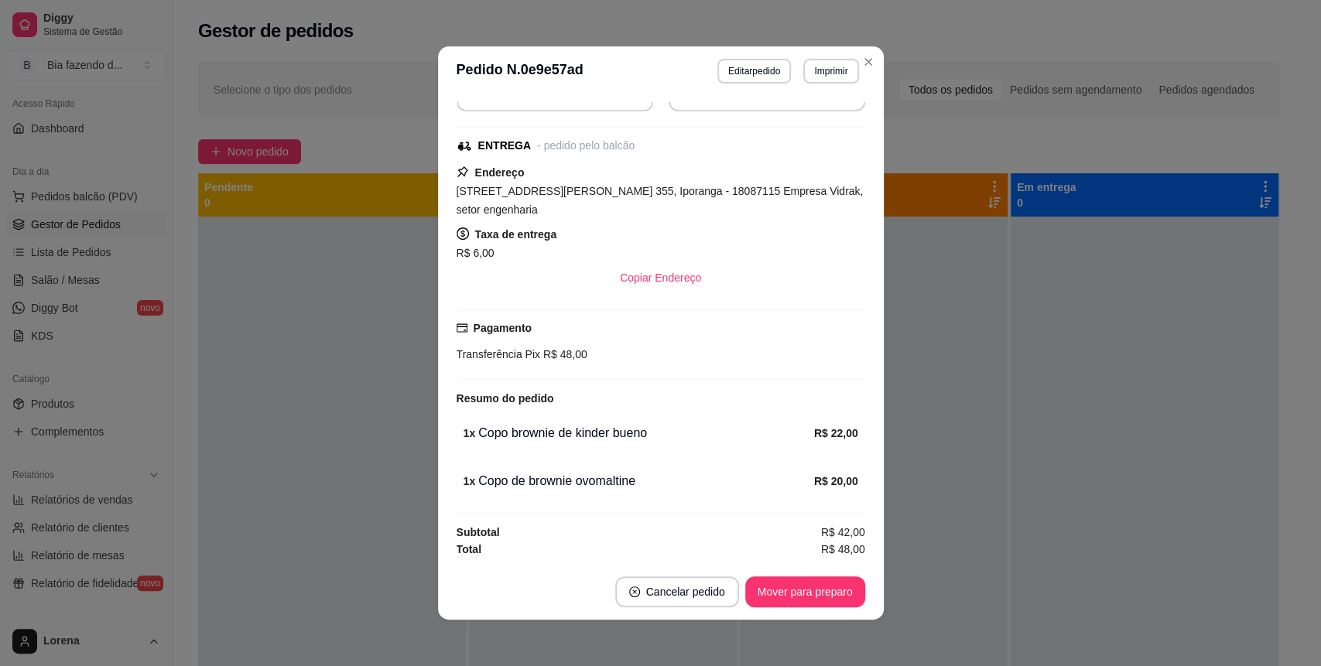
scroll to position [198, 0]
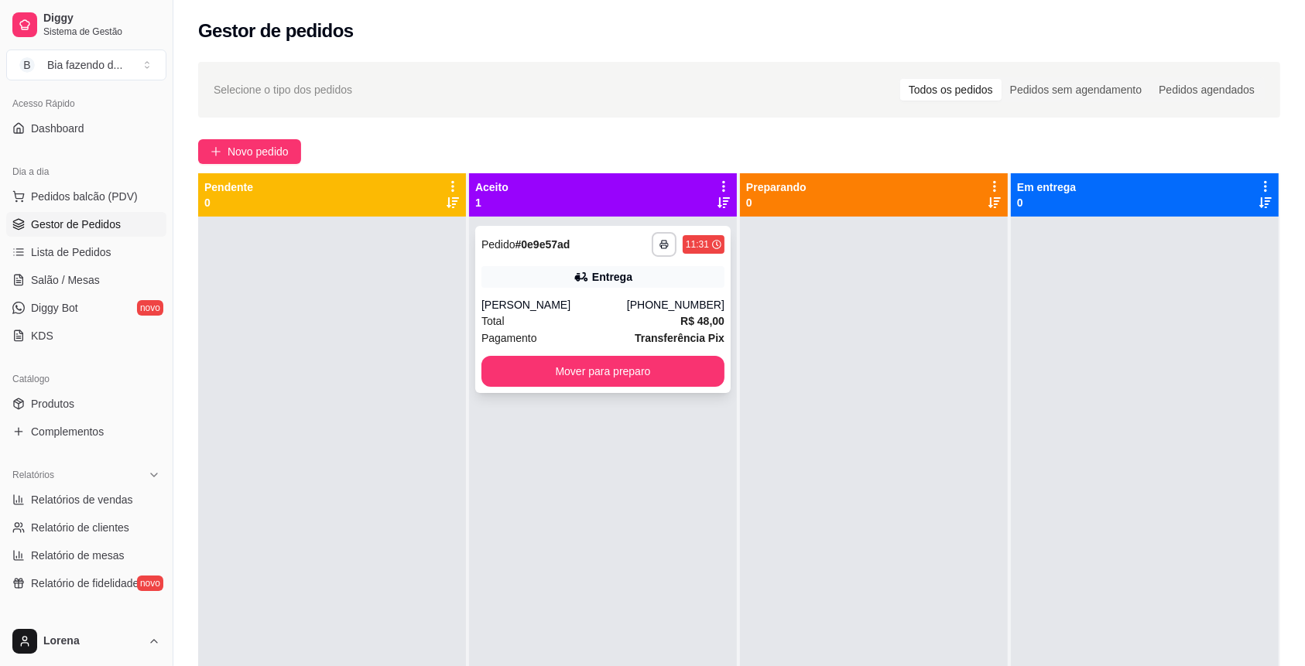
click at [652, 317] on div "Total R$ 48,00" at bounding box center [602, 321] width 243 height 17
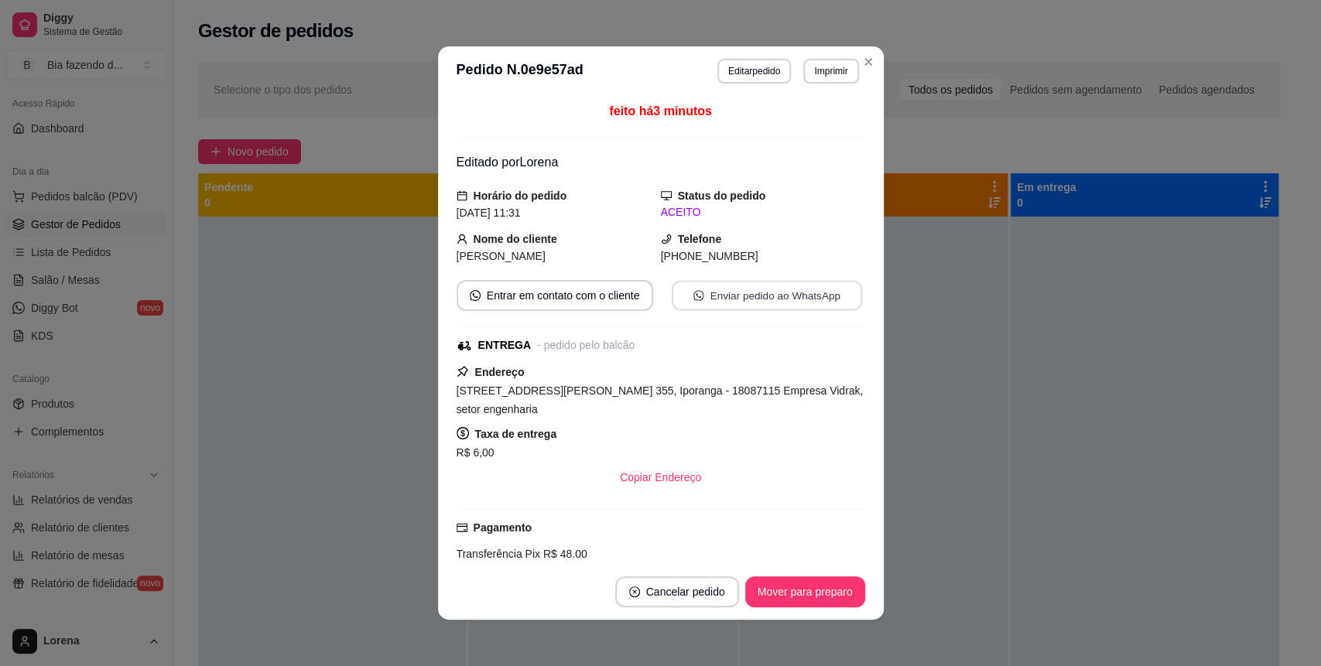
click at [699, 293] on button "Enviar pedido ao WhatsApp" at bounding box center [766, 296] width 190 height 30
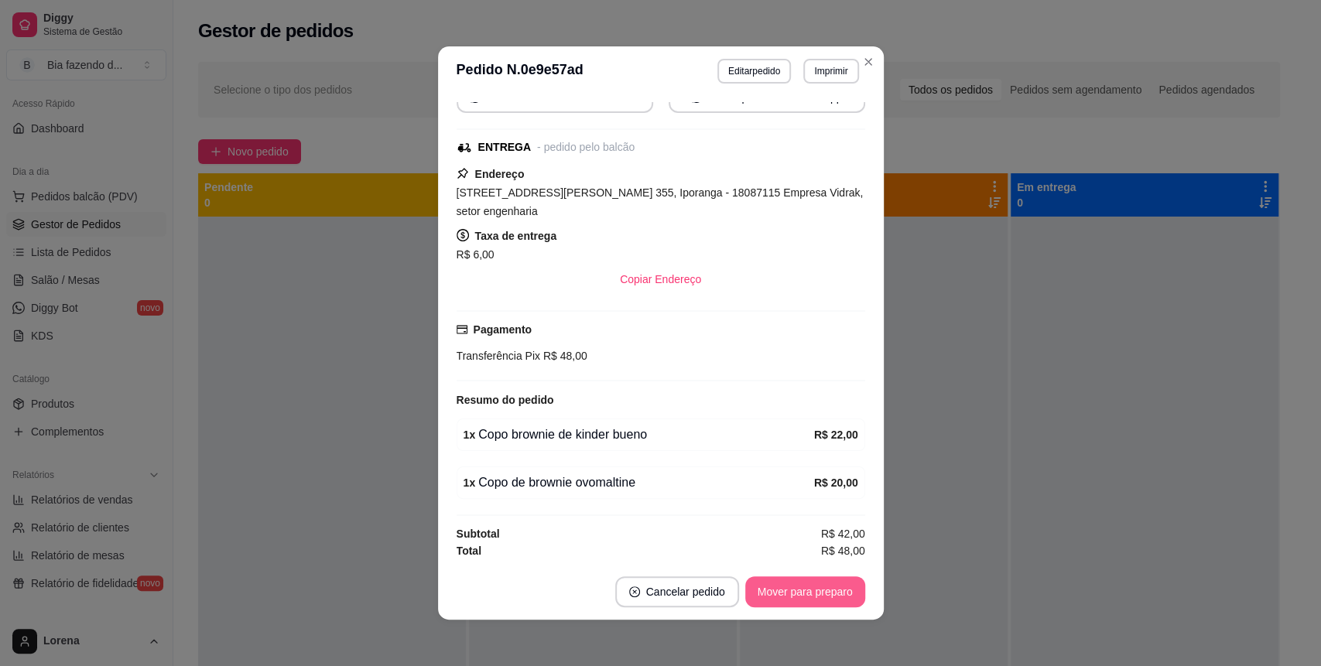
click at [802, 582] on button "Mover para preparo" at bounding box center [805, 592] width 120 height 31
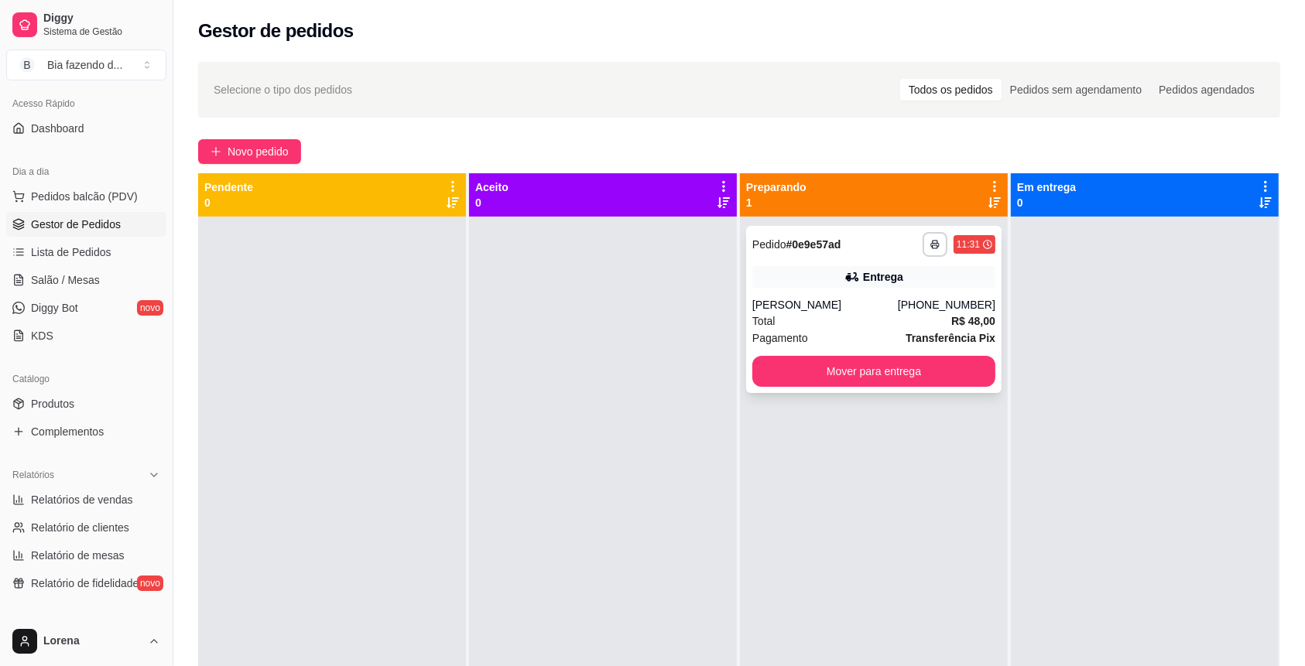
click at [770, 275] on div "Entrega" at bounding box center [873, 277] width 243 height 22
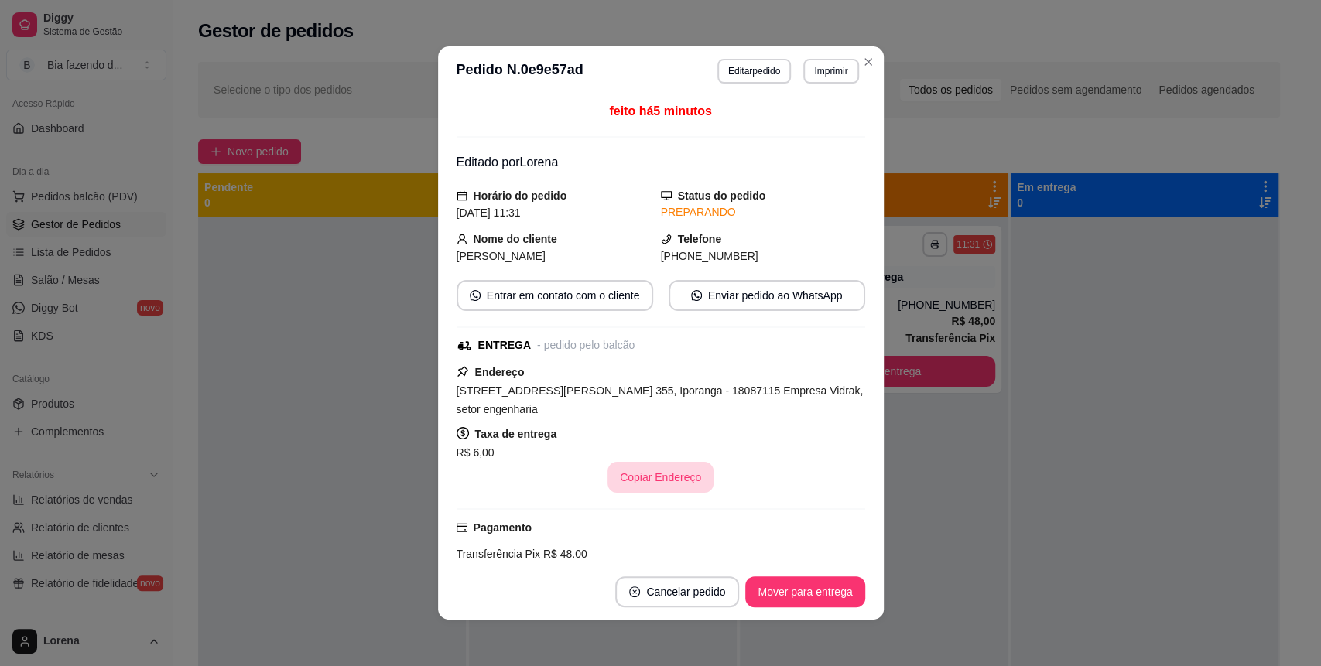
click at [664, 484] on button "Copiar Endereço" at bounding box center [660, 477] width 106 height 31
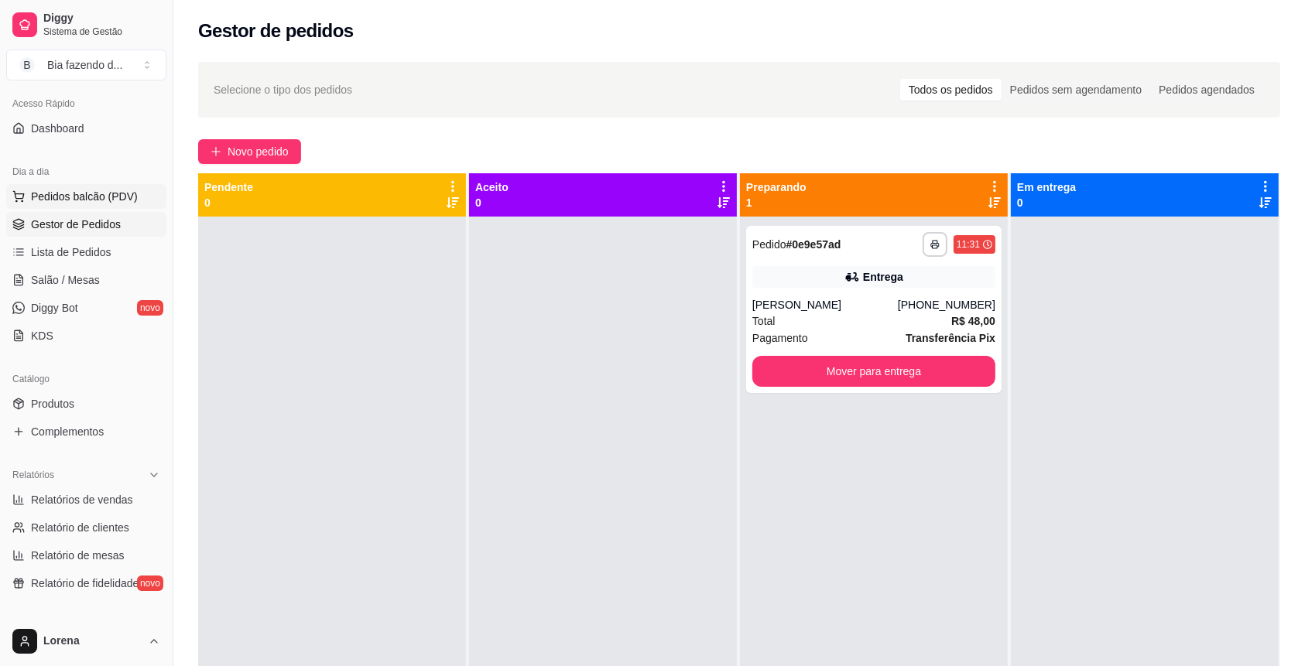
click at [103, 189] on span "Pedidos balcão (PDV)" at bounding box center [84, 196] width 107 height 15
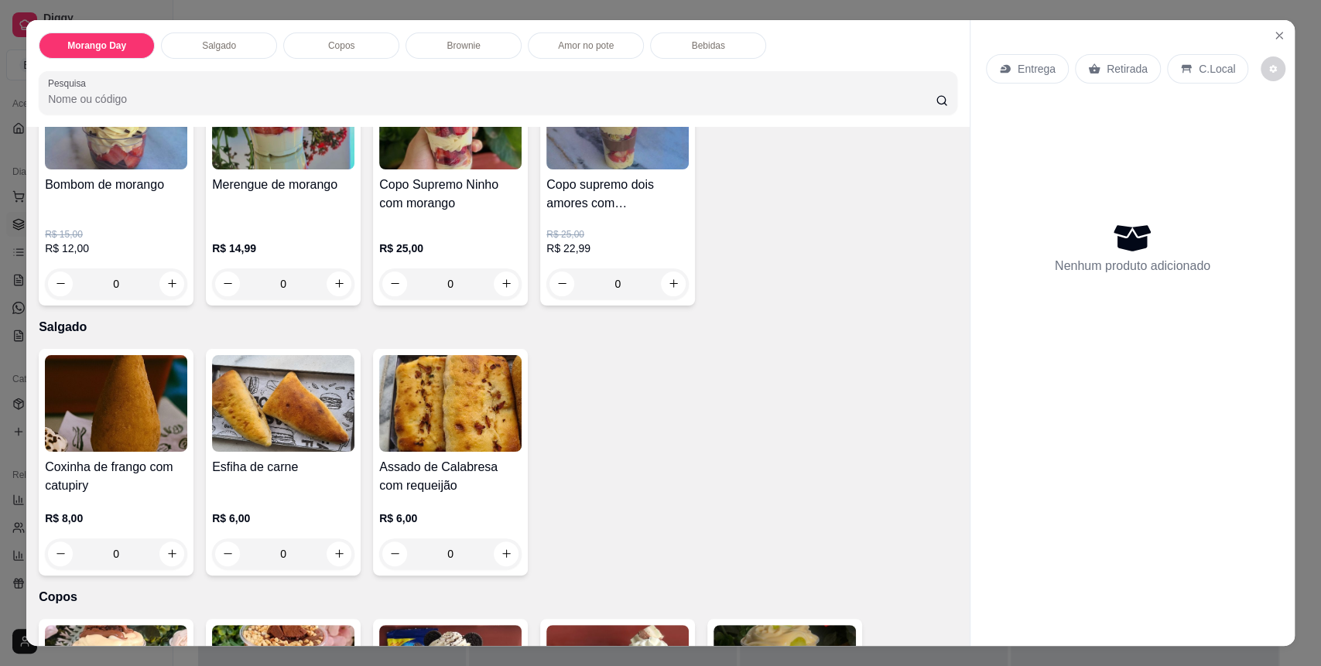
scroll to position [515, 0]
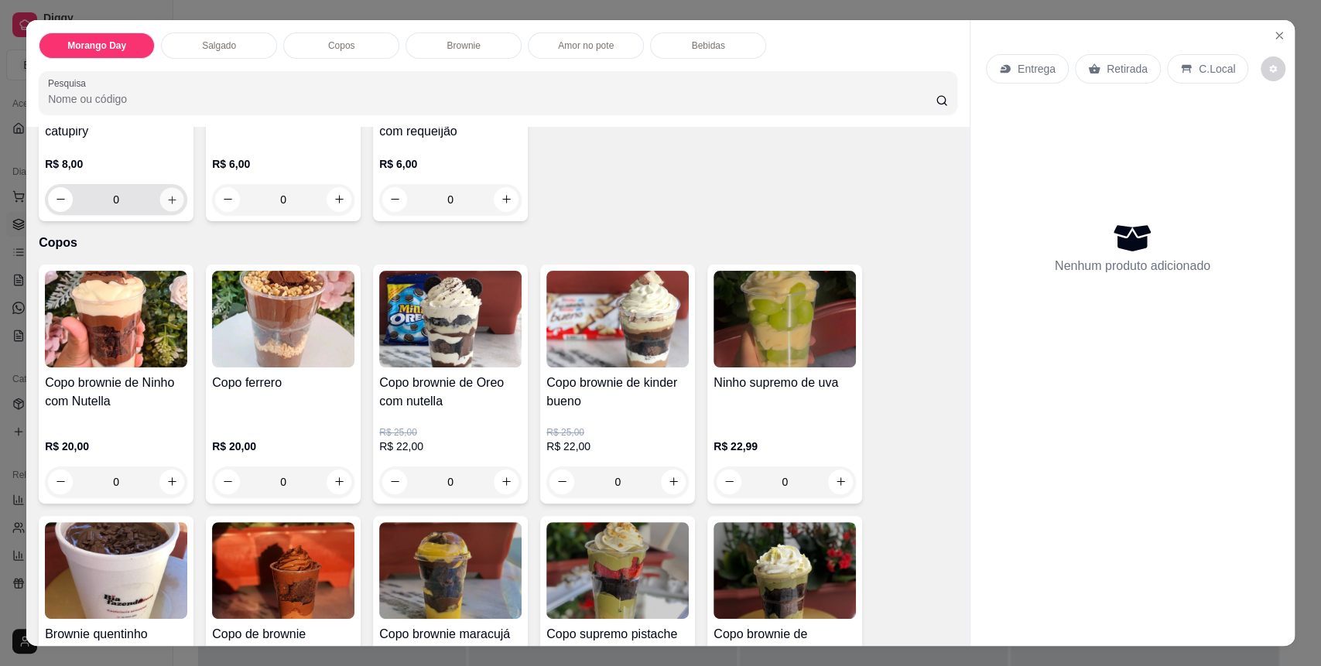
click at [166, 201] on icon "increase-product-quantity" at bounding box center [172, 200] width 12 height 12
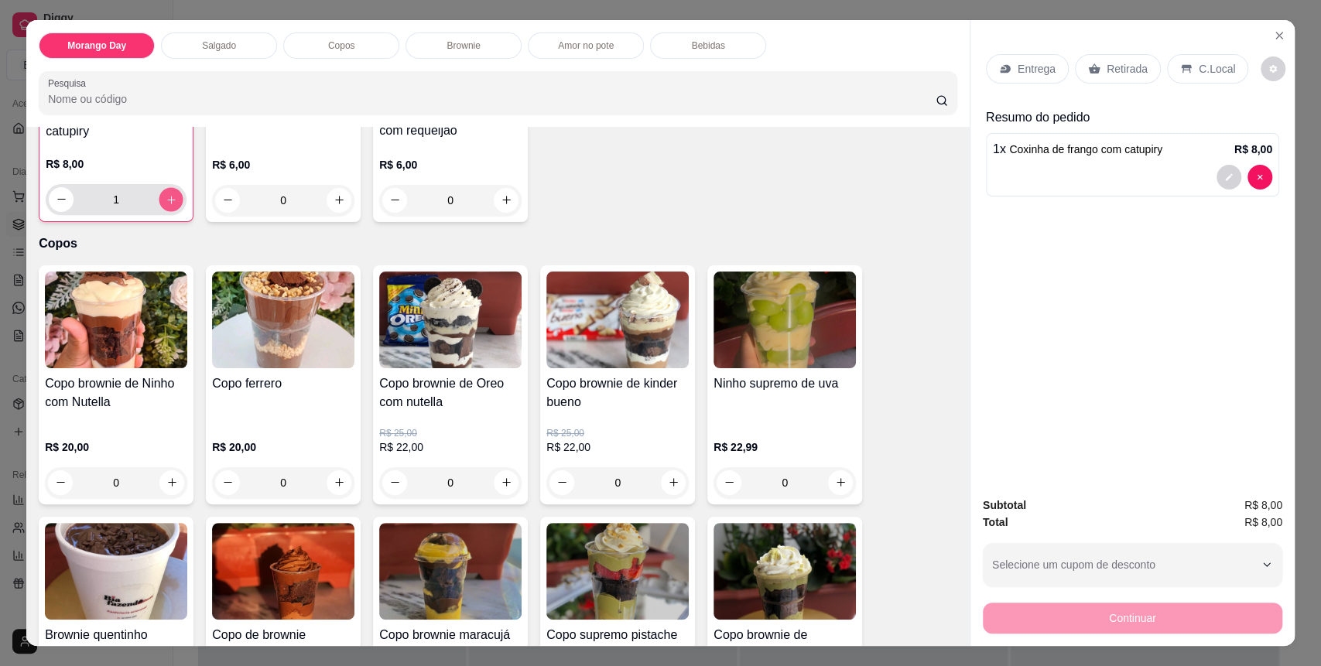
click at [166, 201] on icon "increase-product-quantity" at bounding box center [172, 200] width 12 height 12
click at [166, 202] on icon "increase-product-quantity" at bounding box center [172, 200] width 12 height 12
click at [166, 202] on icon "increase-product-quantity" at bounding box center [172, 199] width 12 height 12
type input "4"
drag, startPoint x: 1203, startPoint y: 74, endPoint x: 1210, endPoint y: 162, distance: 87.7
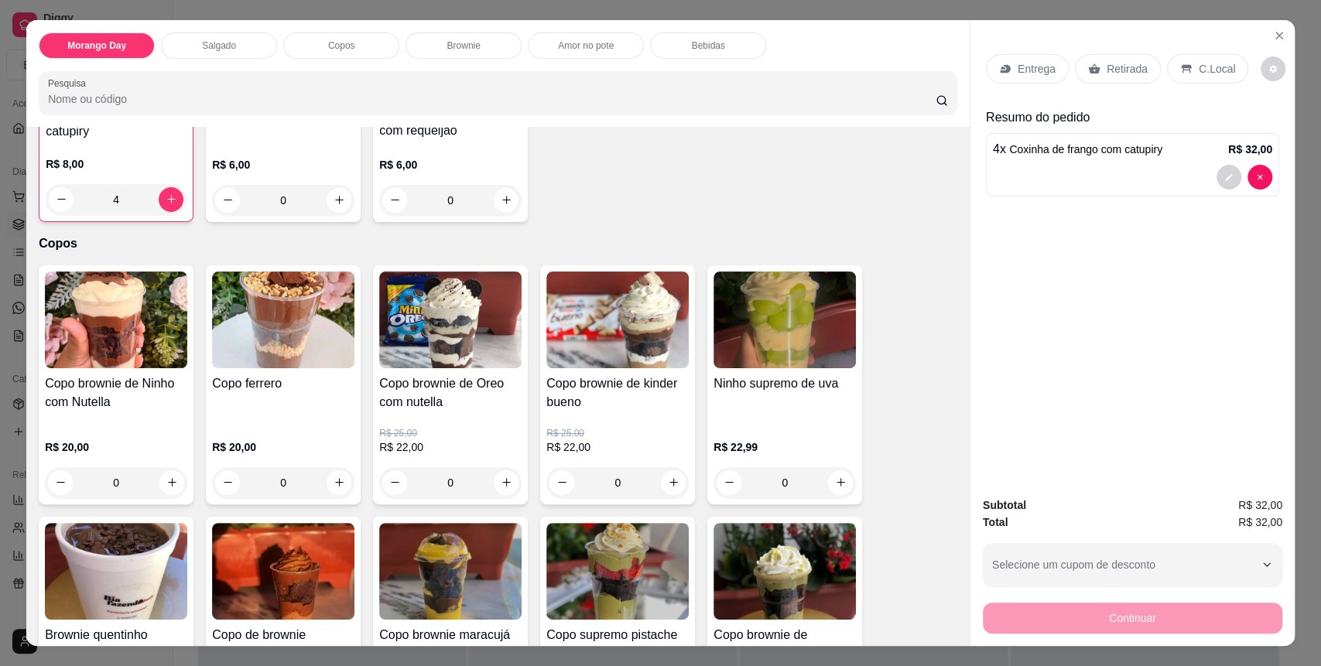
click at [1202, 75] on p "C.Local" at bounding box center [1217, 68] width 36 height 15
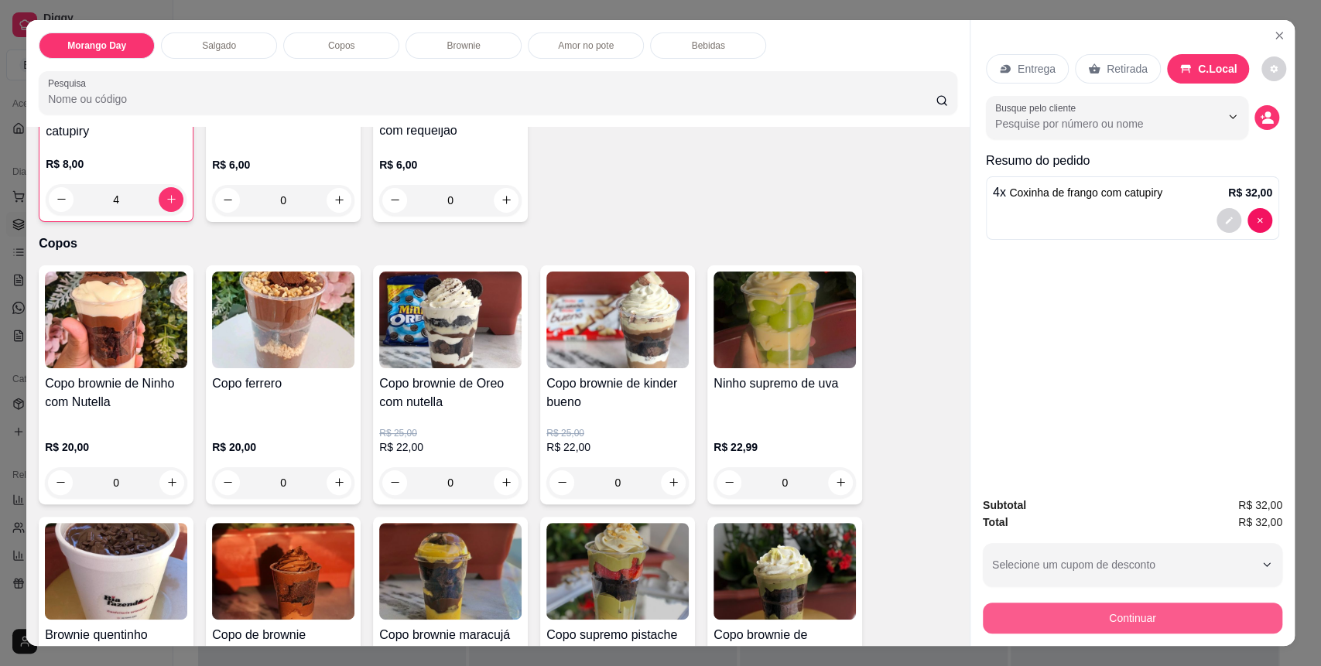
click at [1140, 618] on button "Continuar" at bounding box center [1132, 618] width 299 height 31
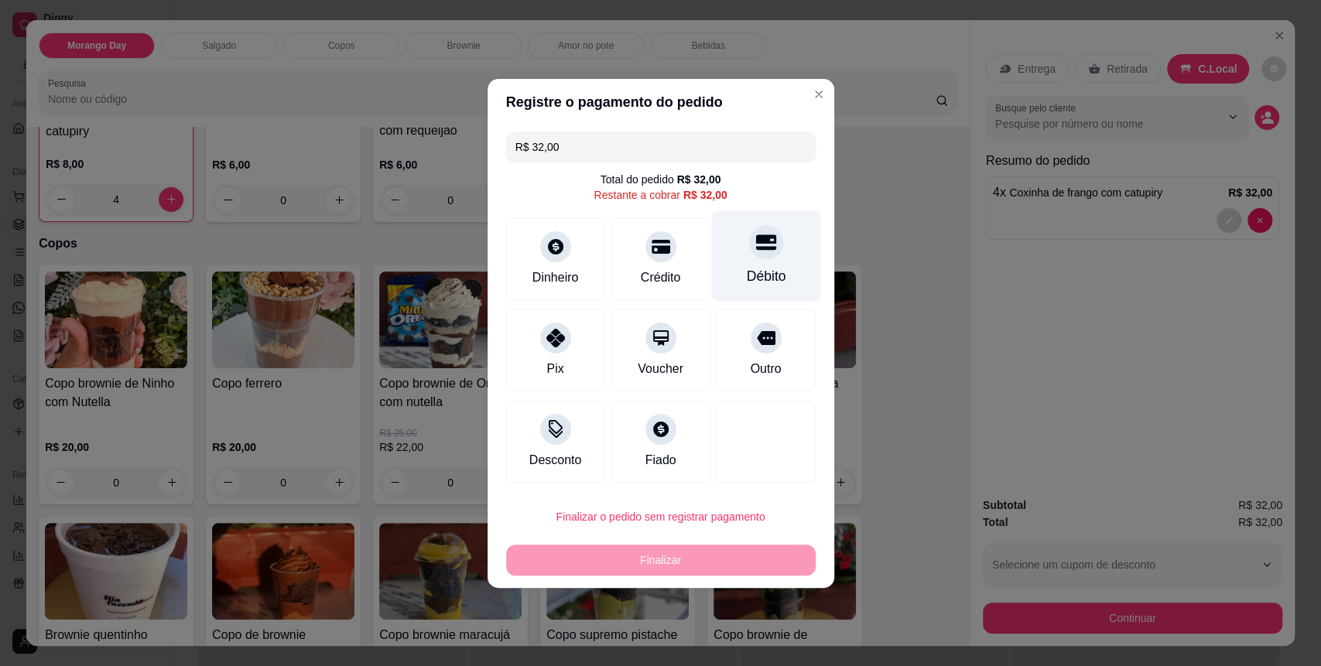
click at [757, 269] on div "Débito" at bounding box center [765, 276] width 39 height 20
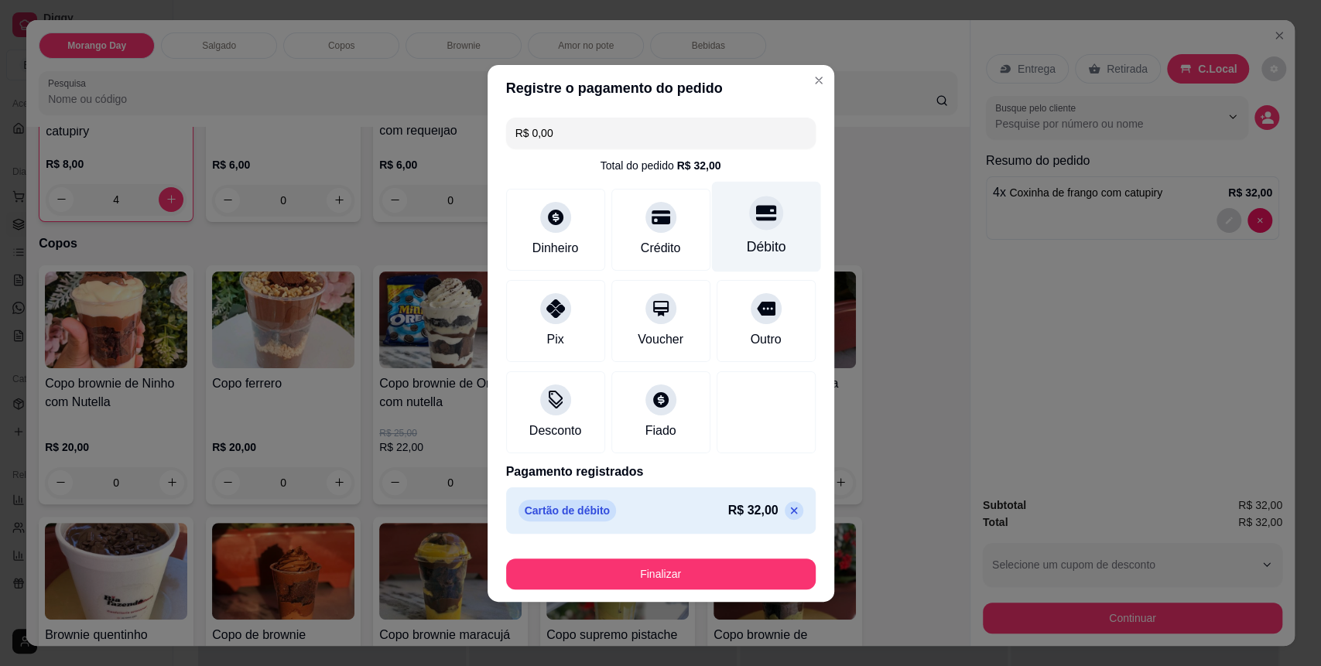
type input "R$ 0,00"
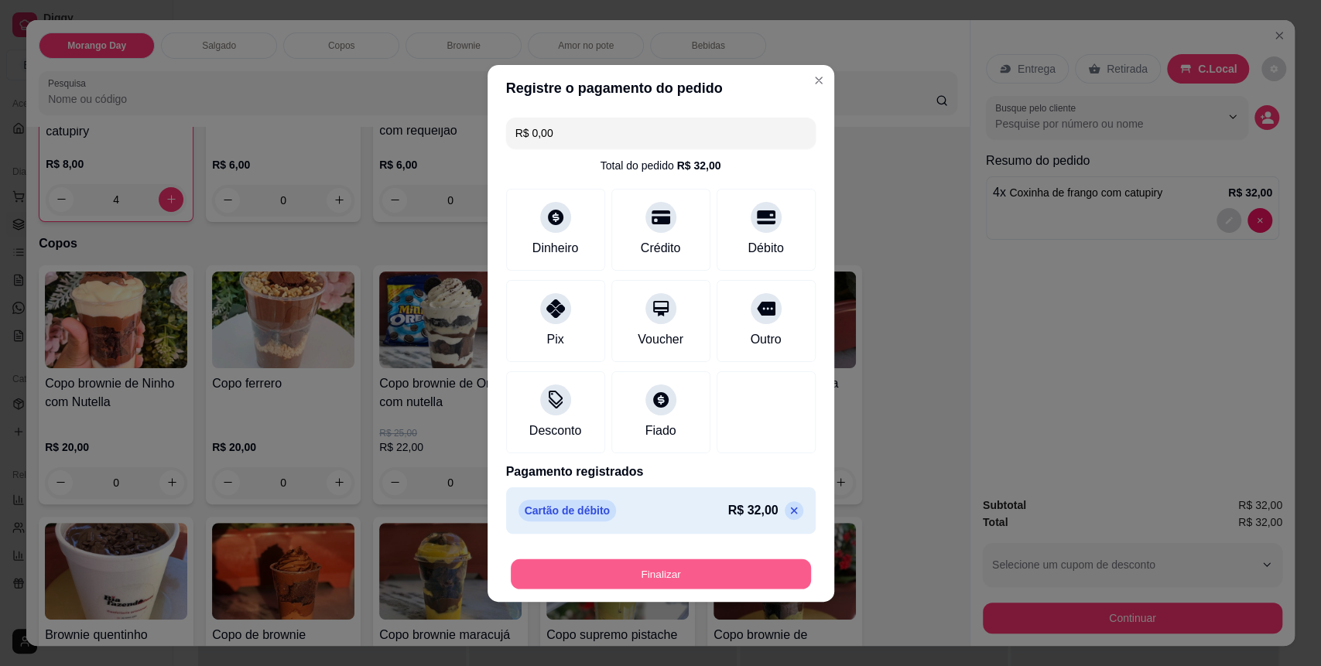
click at [763, 579] on button "Finalizar" at bounding box center [661, 574] width 300 height 30
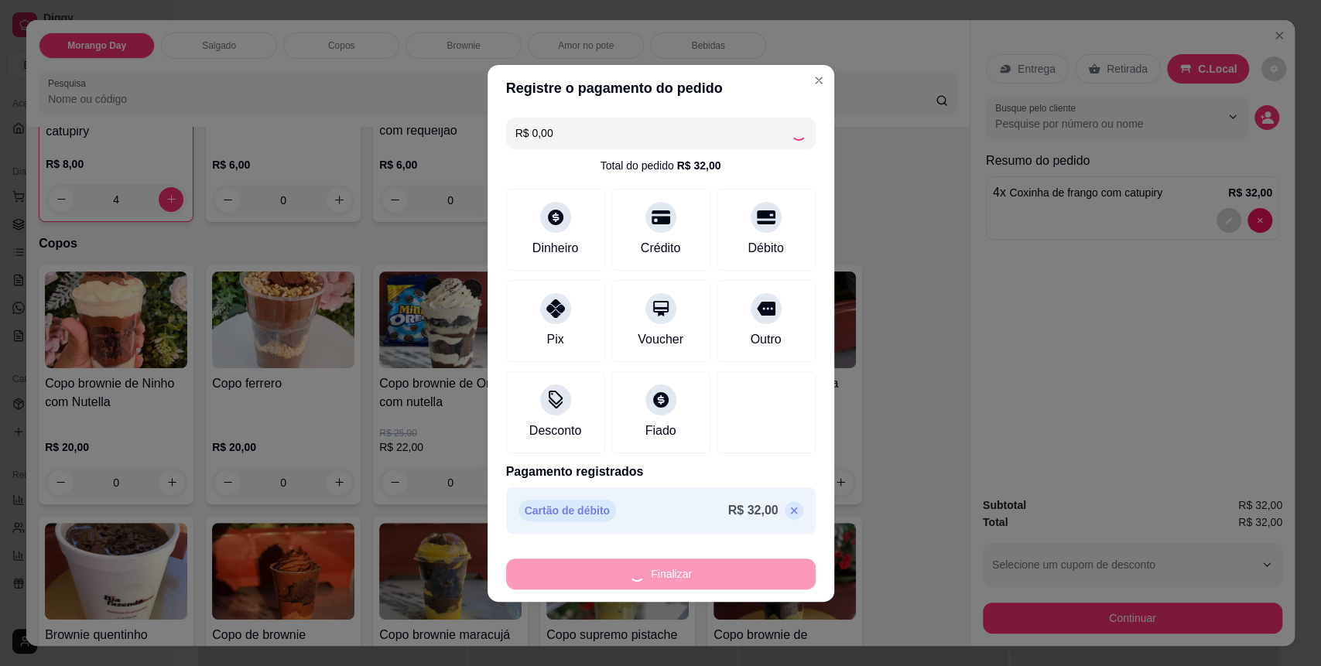
type input "0"
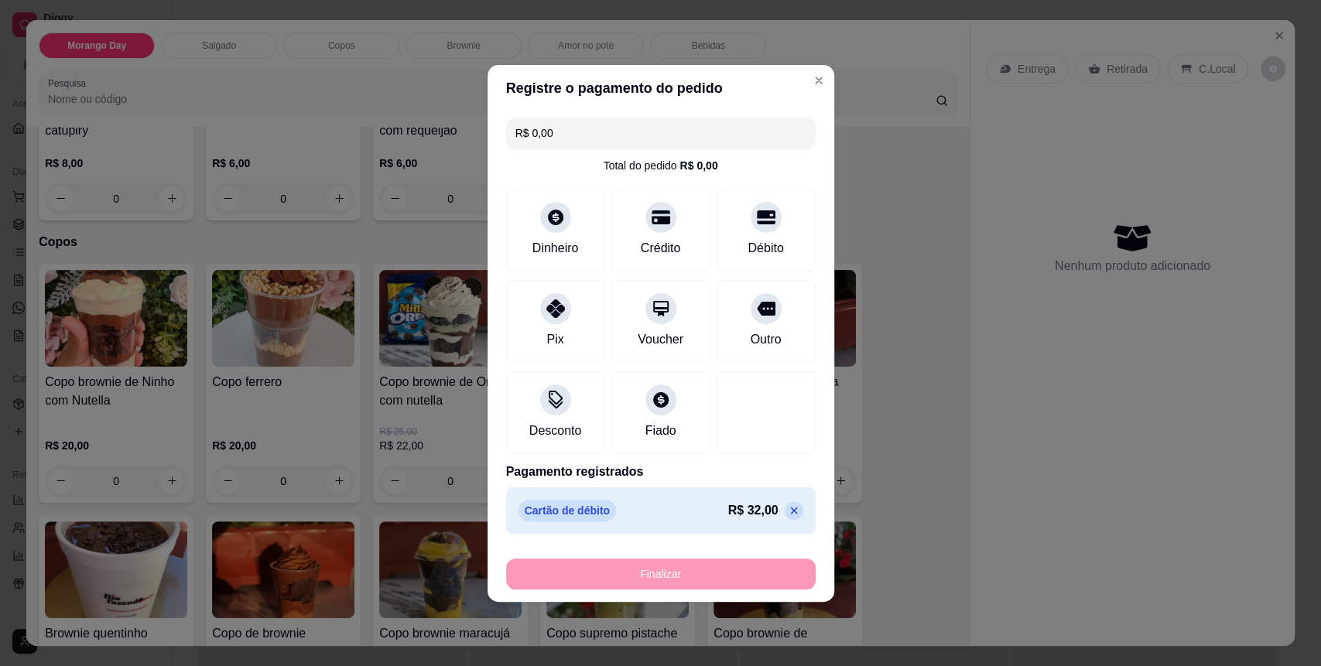
type input "-R$ 32,00"
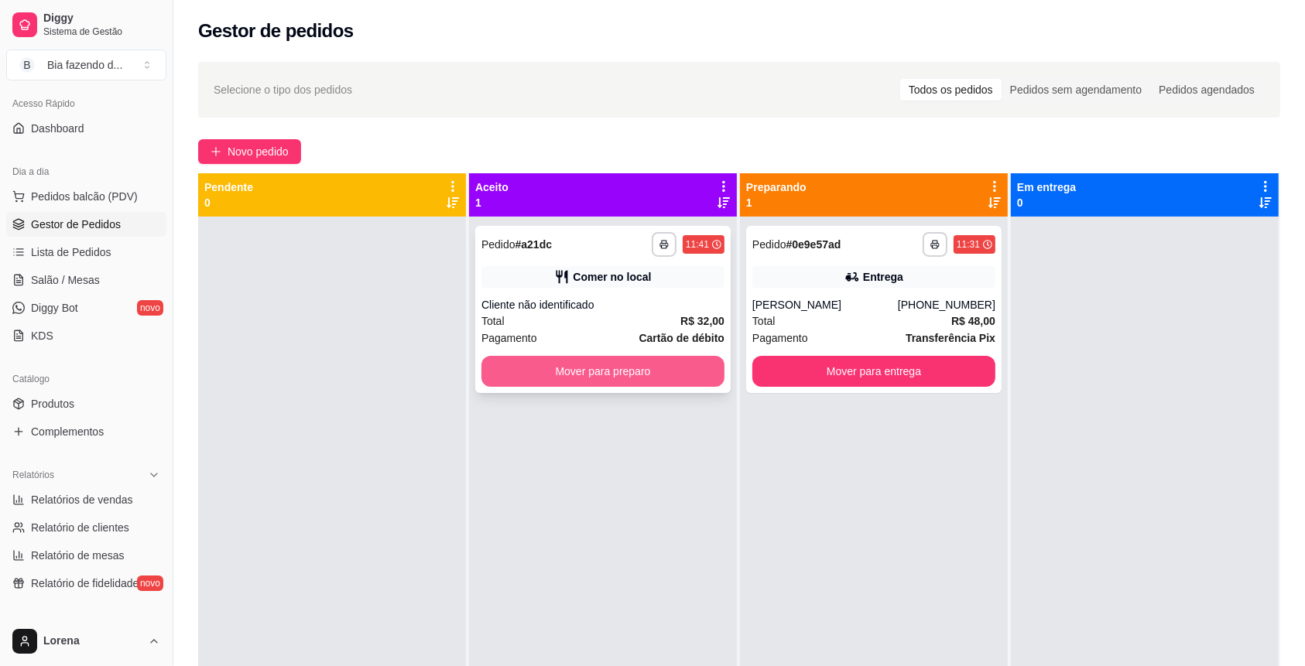
click at [631, 371] on button "Mover para preparo" at bounding box center [602, 371] width 243 height 31
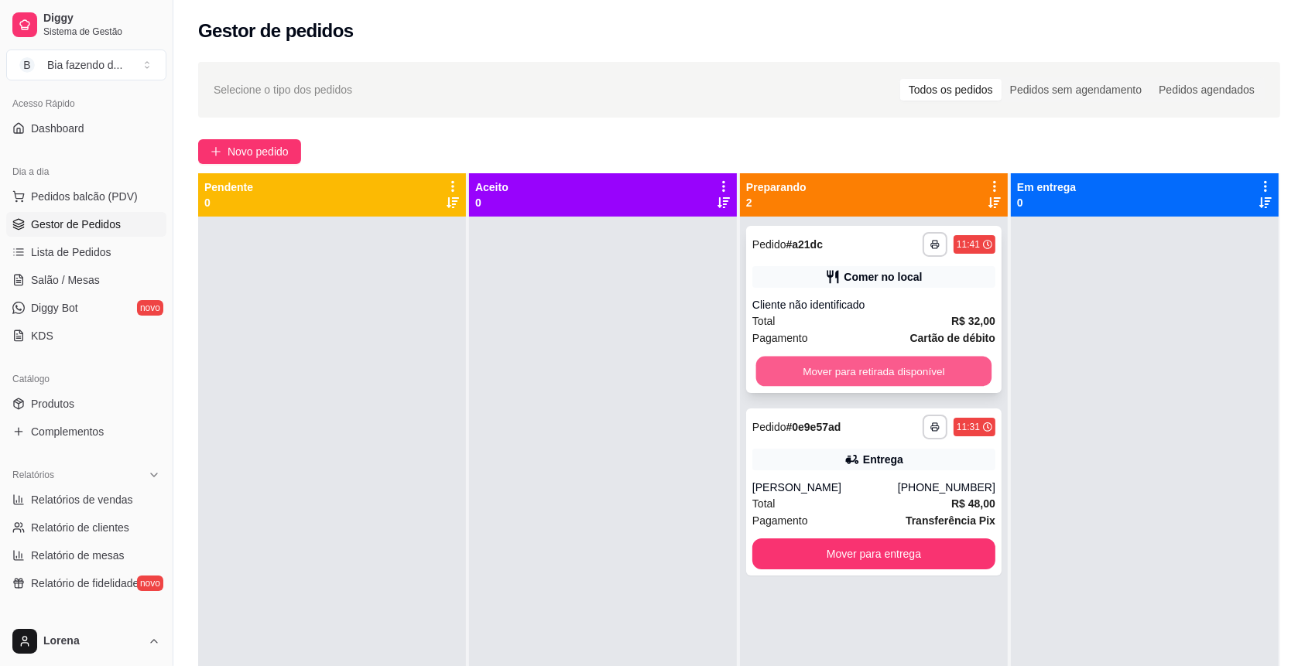
click at [854, 361] on button "Mover para retirada disponível" at bounding box center [874, 372] width 236 height 30
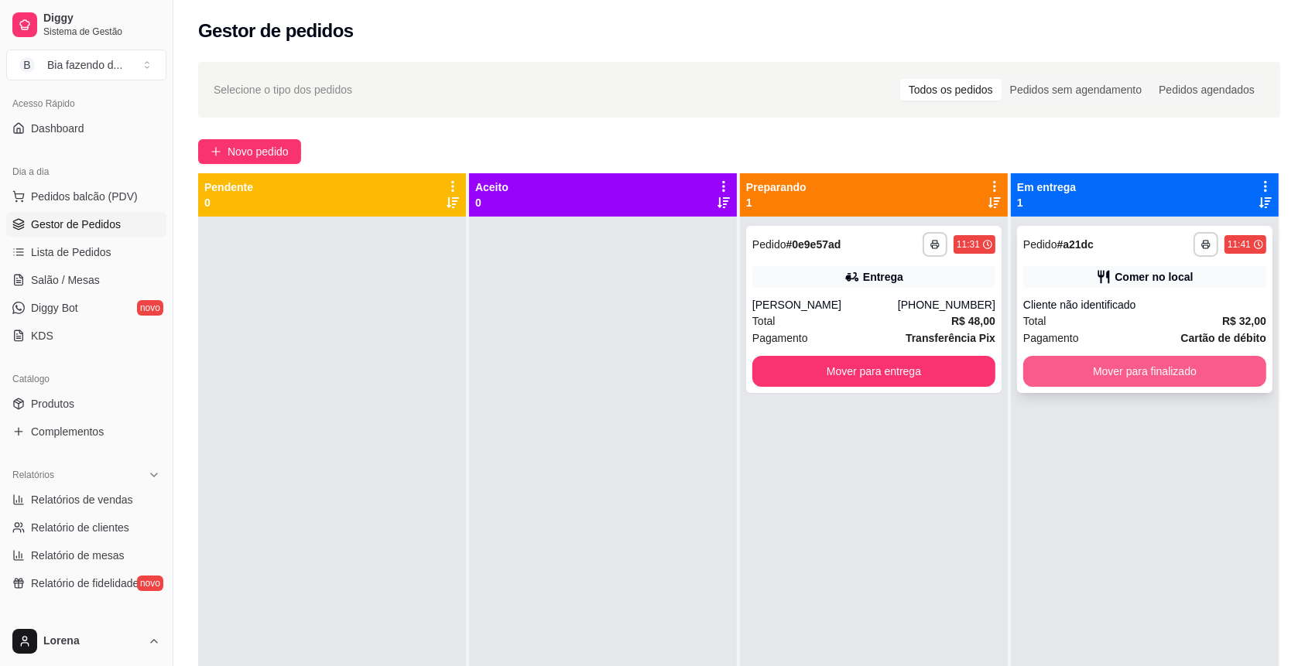
click at [1127, 370] on button "Mover para finalizado" at bounding box center [1144, 371] width 243 height 31
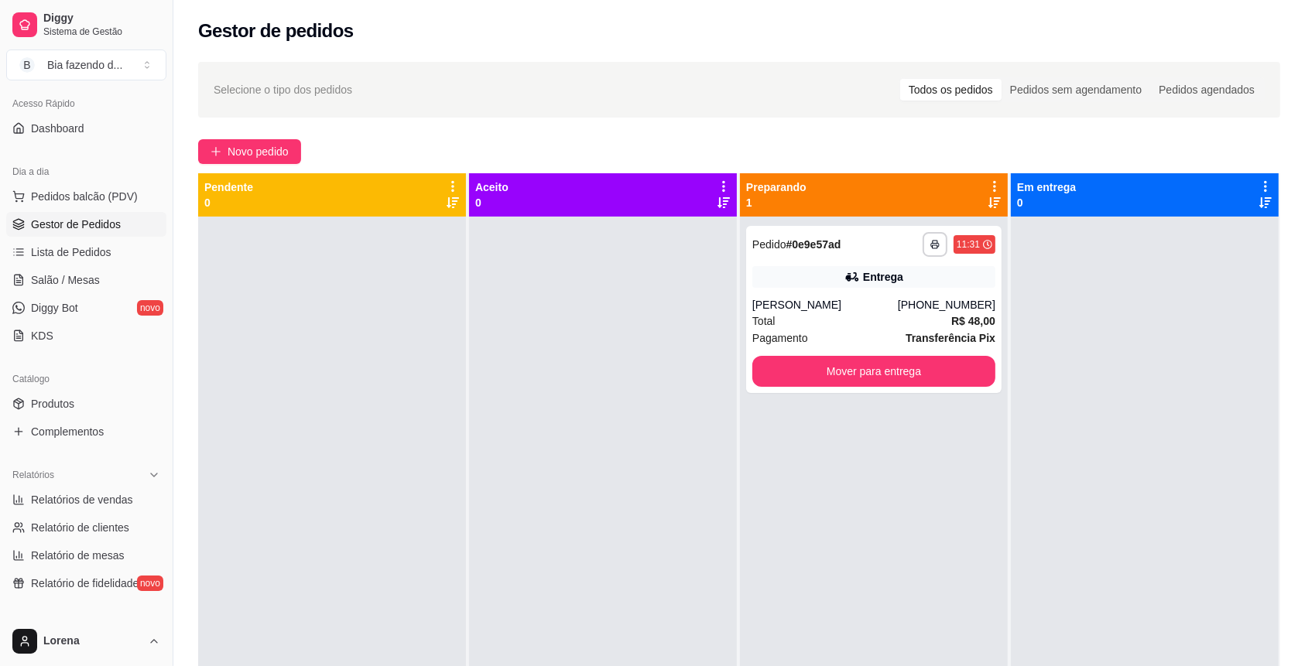
click at [1123, 364] on div at bounding box center [1145, 550] width 268 height 666
click at [919, 353] on div "**********" at bounding box center [873, 309] width 255 height 167
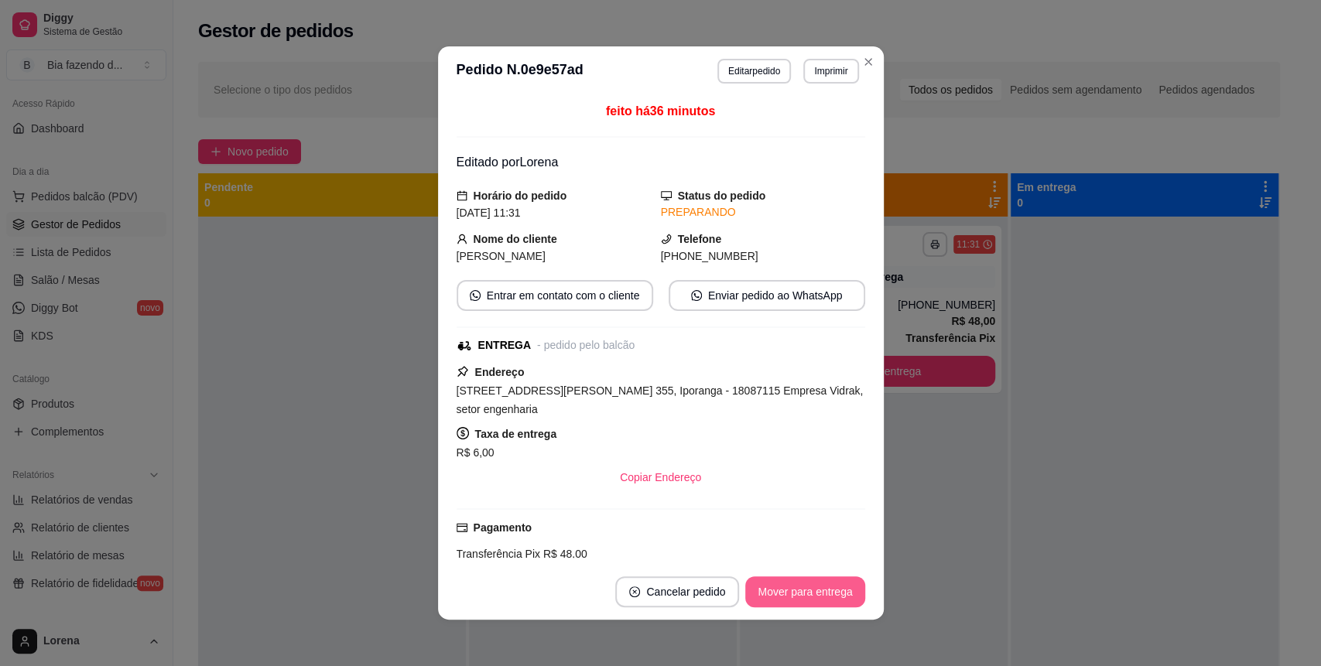
click at [851, 597] on button "Mover para entrega" at bounding box center [804, 592] width 119 height 31
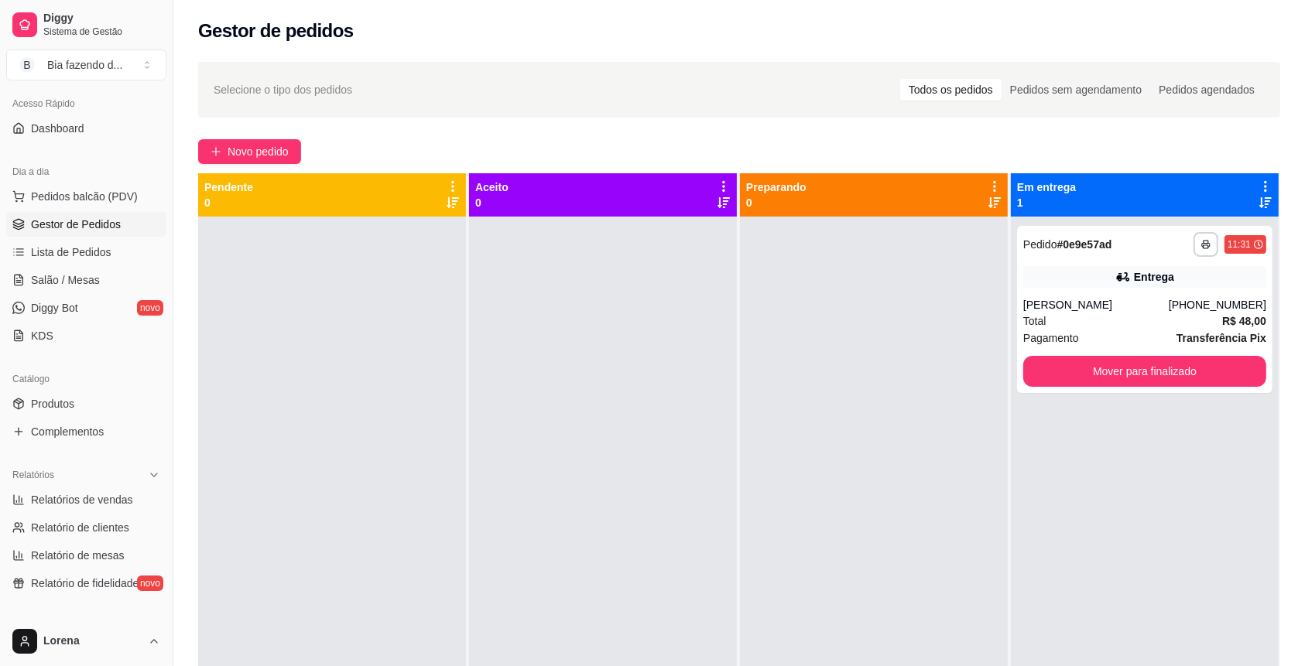
click at [229, 120] on div "**********" at bounding box center [738, 456] width 1131 height 806
click at [290, 168] on div "**********" at bounding box center [738, 456] width 1131 height 806
click at [265, 152] on span "Novo pedido" at bounding box center [258, 151] width 61 height 17
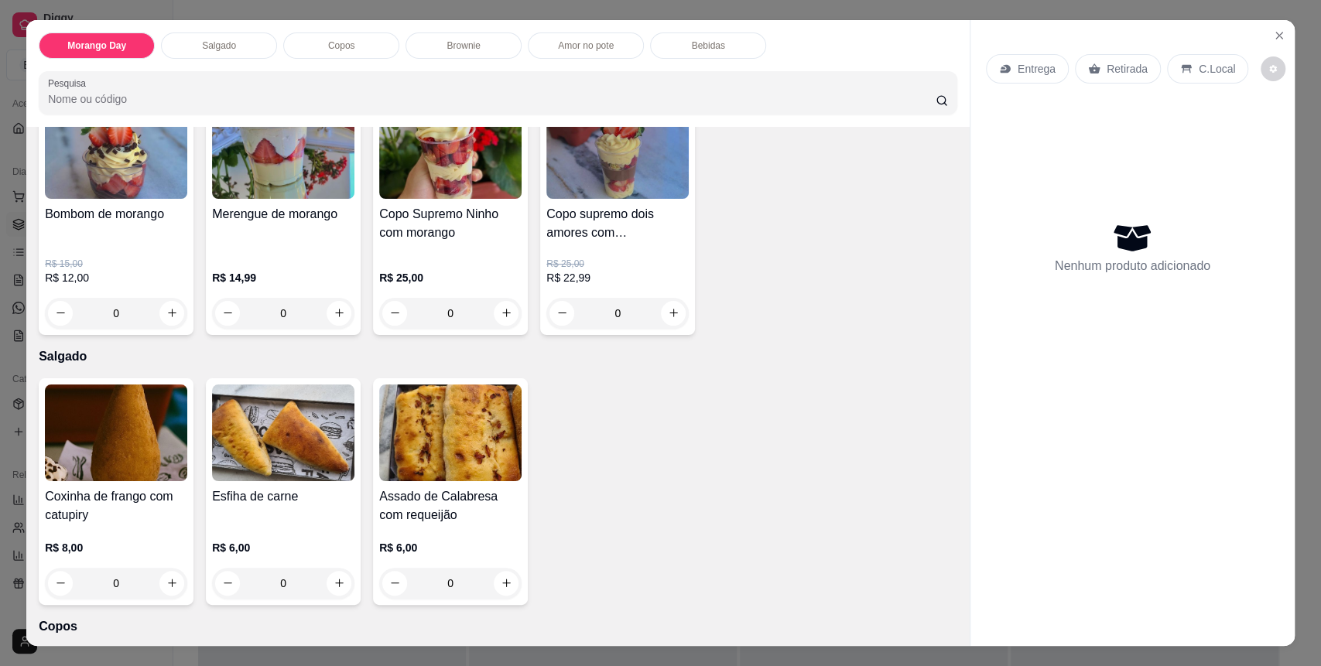
scroll to position [206, 0]
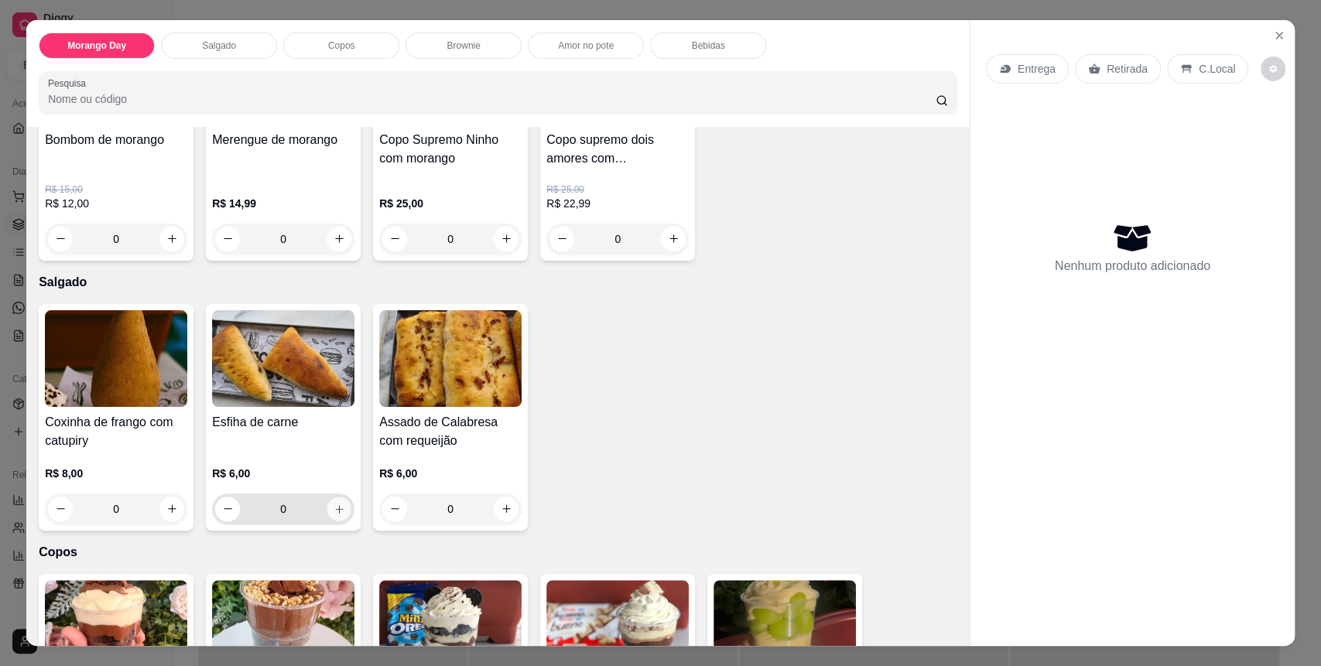
click at [332, 515] on button "increase-product-quantity" at bounding box center [339, 509] width 24 height 24
type input "1"
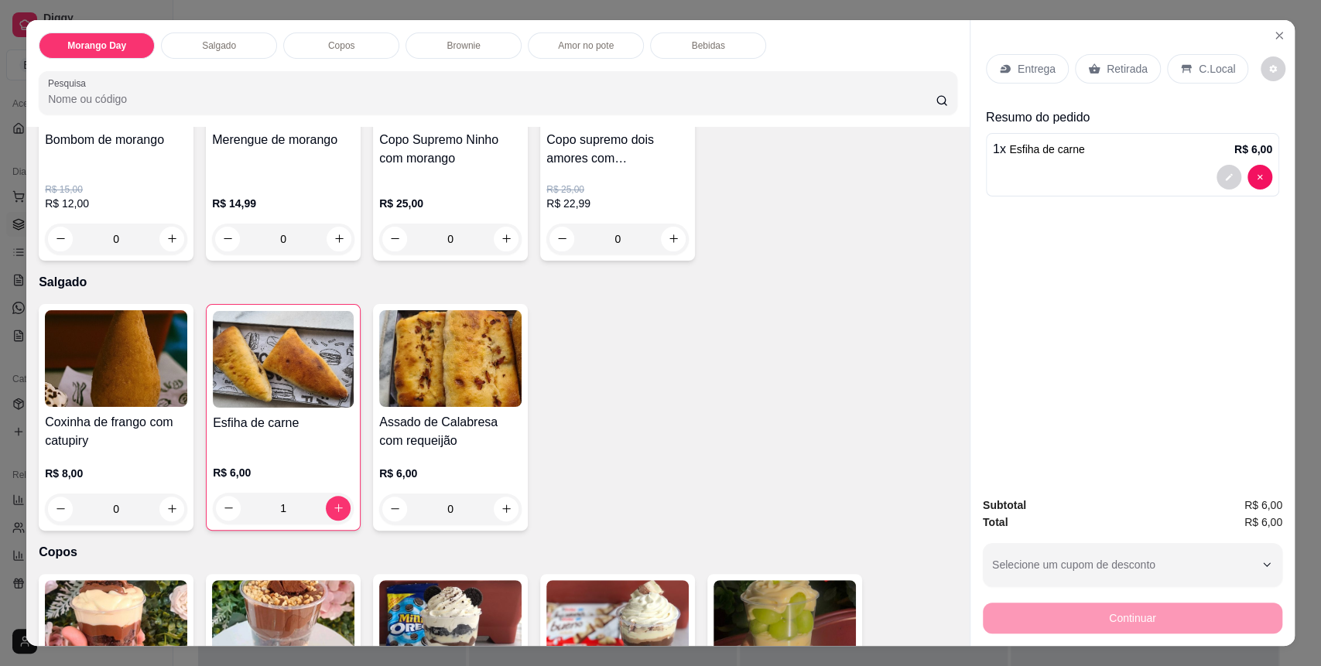
click at [1208, 68] on p "C.Local" at bounding box center [1217, 68] width 36 height 15
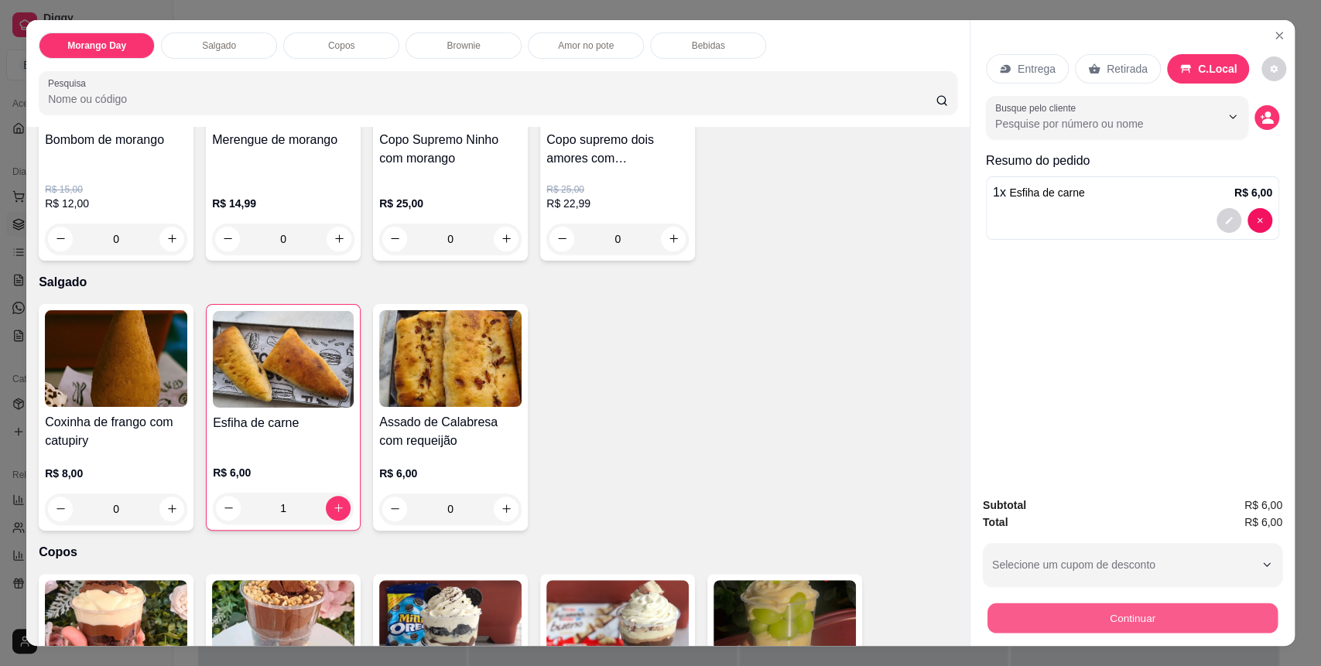
click at [1039, 608] on button "Continuar" at bounding box center [1132, 619] width 290 height 30
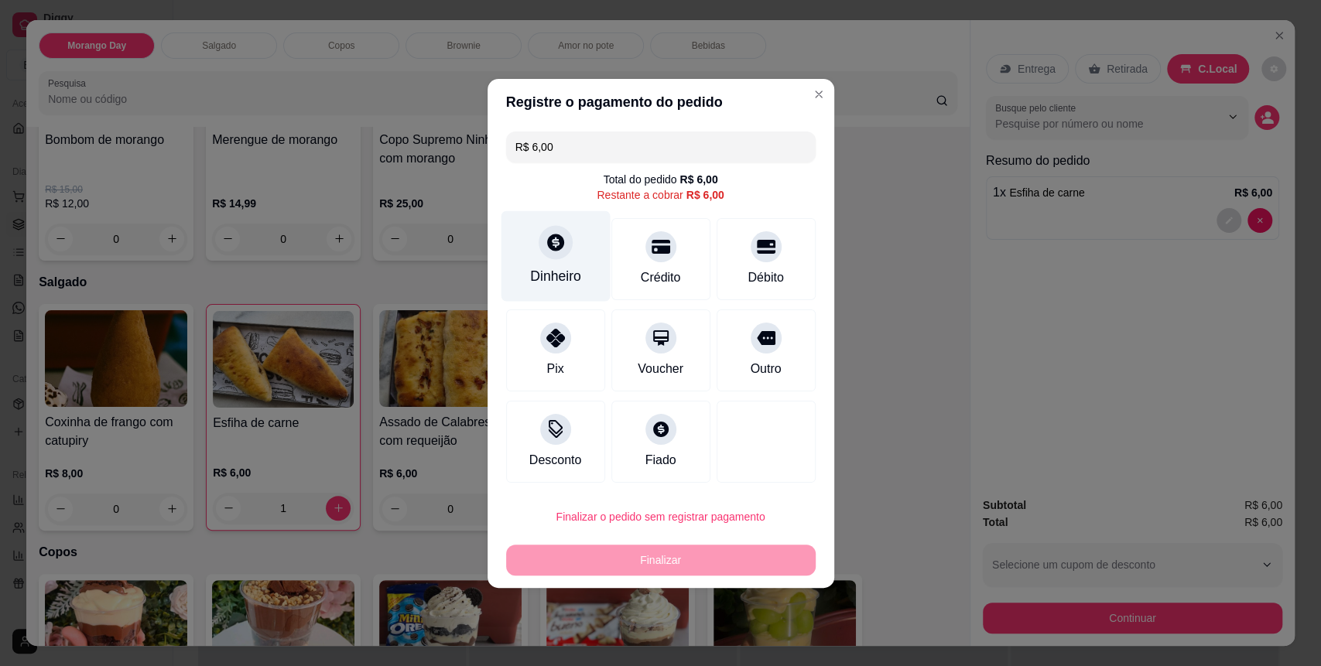
click at [553, 288] on div "Dinheiro" at bounding box center [555, 255] width 109 height 91
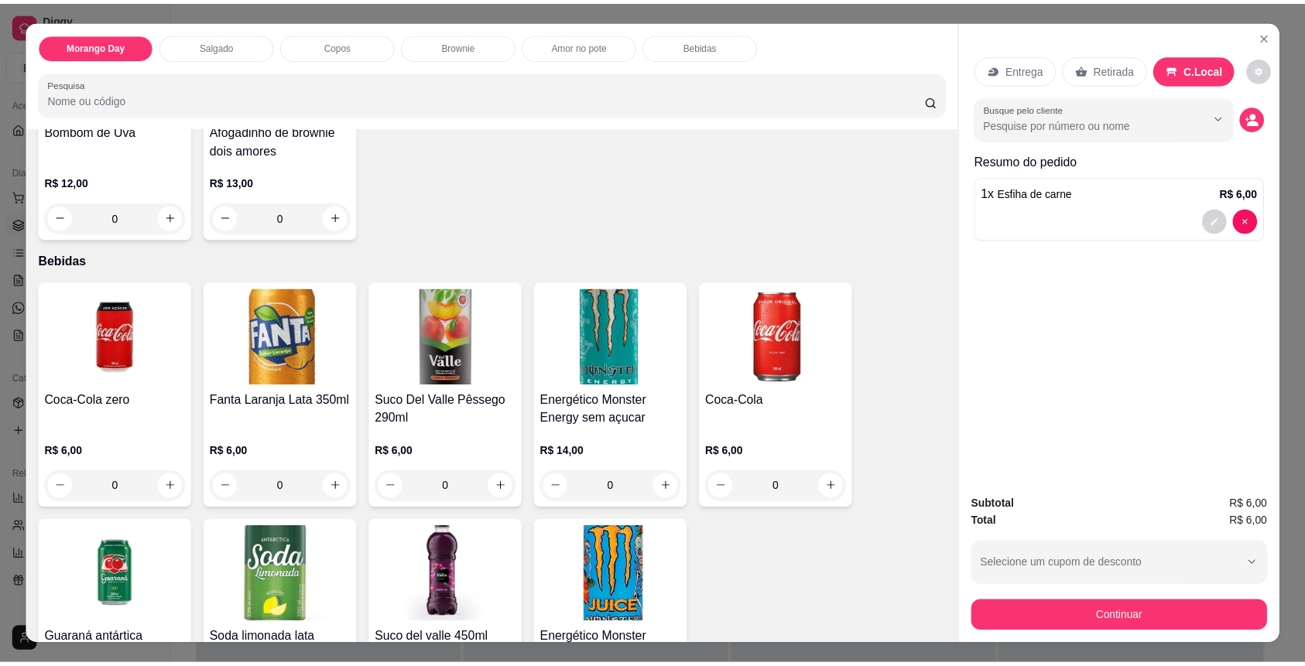
scroll to position [1912, 0]
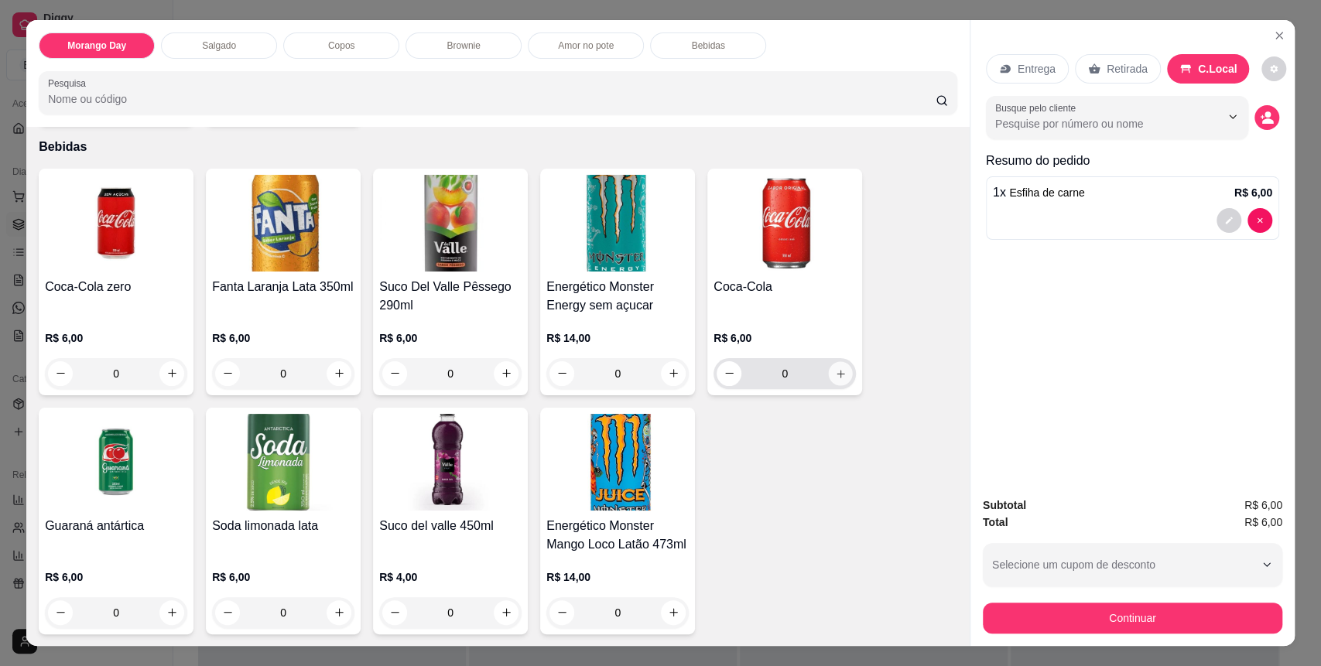
click at [835, 365] on button "increase-product-quantity" at bounding box center [841, 373] width 24 height 24
type input "1"
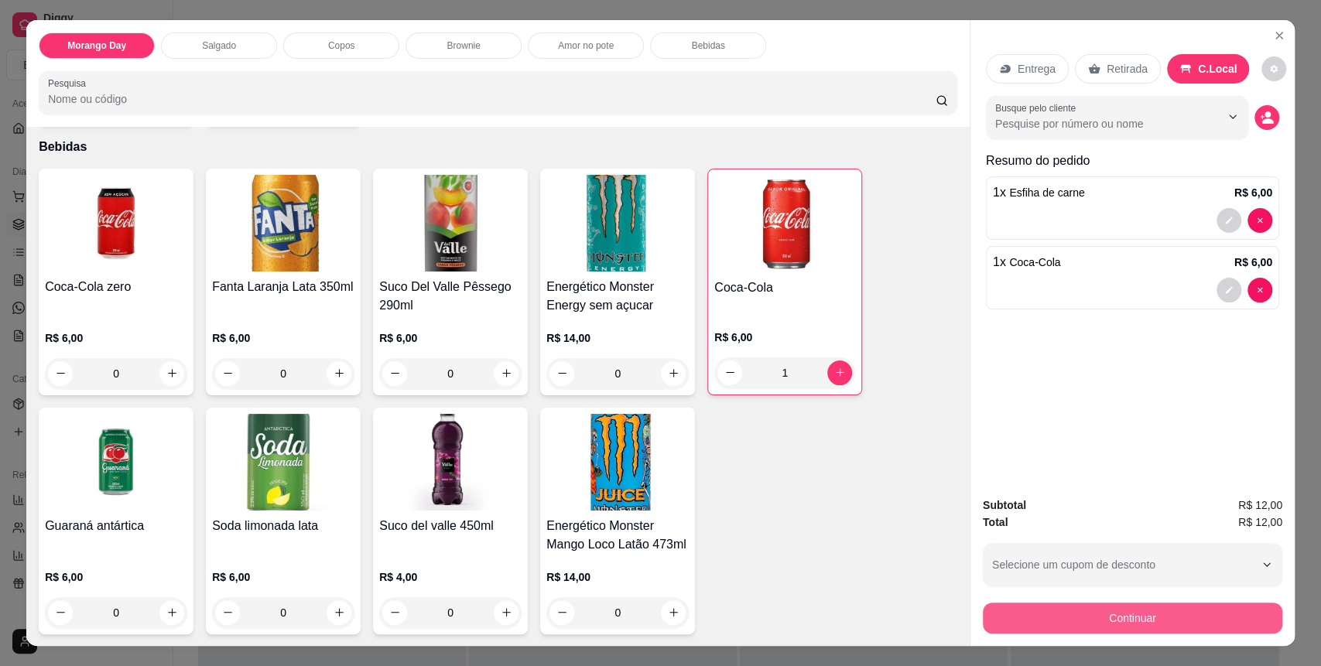
click at [1158, 632] on button "Continuar" at bounding box center [1132, 618] width 299 height 31
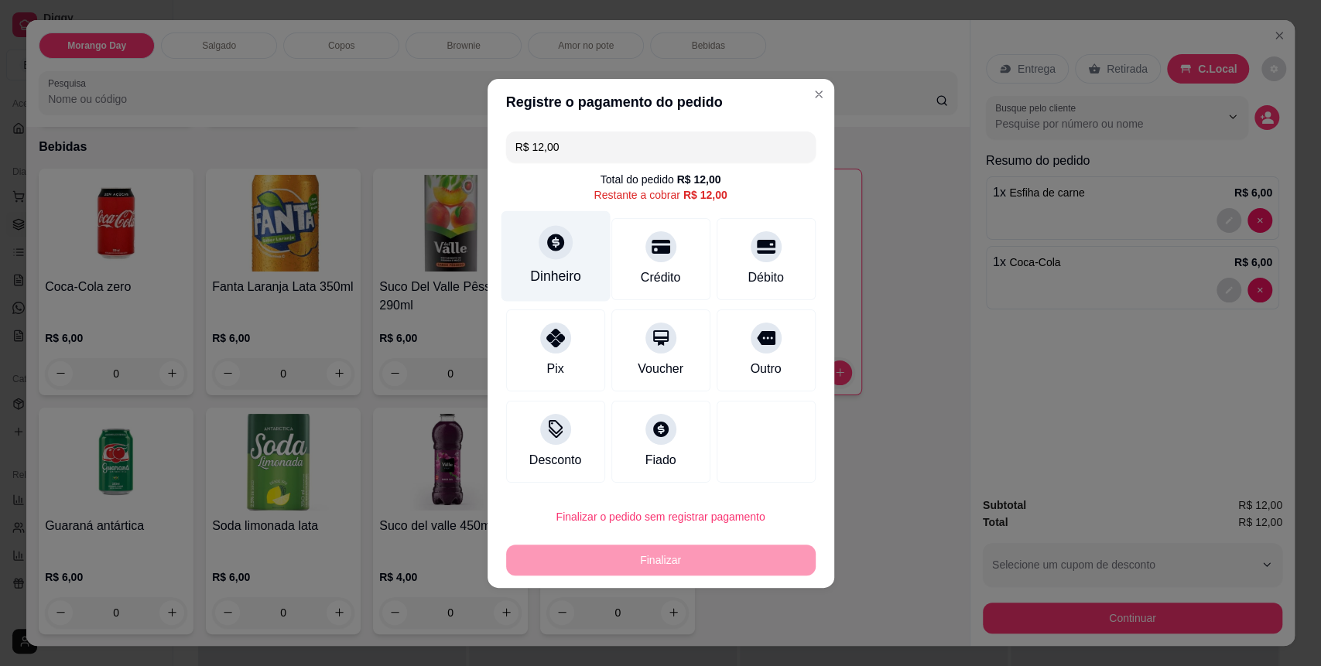
click at [571, 272] on div "Dinheiro" at bounding box center [555, 276] width 51 height 20
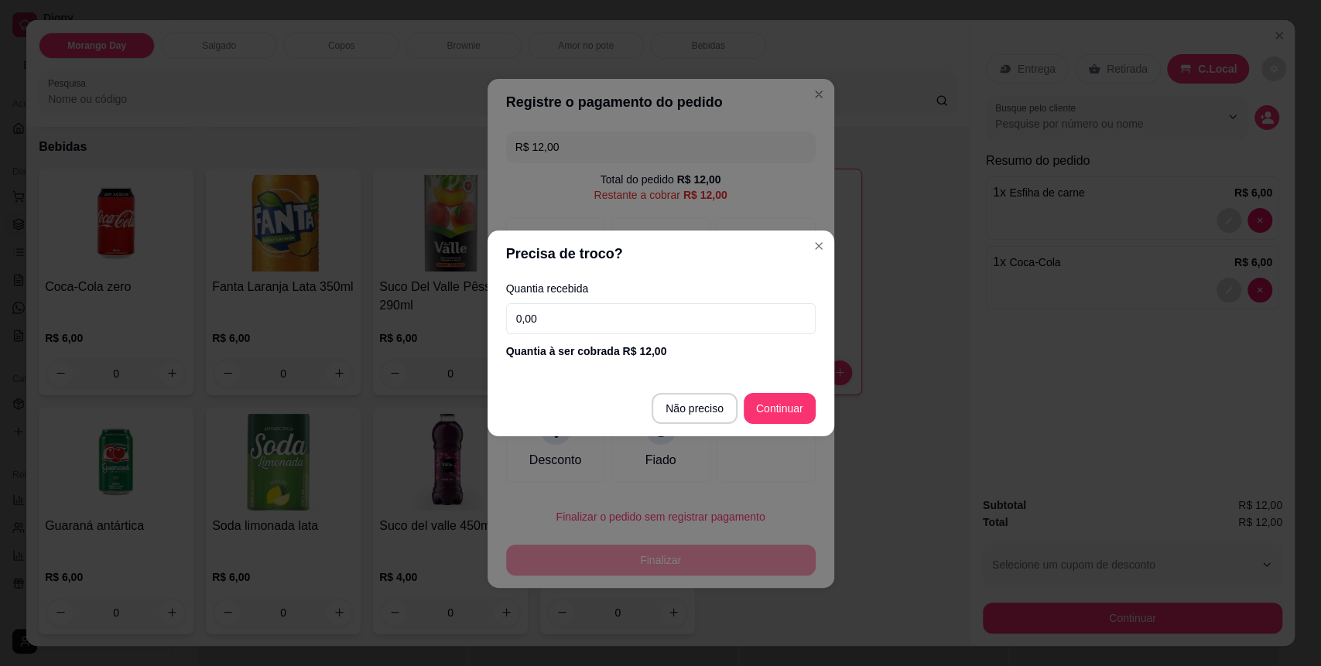
click at [792, 392] on footer "Não preciso Continuar" at bounding box center [661, 409] width 347 height 56
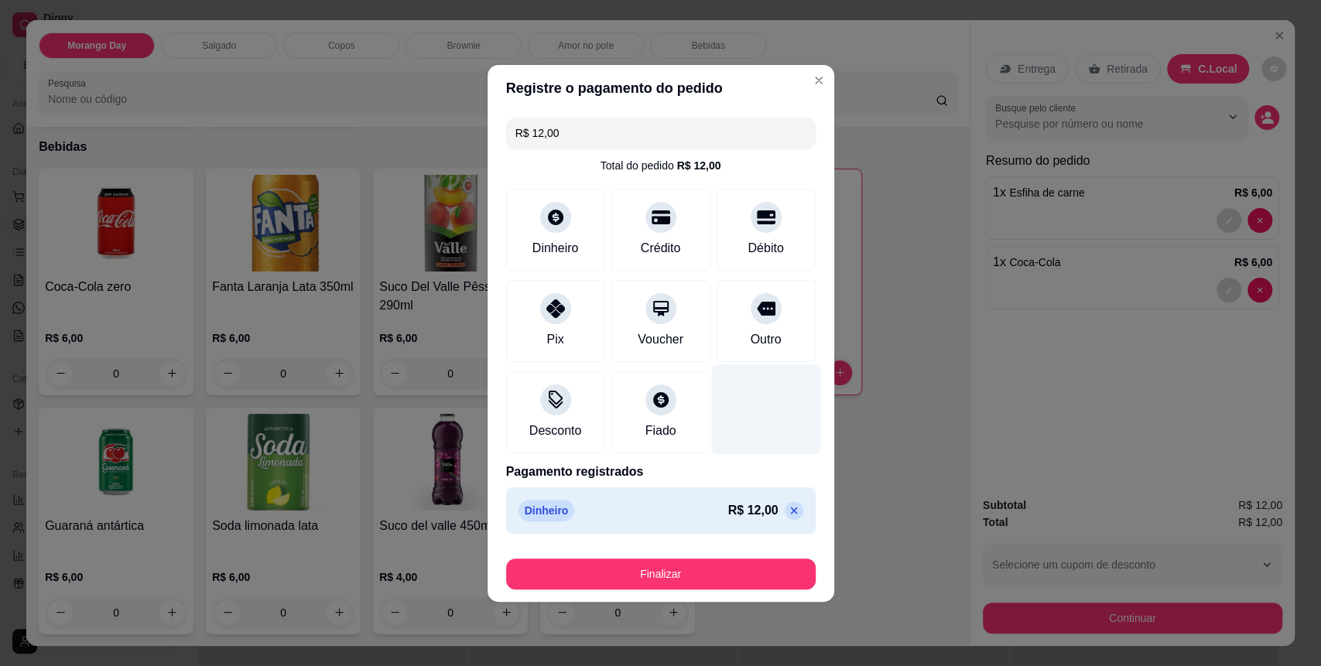
type input "R$ 0,00"
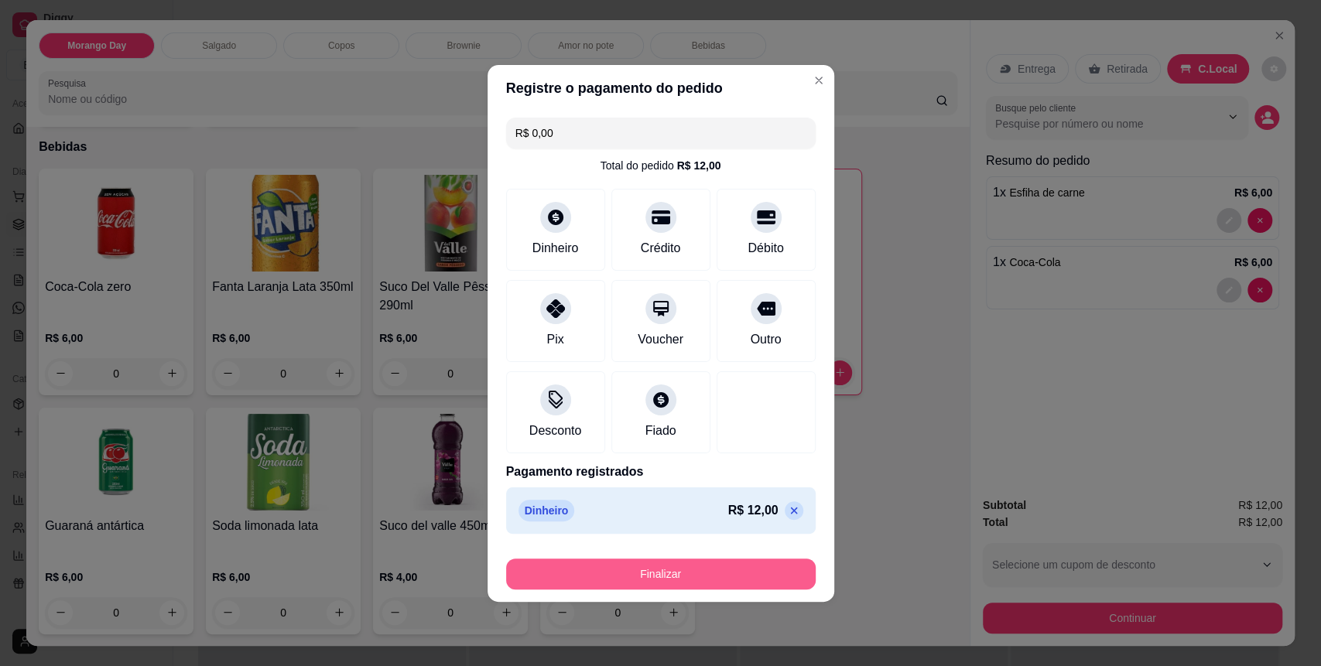
click at [765, 565] on button "Finalizar" at bounding box center [661, 574] width 310 height 31
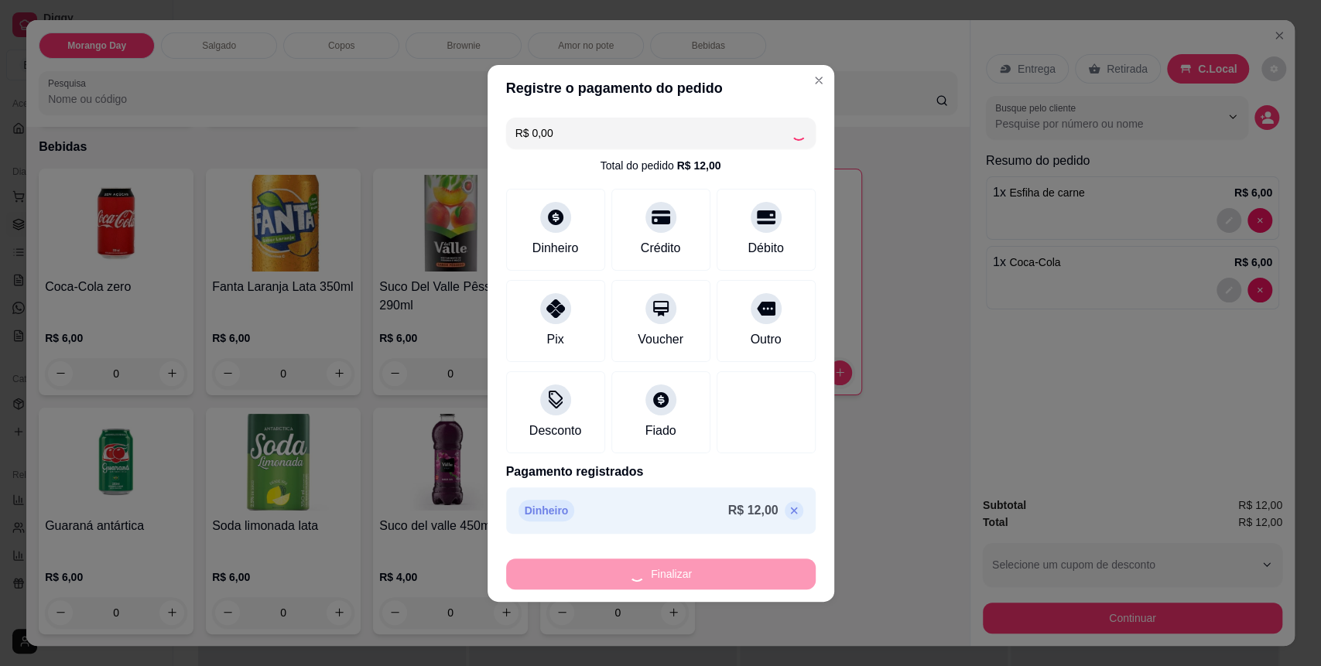
type input "0"
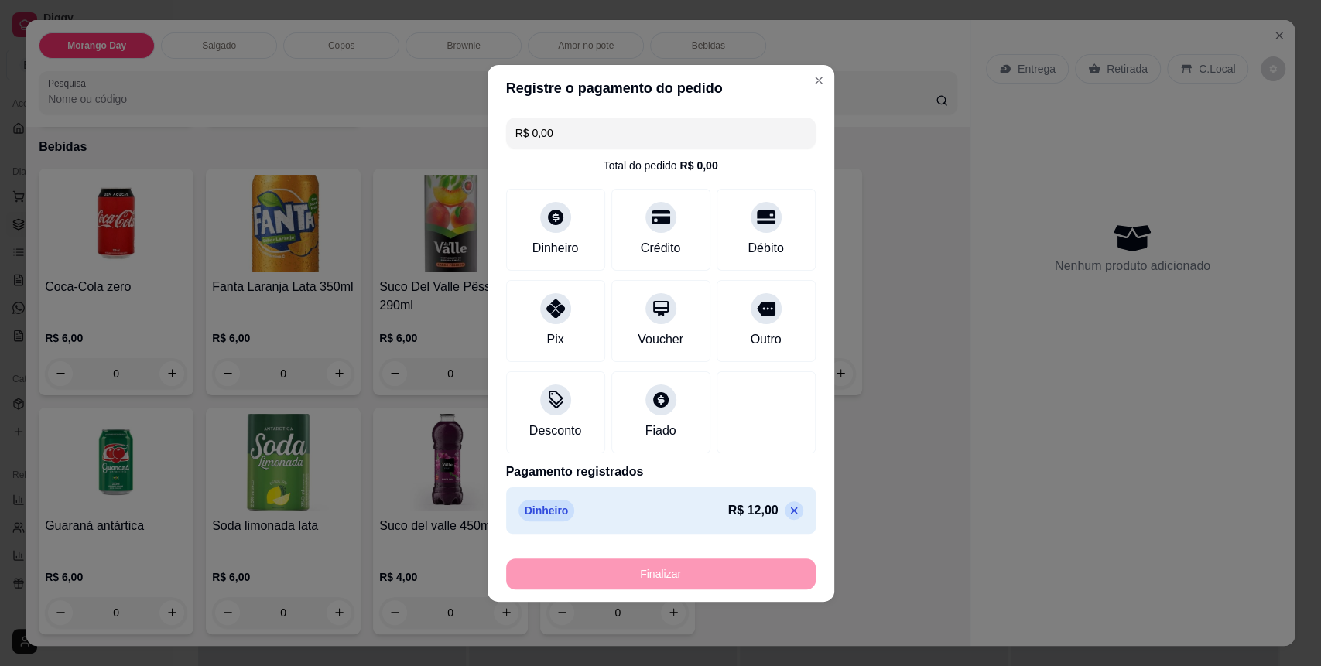
type input "-R$ 12,00"
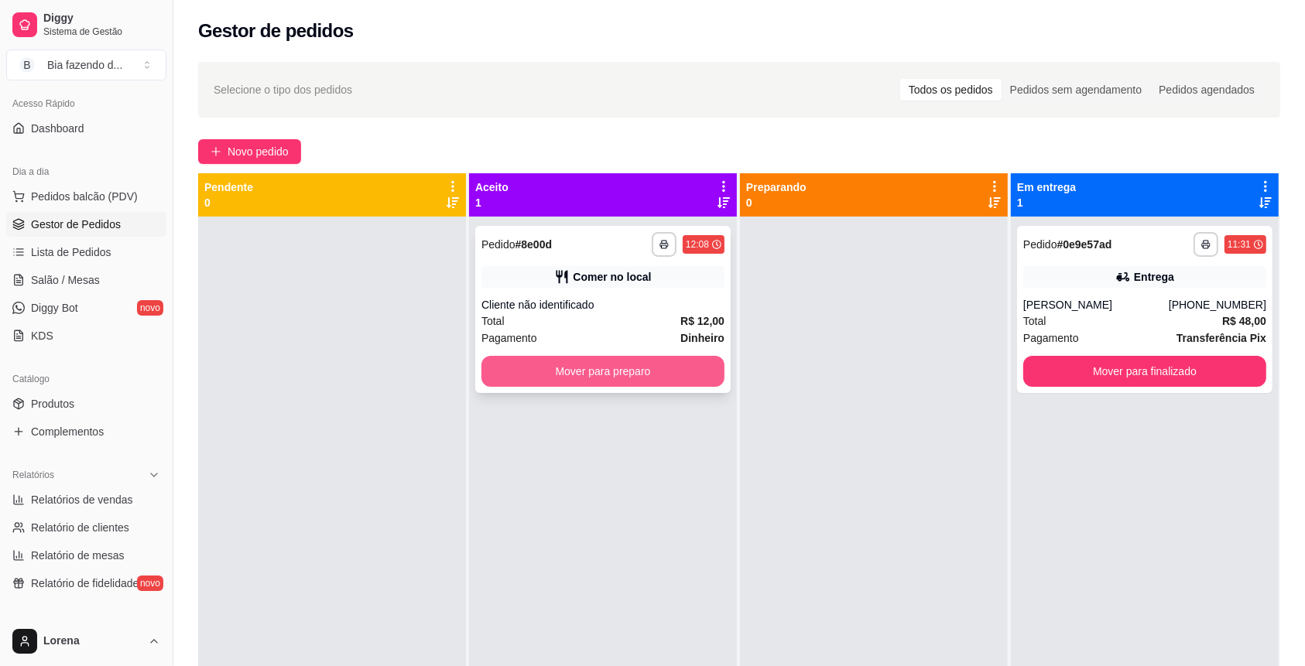
click at [589, 371] on button "Mover para preparo" at bounding box center [602, 371] width 243 height 31
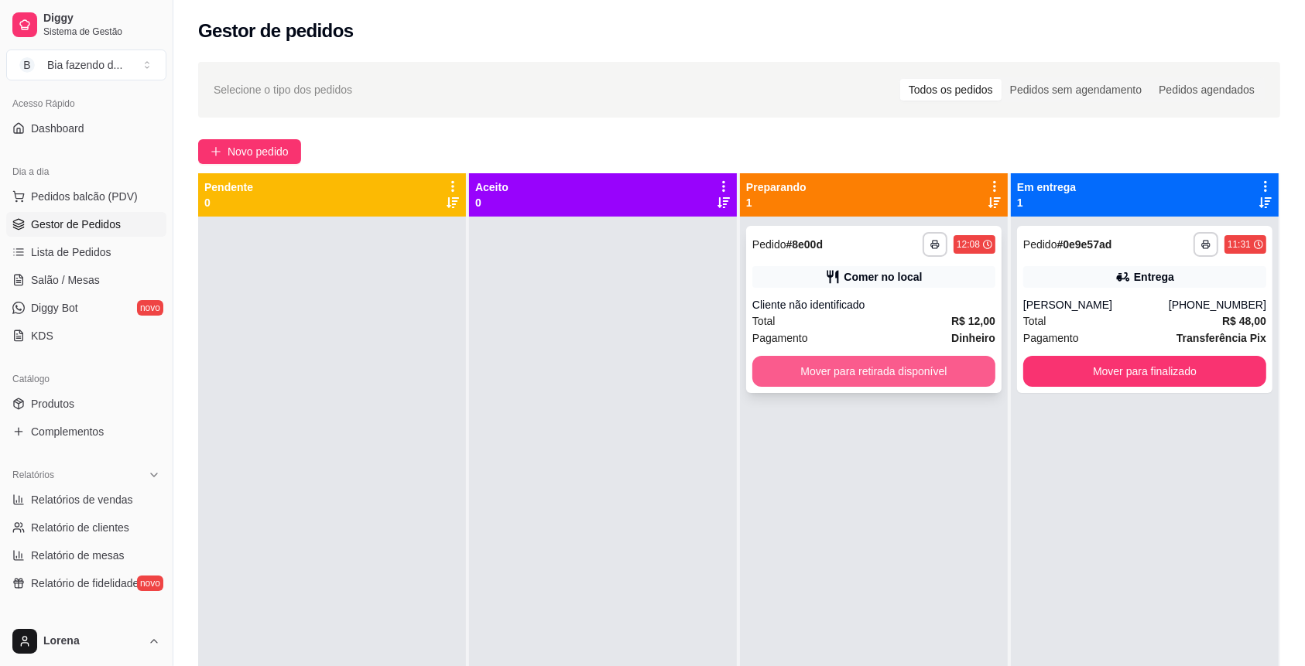
click at [904, 373] on button "Mover para retirada disponível" at bounding box center [873, 371] width 243 height 31
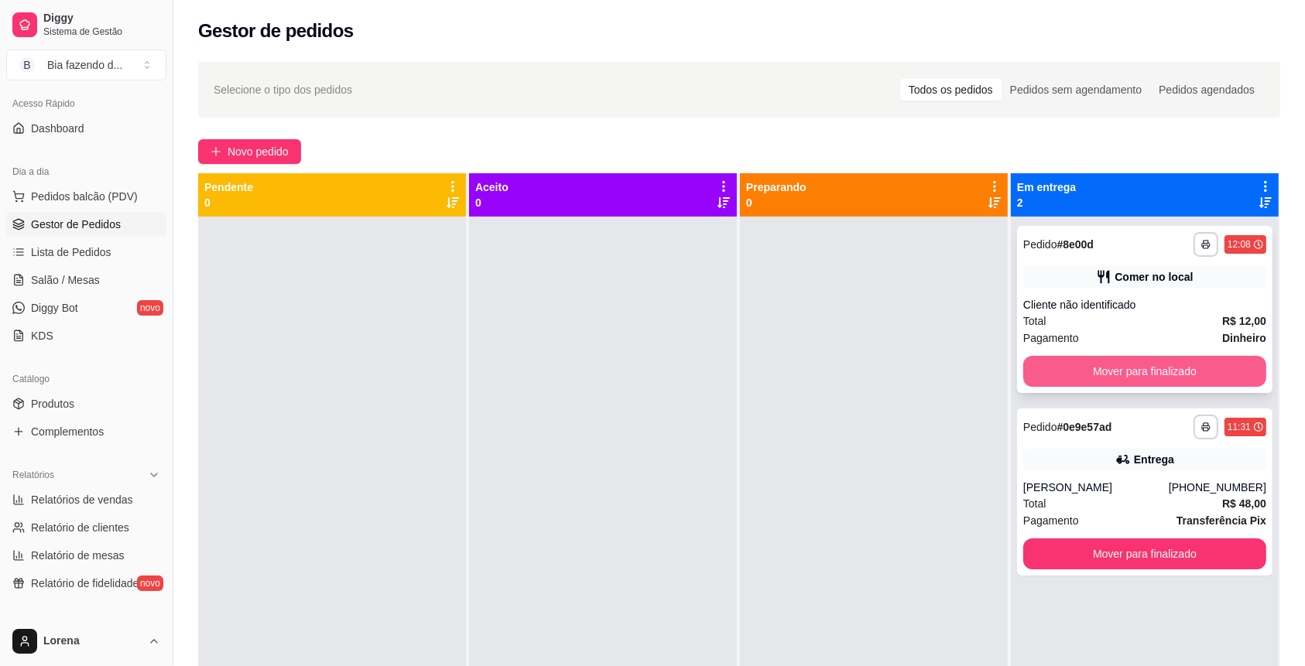
click at [1223, 370] on button "Mover para finalizado" at bounding box center [1144, 371] width 243 height 31
